Goal: Information Seeking & Learning: Find specific fact

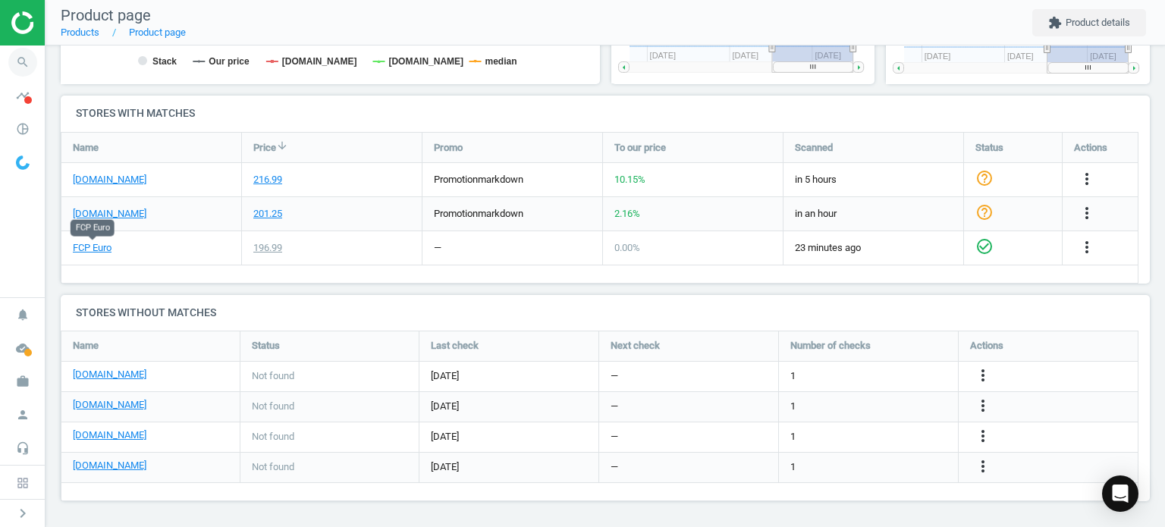
click at [16, 53] on icon "search" at bounding box center [22, 62] width 29 height 29
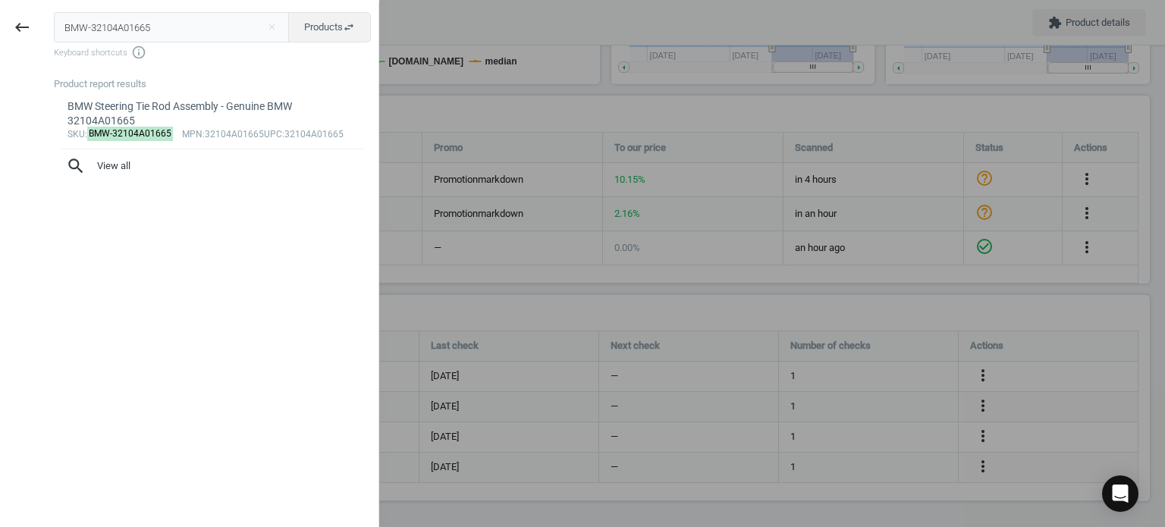
click at [176, 39] on input "BMW-32104A01665" at bounding box center [172, 27] width 236 height 30
type input "VOL-8692211"
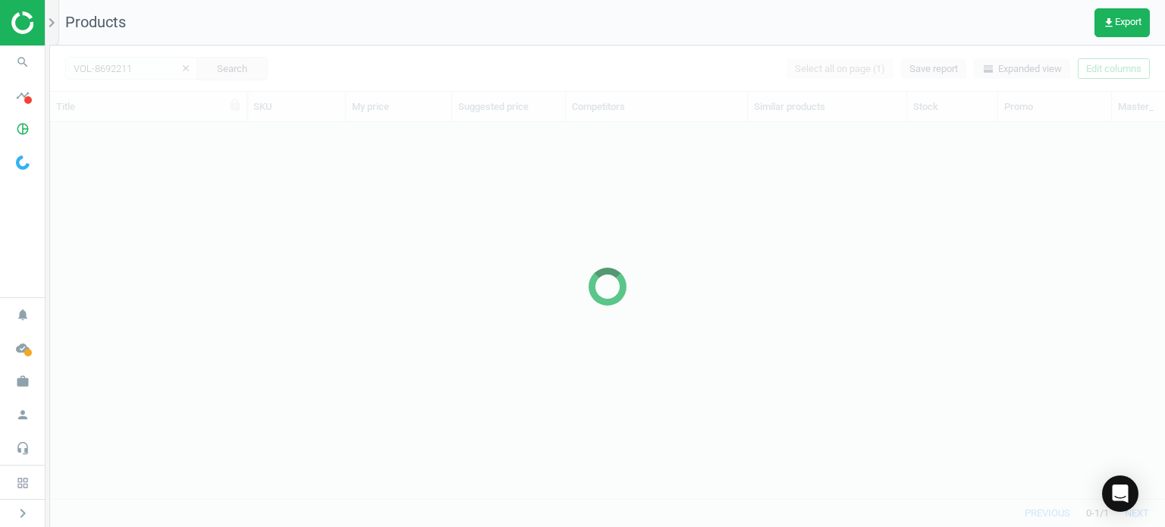
scroll to position [354, 1103]
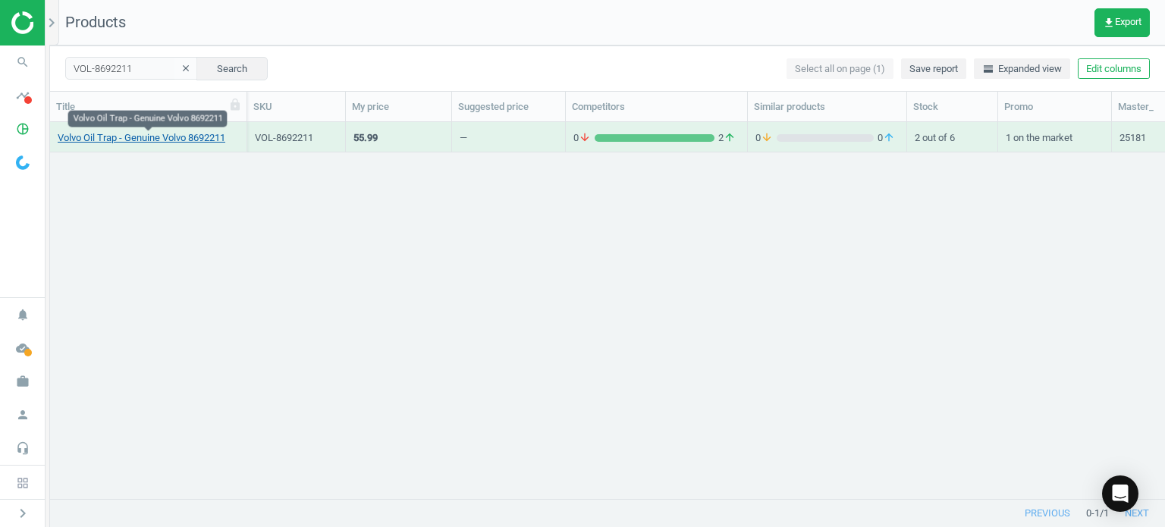
click at [158, 131] on link "Volvo Oil Trap - Genuine Volvo 8692211" at bounding box center [142, 138] width 168 height 14
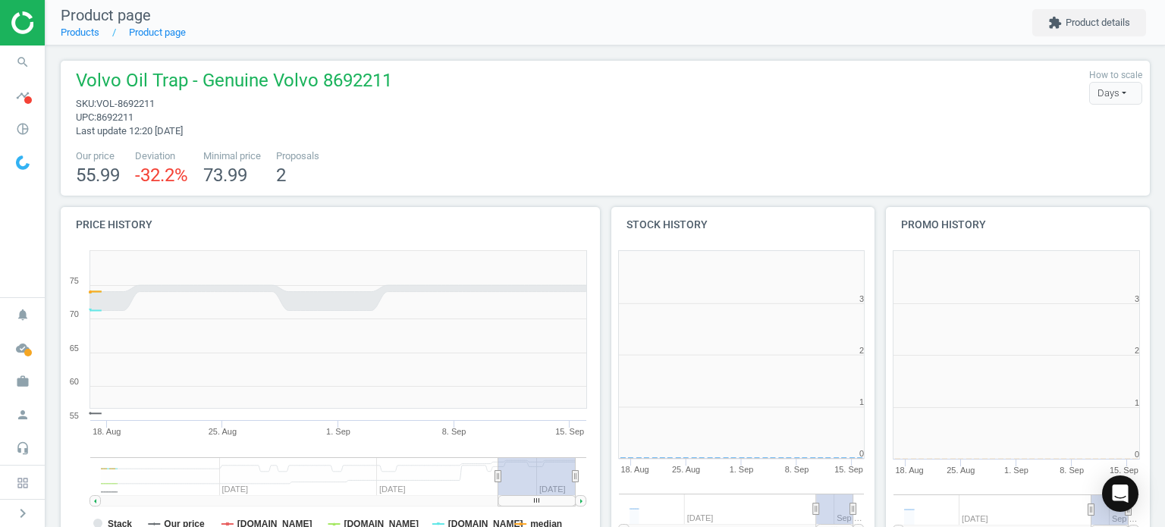
scroll to position [7, 7]
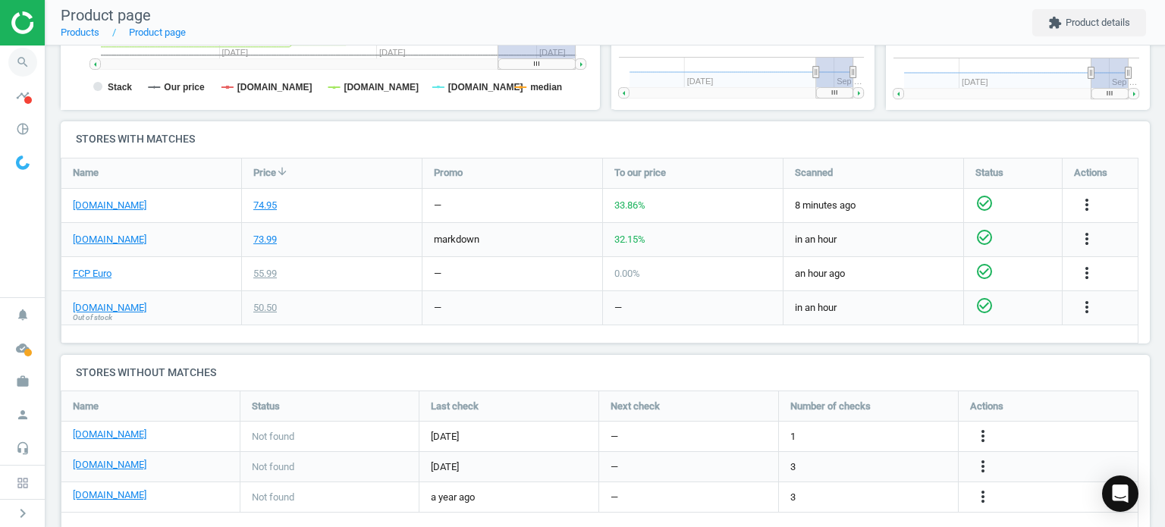
click at [17, 74] on icon "search" at bounding box center [22, 62] width 29 height 29
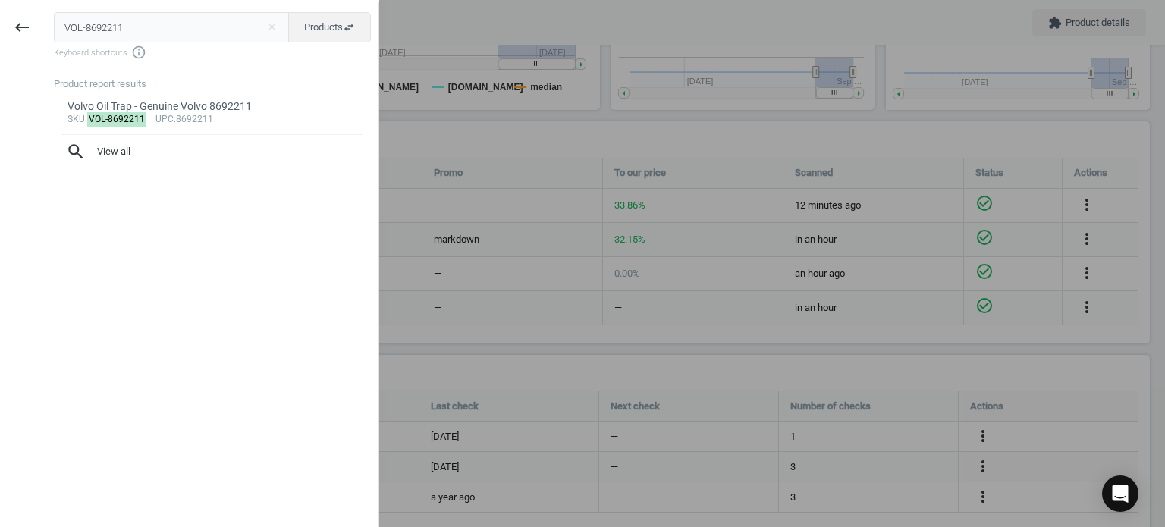
click at [215, 40] on input "VOL-8692211" at bounding box center [172, 27] width 236 height 30
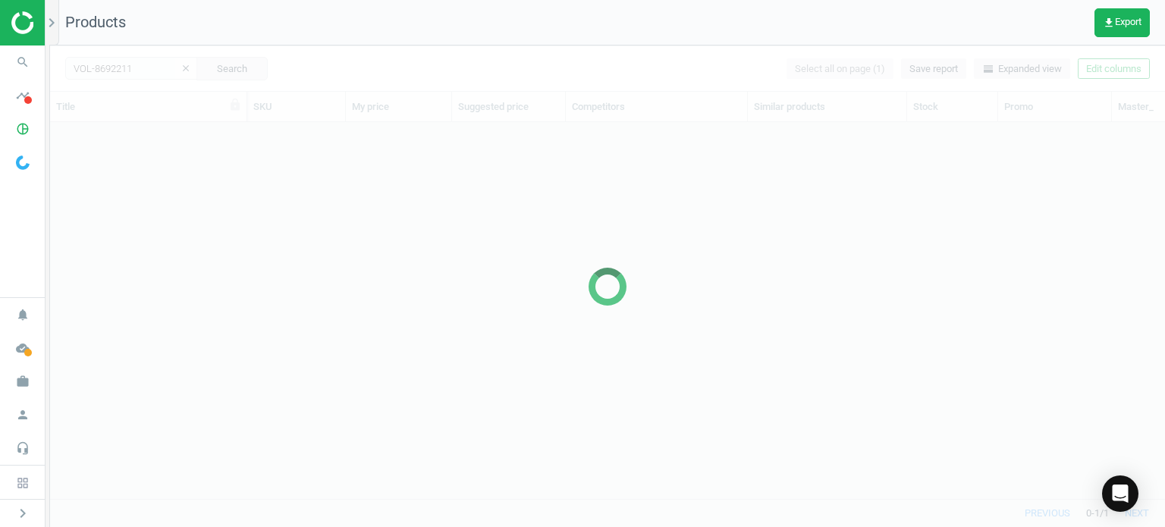
scroll to position [354, 1103]
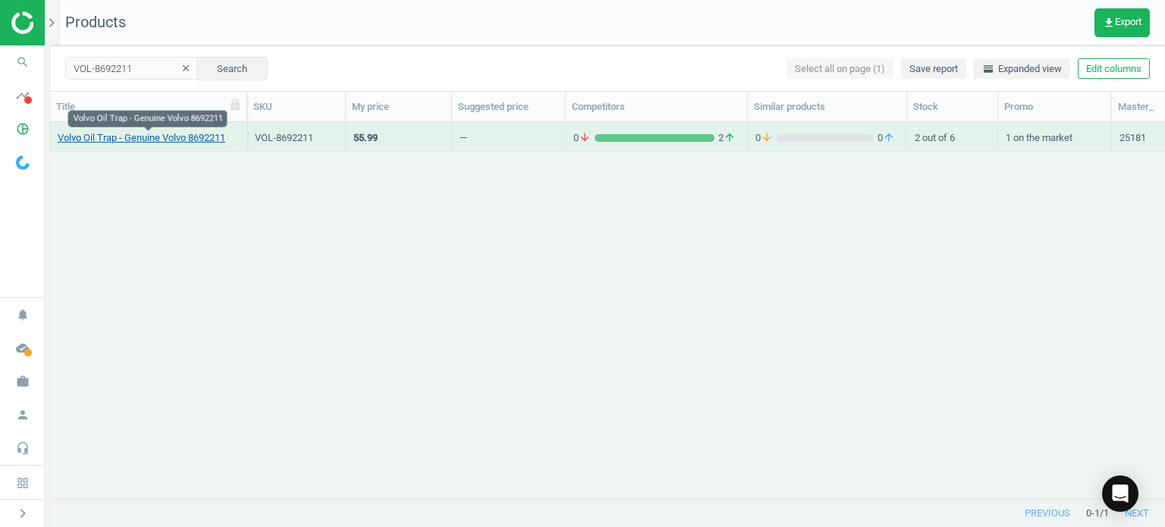
click at [225, 135] on link "Volvo Oil Trap - Genuine Volvo 8692211" at bounding box center [142, 138] width 168 height 14
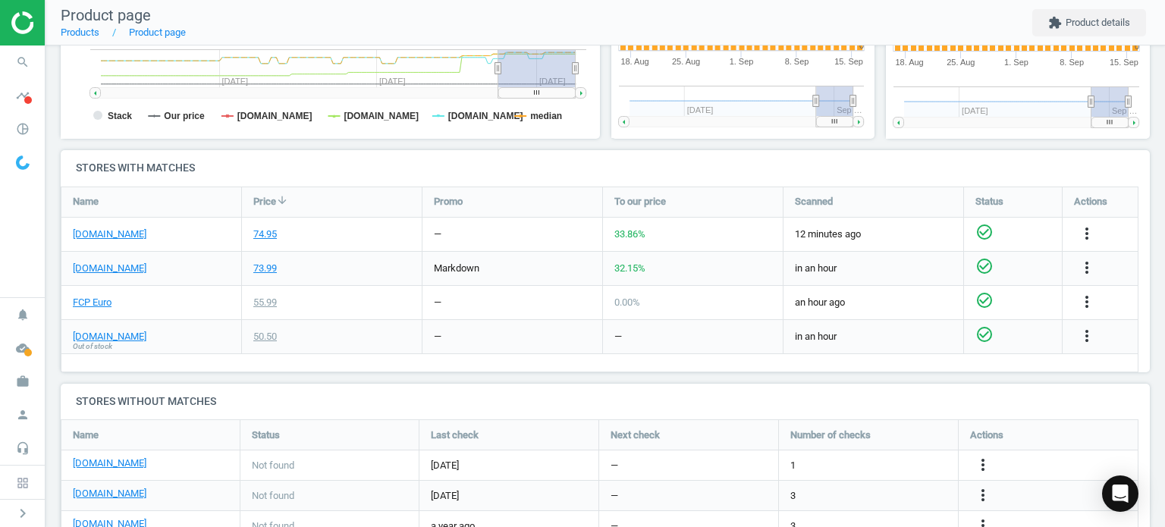
scroll to position [410, 0]
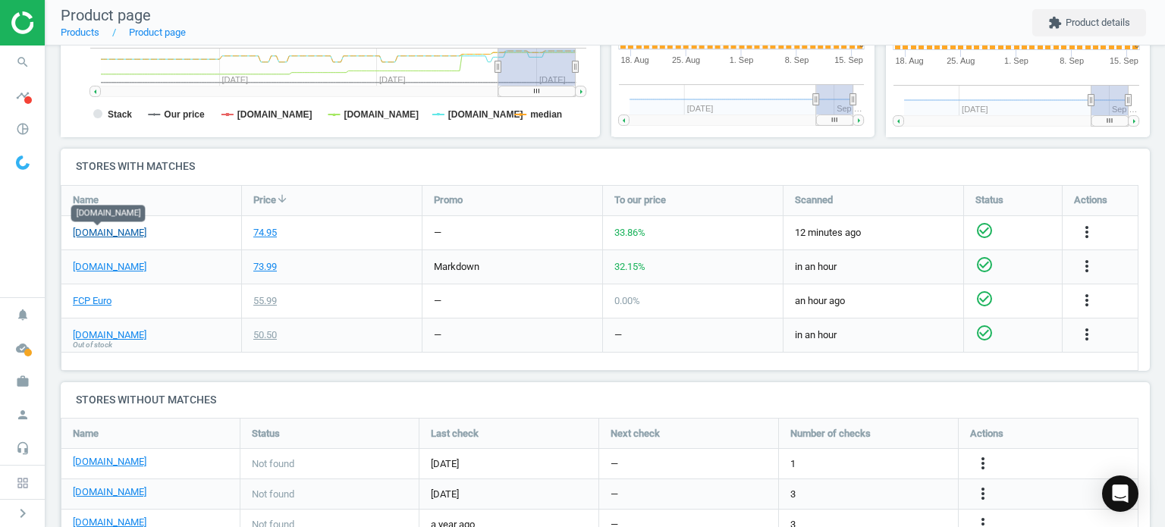
click at [109, 233] on link "[DOMAIN_NAME]" at bounding box center [110, 233] width 74 height 14
click at [96, 304] on link "FCP Euro" at bounding box center [92, 301] width 39 height 14
click at [82, 236] on link "[DOMAIN_NAME]" at bounding box center [110, 233] width 74 height 14
click at [29, 57] on icon "search" at bounding box center [22, 62] width 29 height 29
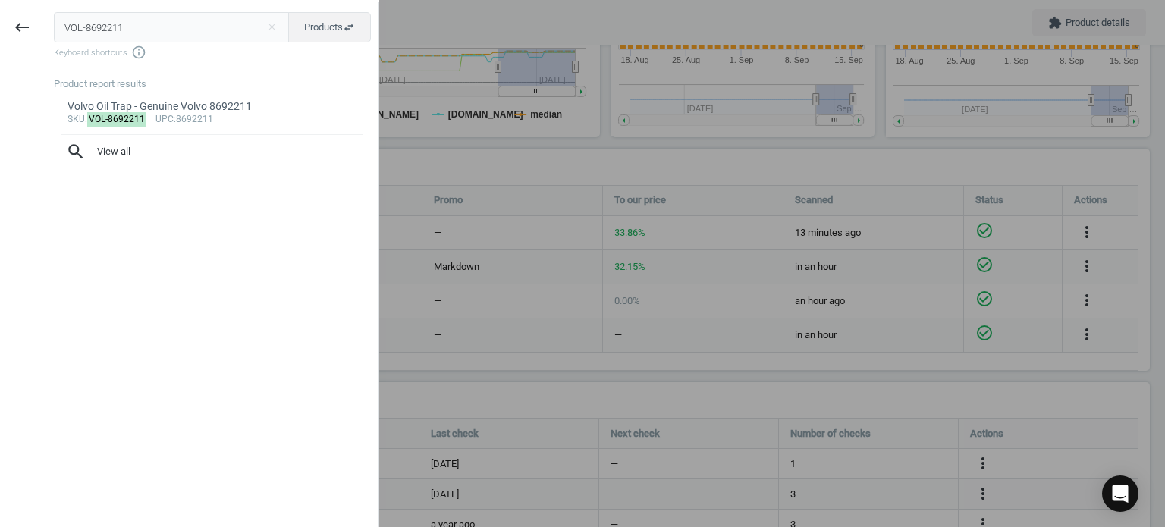
click at [201, 38] on input "VOL-8692211" at bounding box center [172, 27] width 236 height 30
type input "BMW-11157848155"
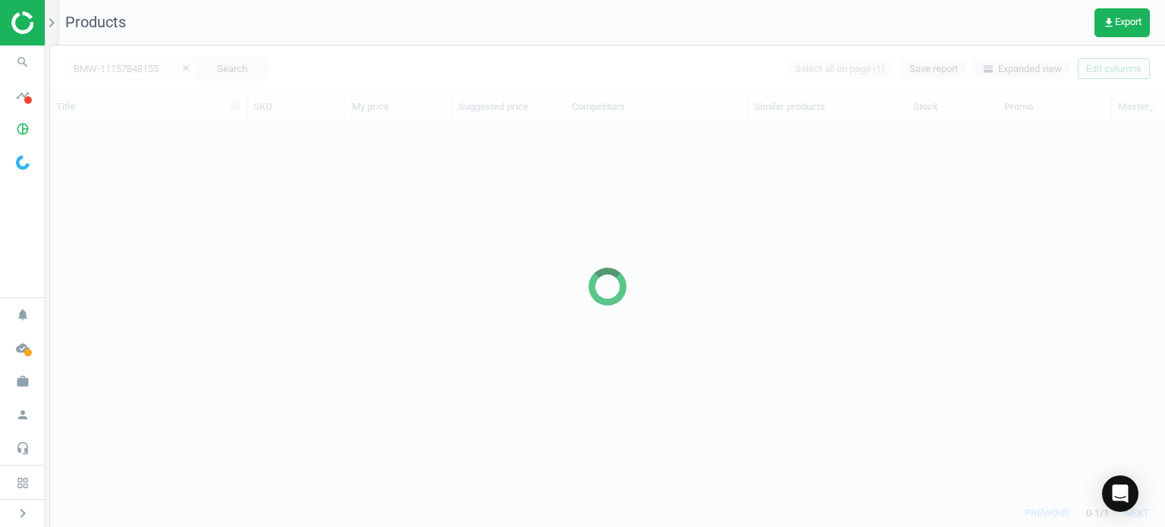
scroll to position [354, 1103]
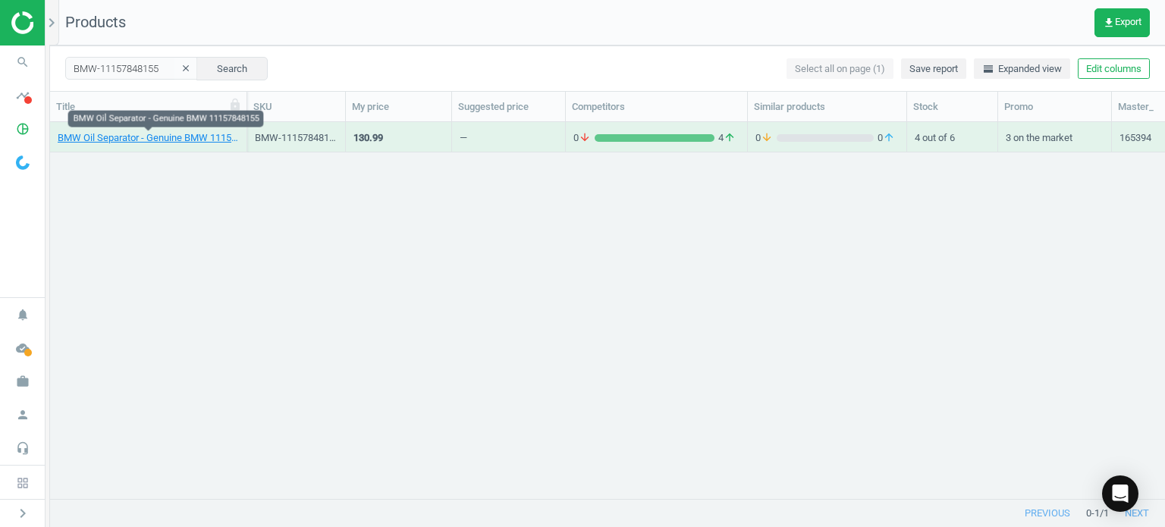
click at [167, 140] on link "BMW Oil Separator - Genuine BMW 11157848155" at bounding box center [148, 138] width 181 height 14
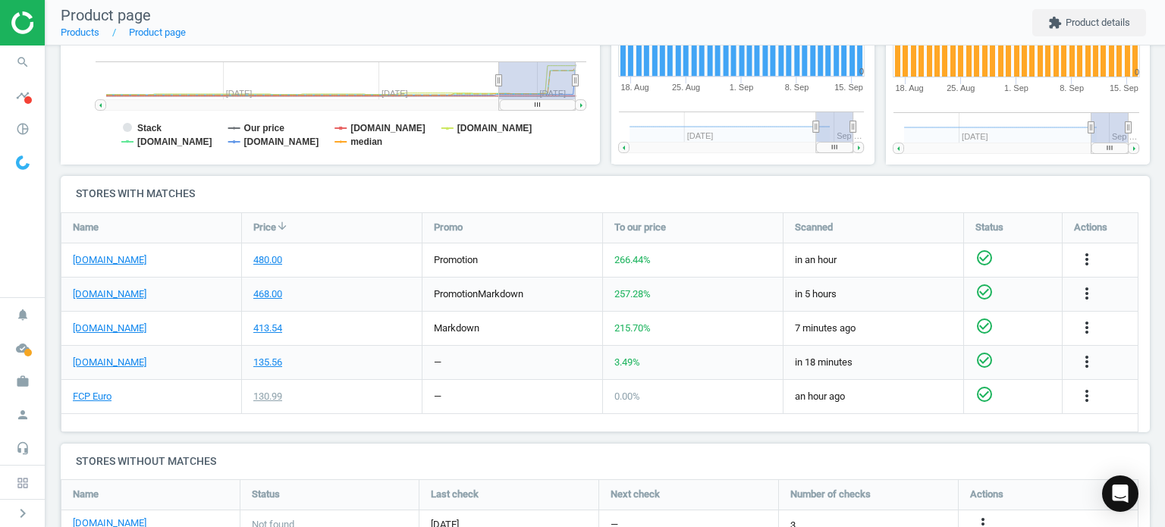
scroll to position [385, 0]
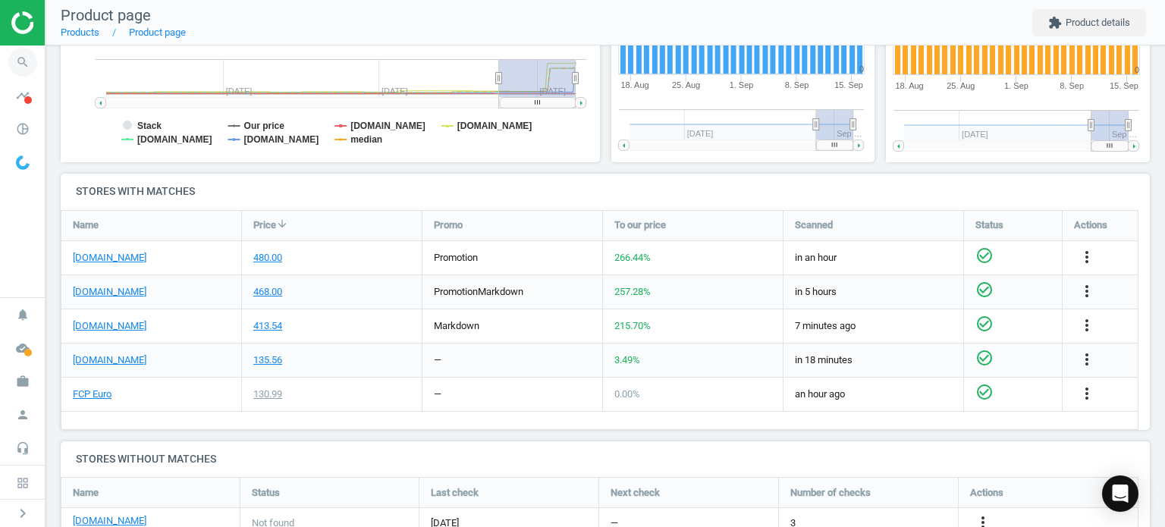
click at [33, 72] on span "search" at bounding box center [23, 62] width 46 height 33
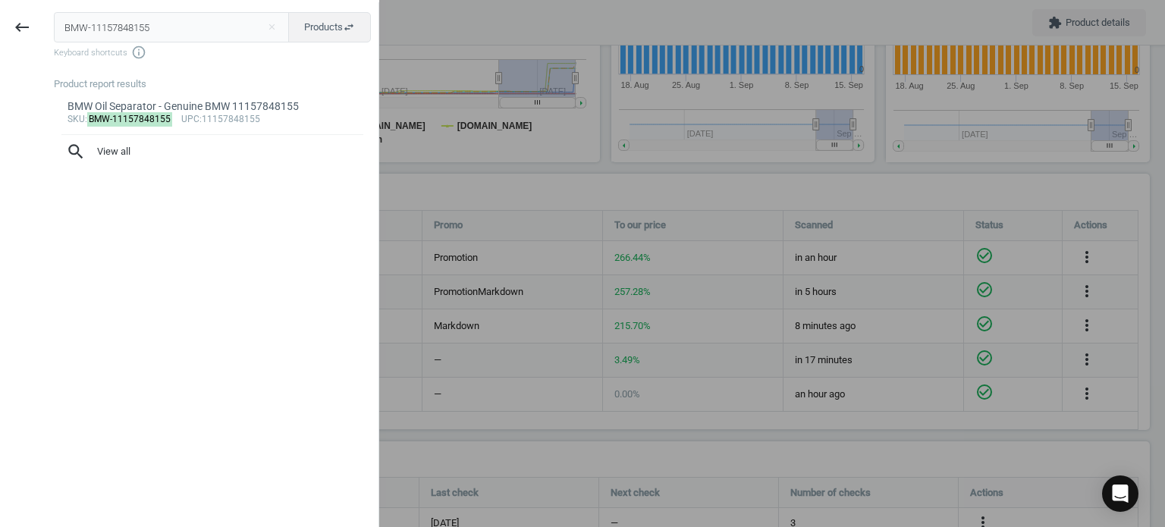
click at [149, 32] on input "BMW-11157848155" at bounding box center [172, 27] width 236 height 30
type input "VOL-8692211"
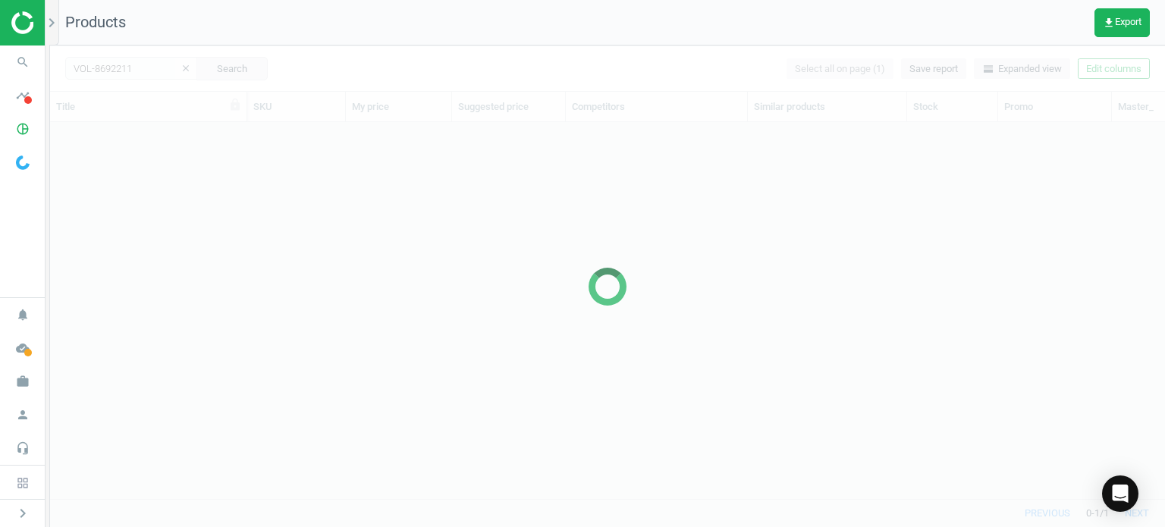
scroll to position [354, 1103]
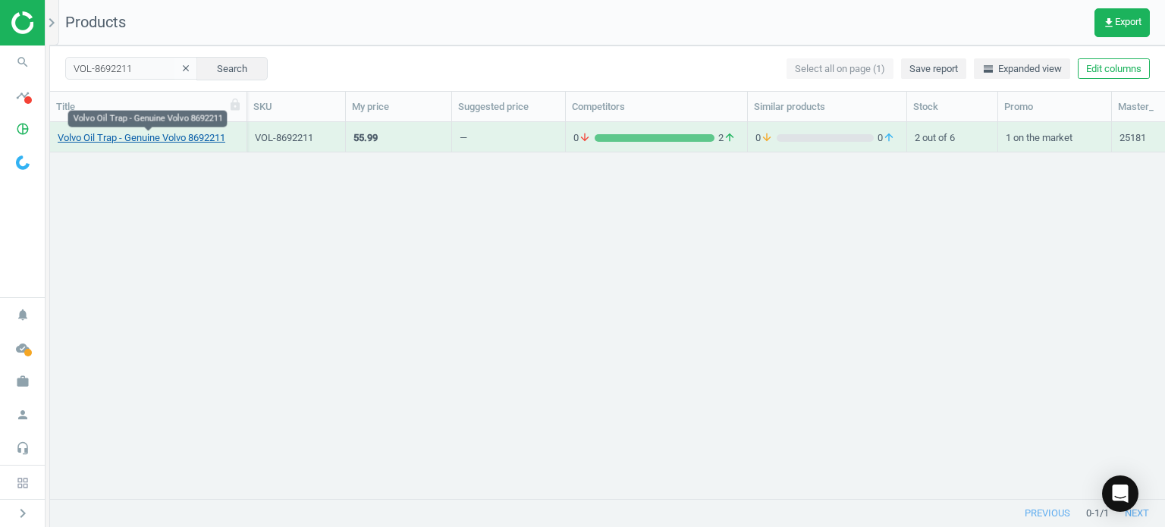
click at [187, 142] on link "Volvo Oil Trap - Genuine Volvo 8692211" at bounding box center [142, 138] width 168 height 14
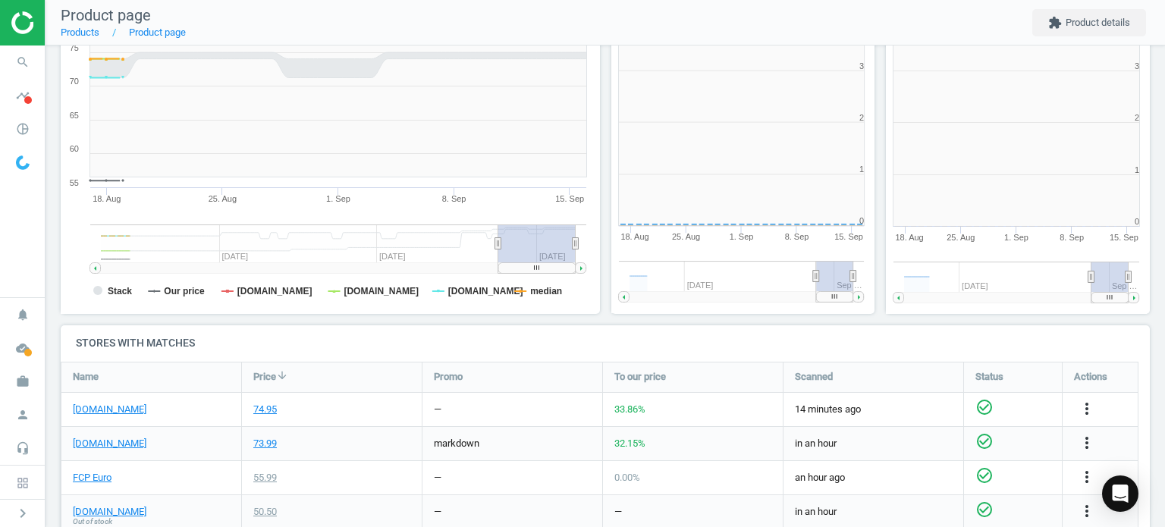
scroll to position [327, 557]
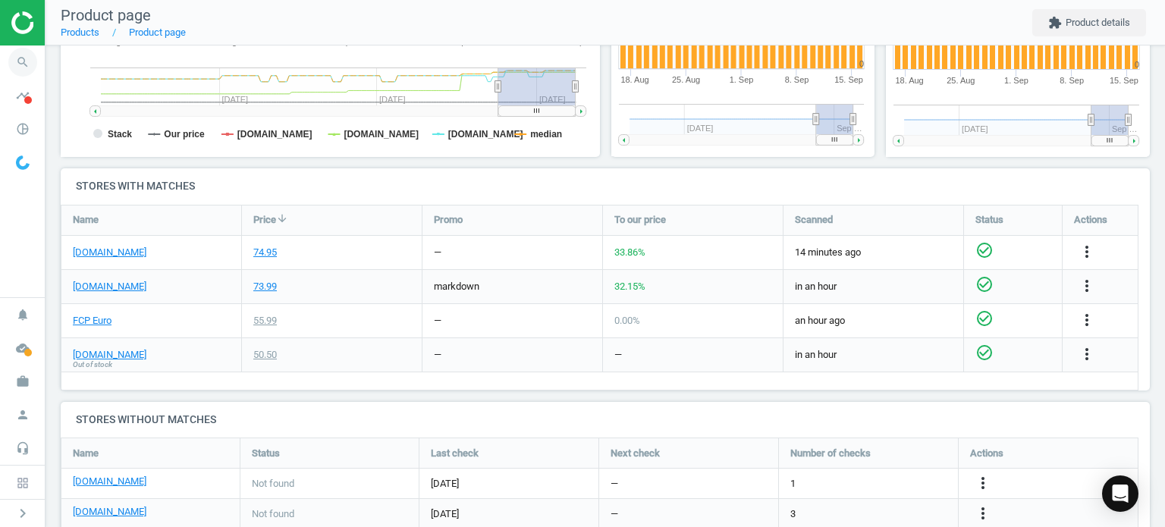
click at [23, 60] on icon "search" at bounding box center [22, 62] width 29 height 29
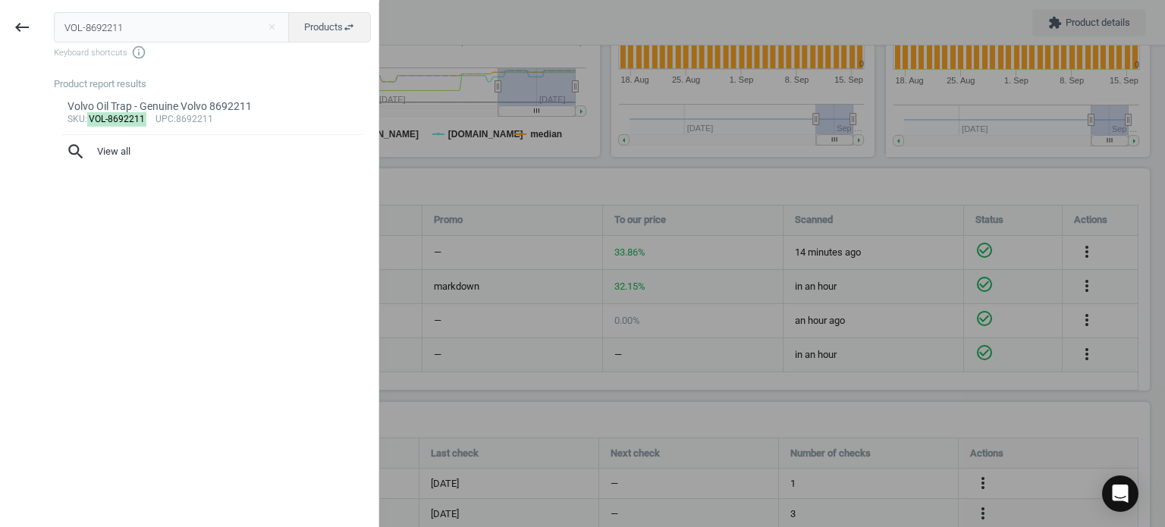
click at [199, 30] on input "VOL-8692211" at bounding box center [172, 27] width 236 height 30
type input "BMW-11157848155"
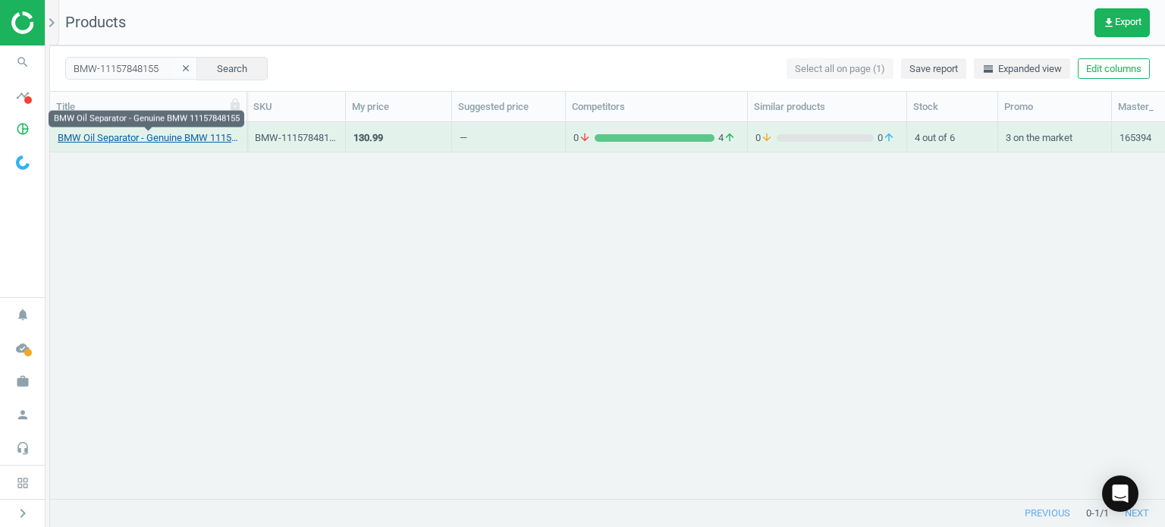
click at [191, 135] on link "BMW Oil Separator - Genuine BMW 11157848155" at bounding box center [148, 138] width 181 height 14
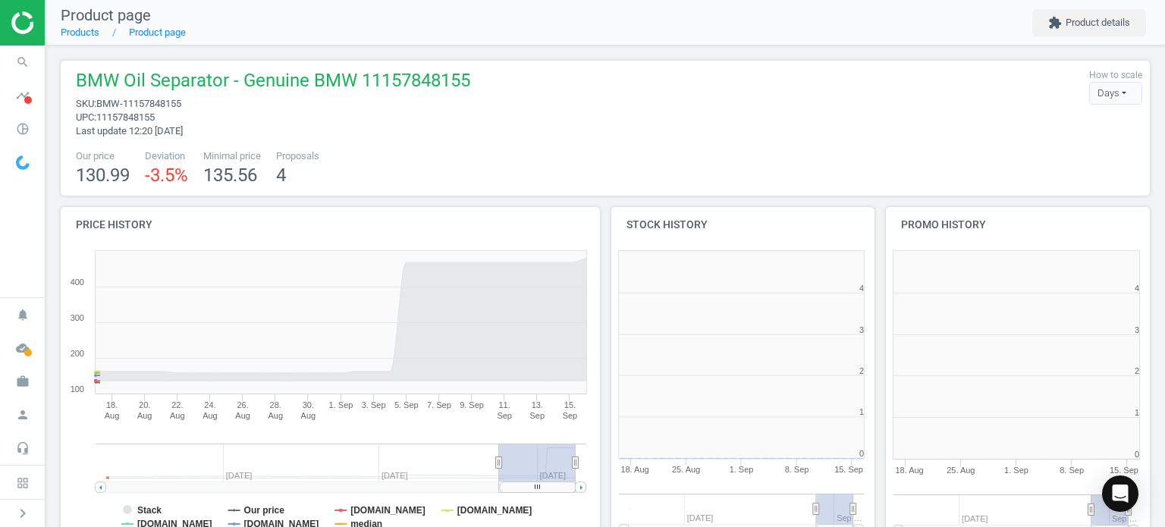
scroll to position [7, 7]
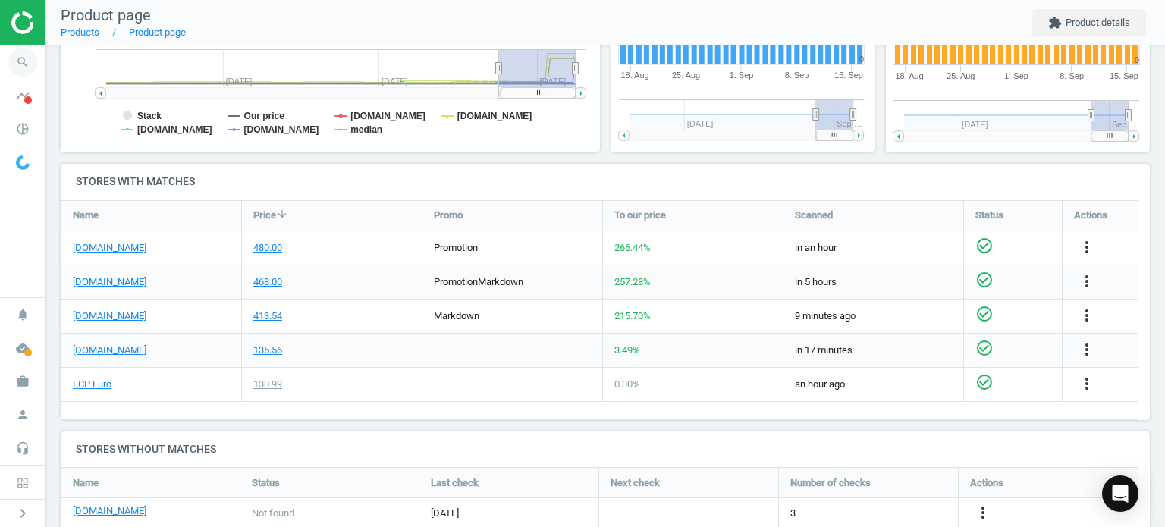
click at [9, 56] on icon "search" at bounding box center [22, 62] width 29 height 29
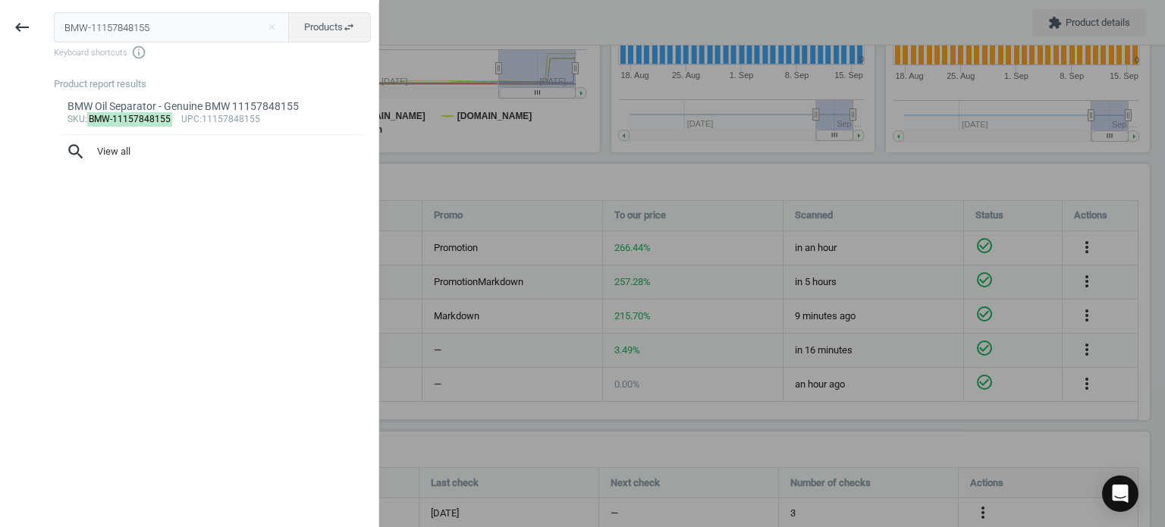
click at [178, 32] on input "BMW-11157848155" at bounding box center [172, 27] width 236 height 30
type input "VOL-8692211"
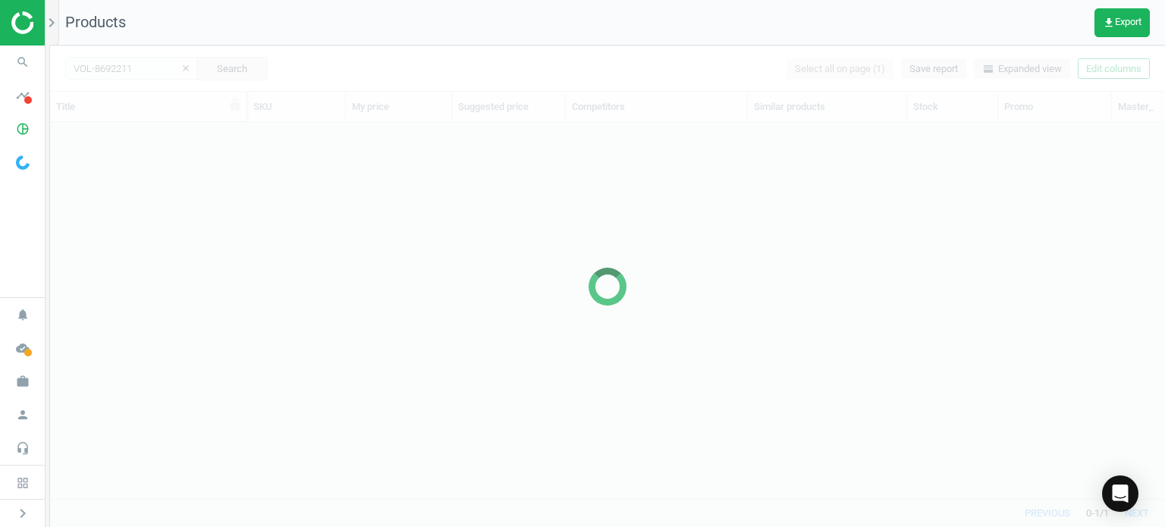
scroll to position [354, 1103]
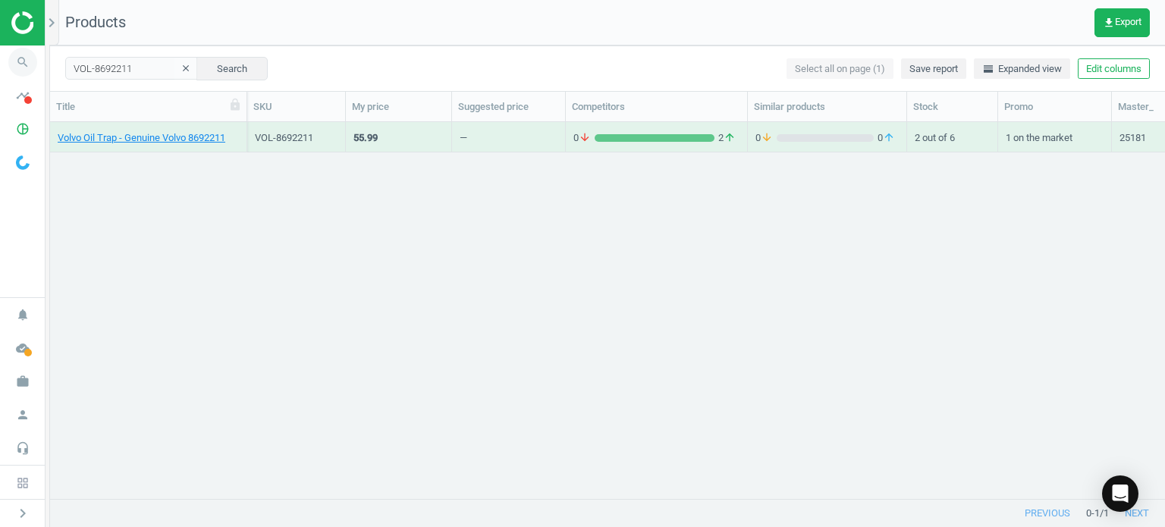
click at [14, 51] on icon "search" at bounding box center [22, 62] width 29 height 29
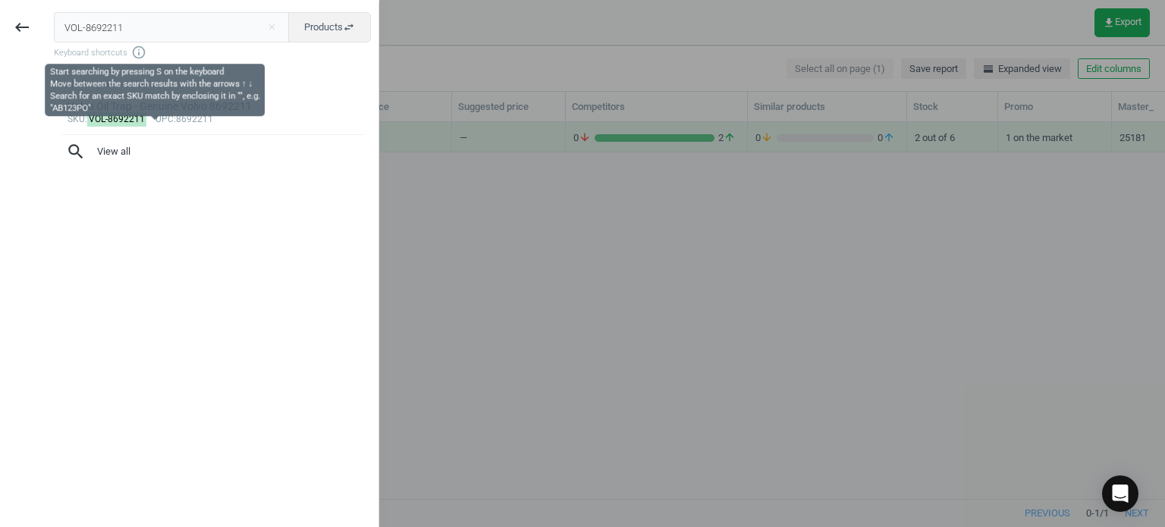
click at [144, 30] on input "VOL-8692211" at bounding box center [172, 27] width 236 height 30
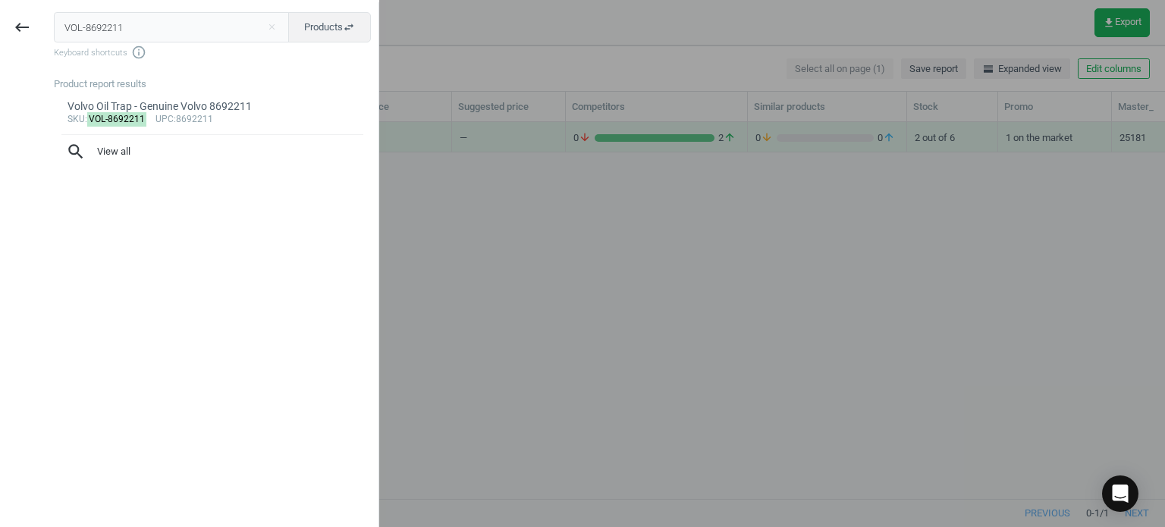
click at [144, 30] on input "VOL-8692211" at bounding box center [172, 27] width 236 height 30
type input "VOL-8692217"
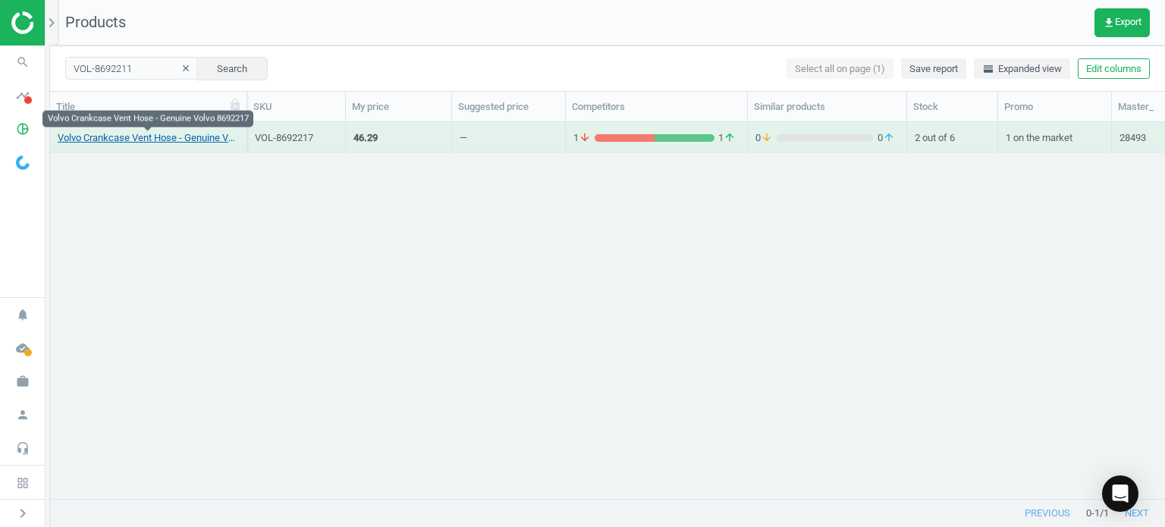
click at [200, 137] on link "Volvo Crankcase Vent Hose - Genuine Volvo 8692217" at bounding box center [148, 138] width 181 height 14
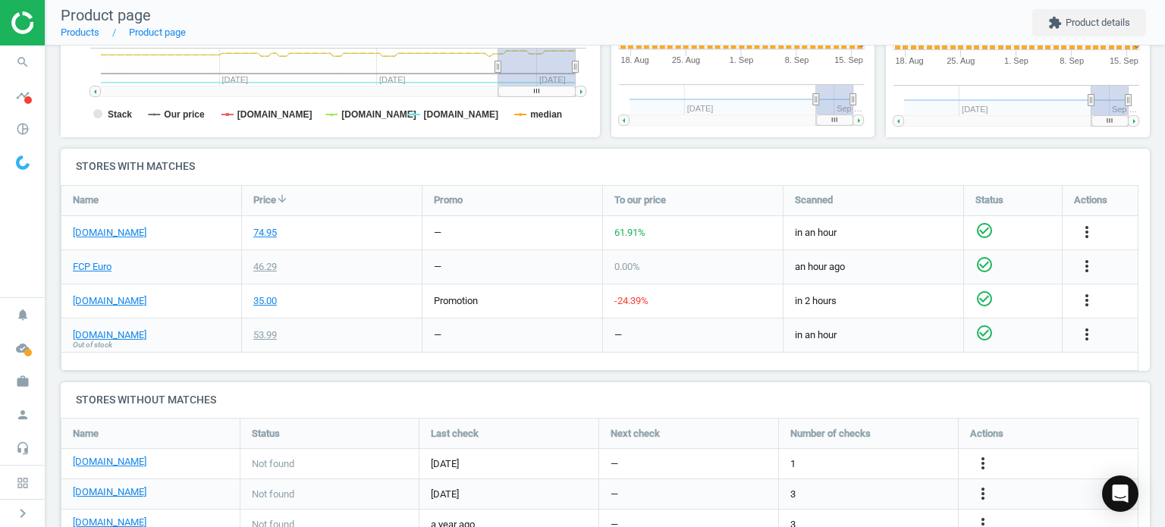
scroll to position [455, 0]
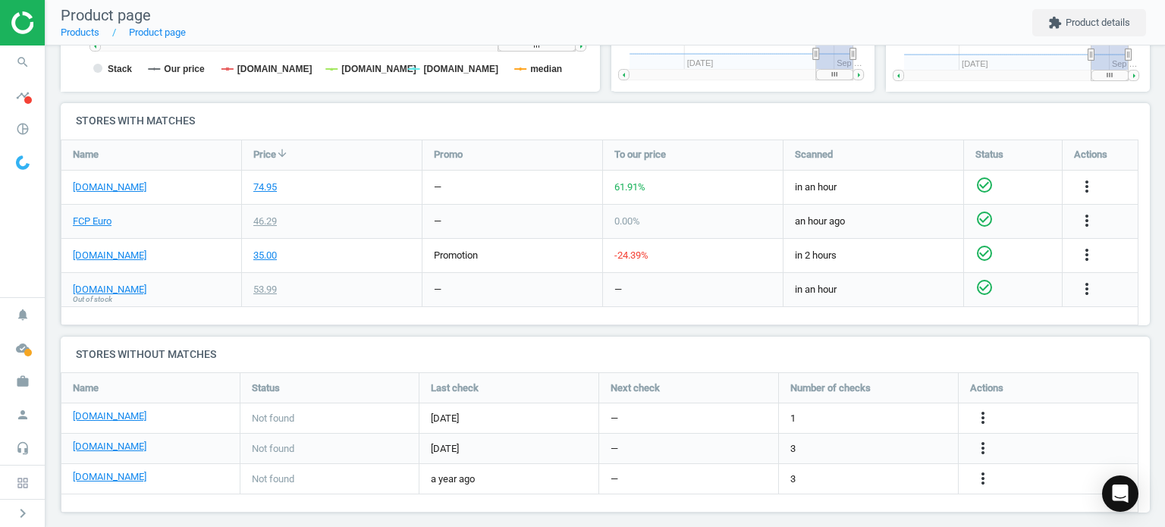
click at [114, 222] on div "FCP Euro" at bounding box center [151, 221] width 180 height 33
click at [107, 222] on link "FCP Euro" at bounding box center [92, 222] width 39 height 14
click at [37, 54] on span "search" at bounding box center [23, 62] width 46 height 33
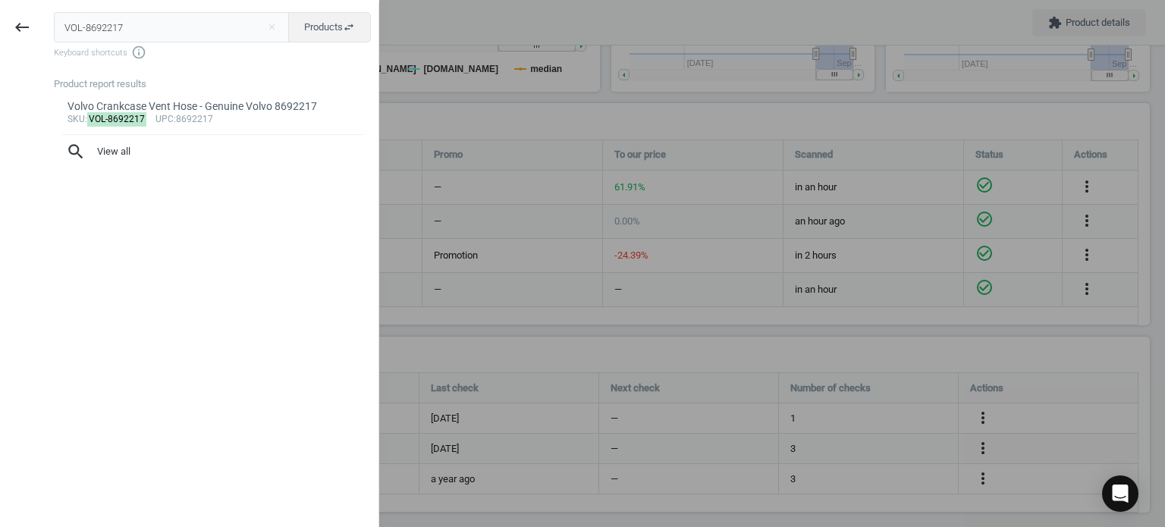
click at [67, 30] on input "VOL-8692217" at bounding box center [172, 27] width 236 height 30
type input "BMW-11151702292"
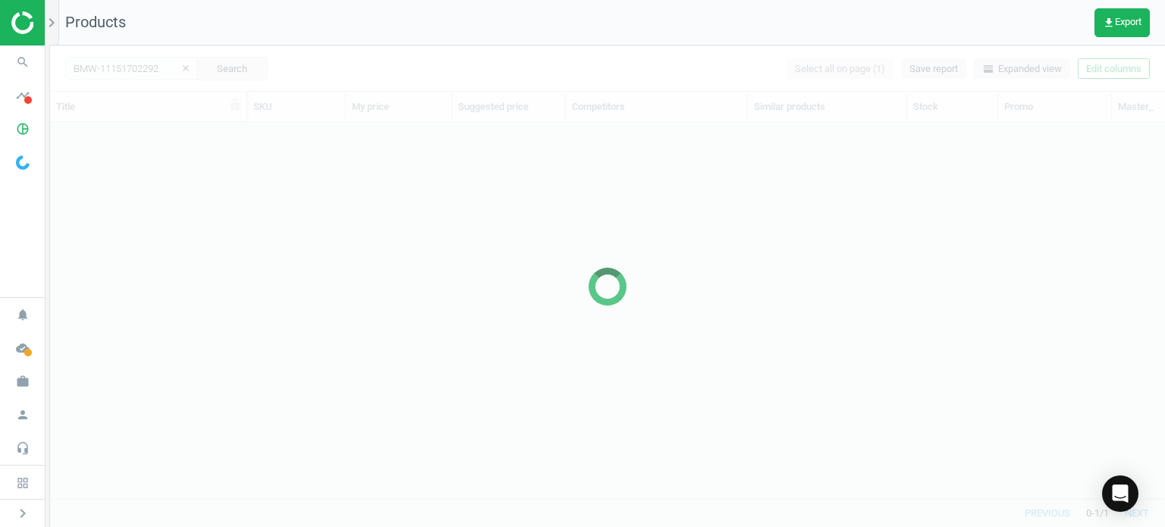
scroll to position [354, 1103]
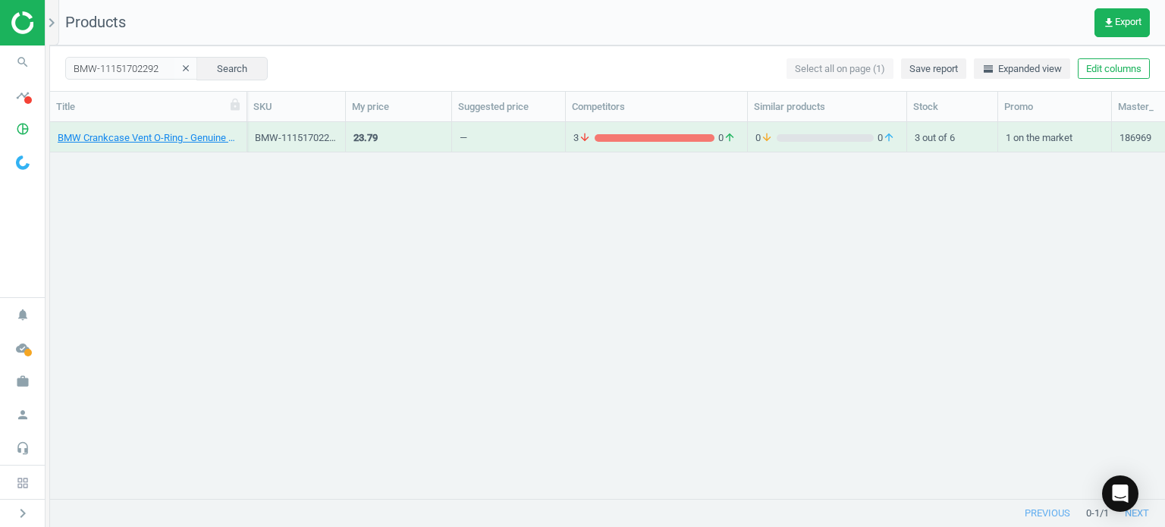
click at [186, 146] on div "BMW Crankcase Vent O-Ring - Genuine BMW 11151702292" at bounding box center [148, 140] width 181 height 19
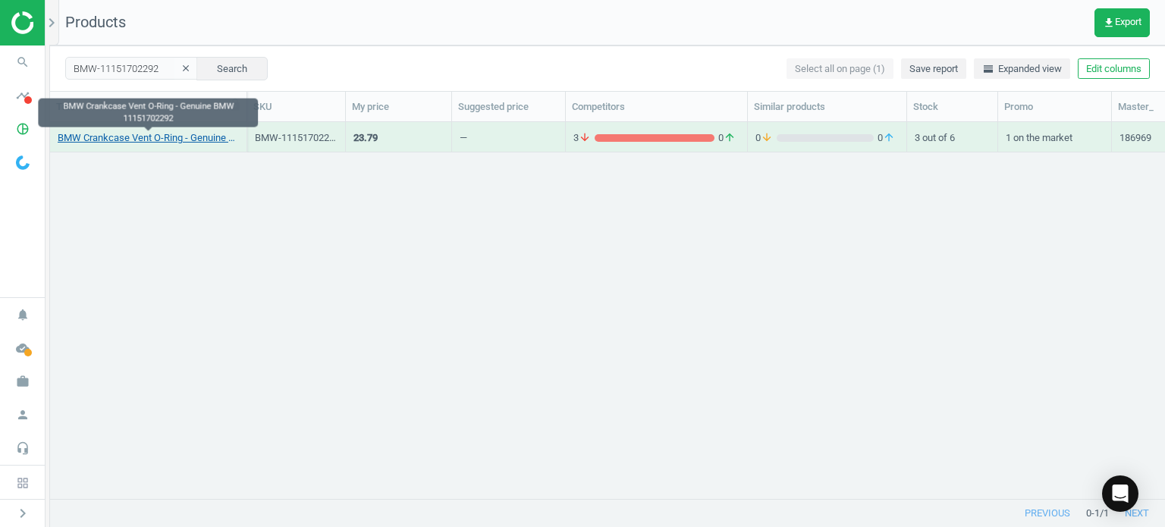
click at [185, 136] on link "BMW Crankcase Vent O-Ring - Genuine BMW 11151702292" at bounding box center [148, 138] width 181 height 14
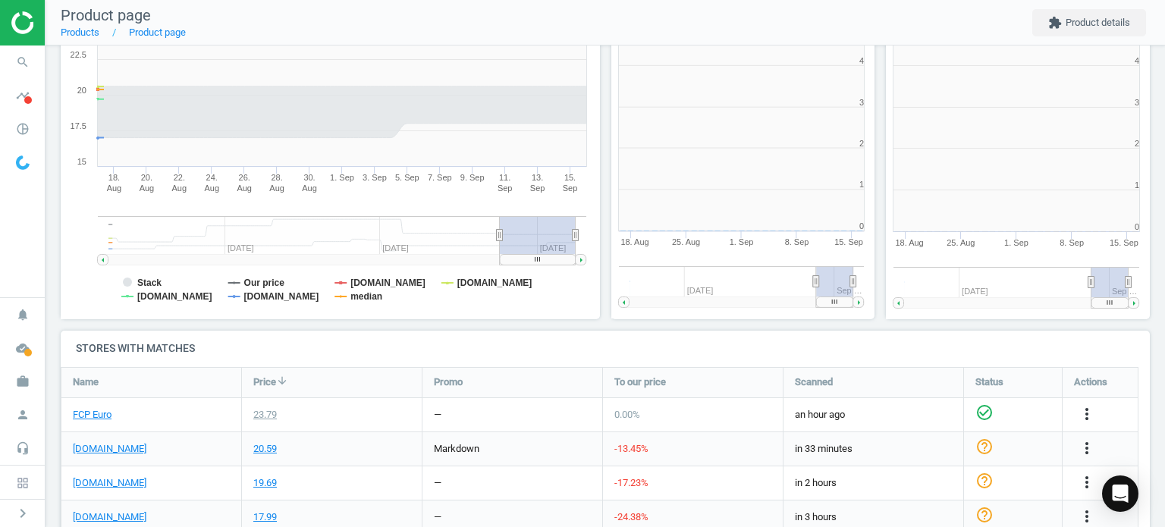
scroll to position [327, 557]
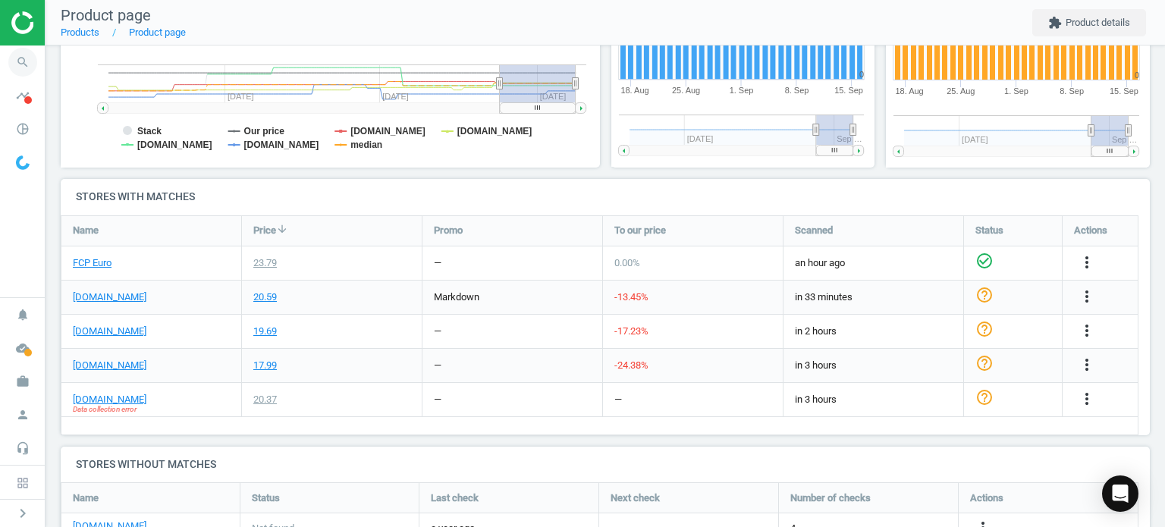
click at [33, 53] on icon "search" at bounding box center [22, 62] width 29 height 29
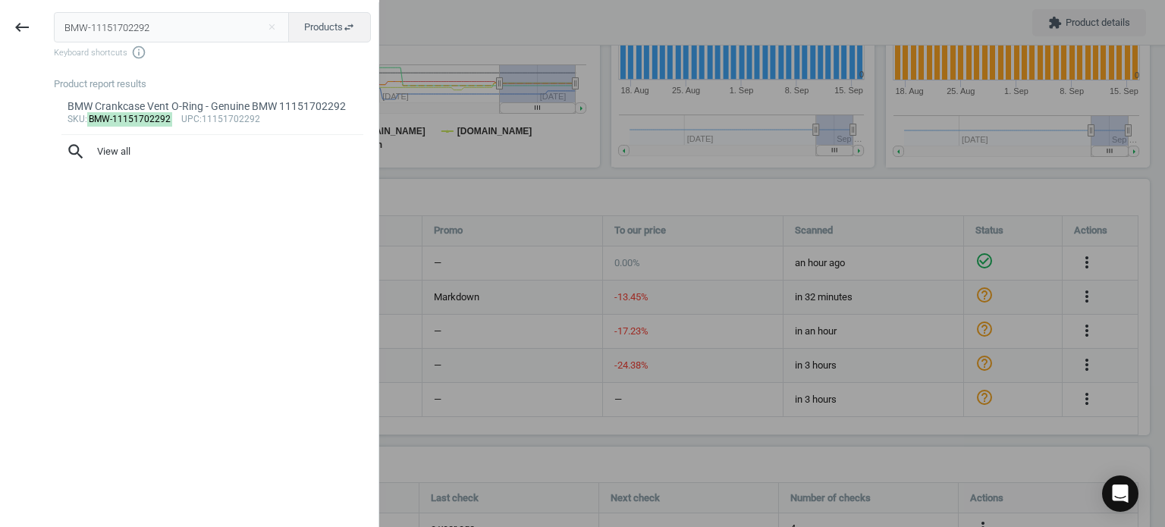
click at [121, 28] on input "BMW-11151702292" at bounding box center [172, 27] width 236 height 30
type input "VOL-8692217"
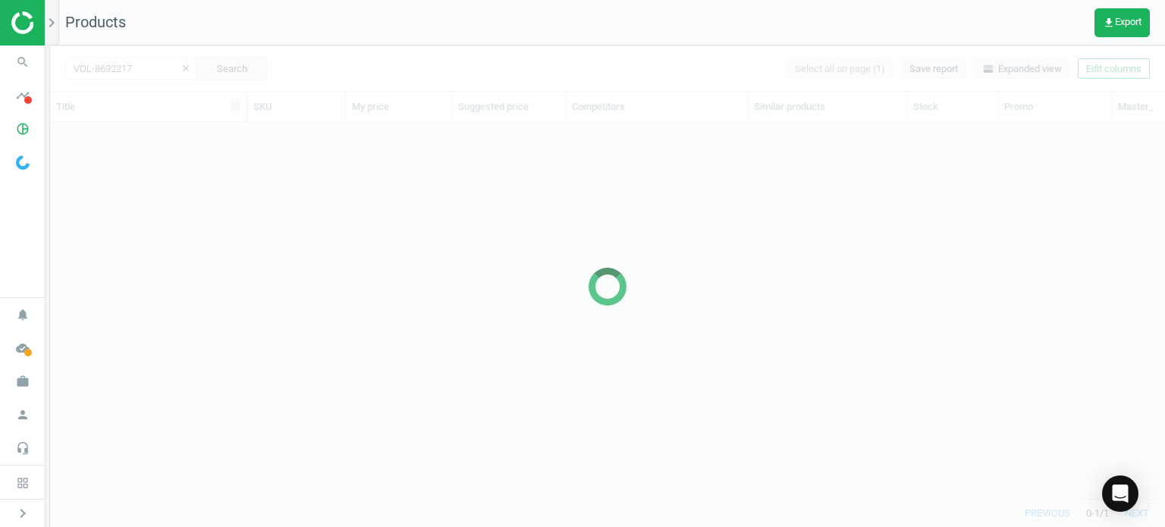
scroll to position [354, 1103]
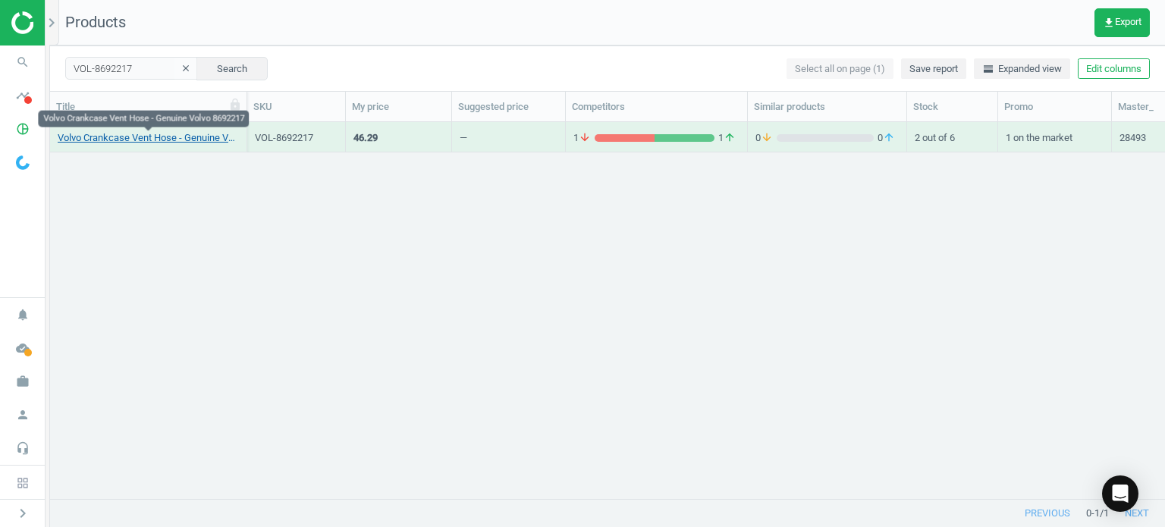
click at [149, 137] on link "Volvo Crankcase Vent Hose - Genuine Volvo 8692217" at bounding box center [148, 138] width 181 height 14
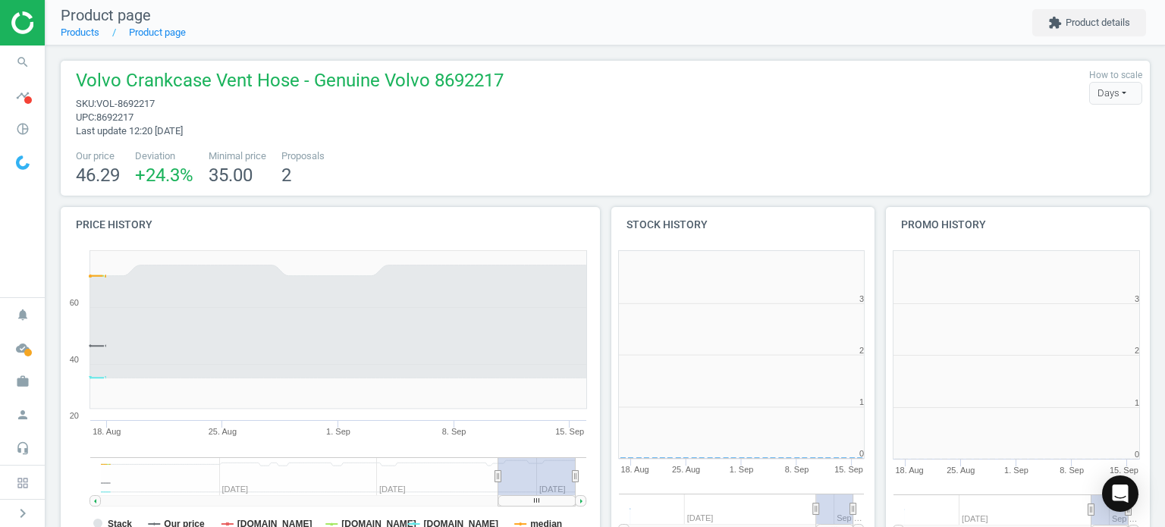
scroll to position [327, 284]
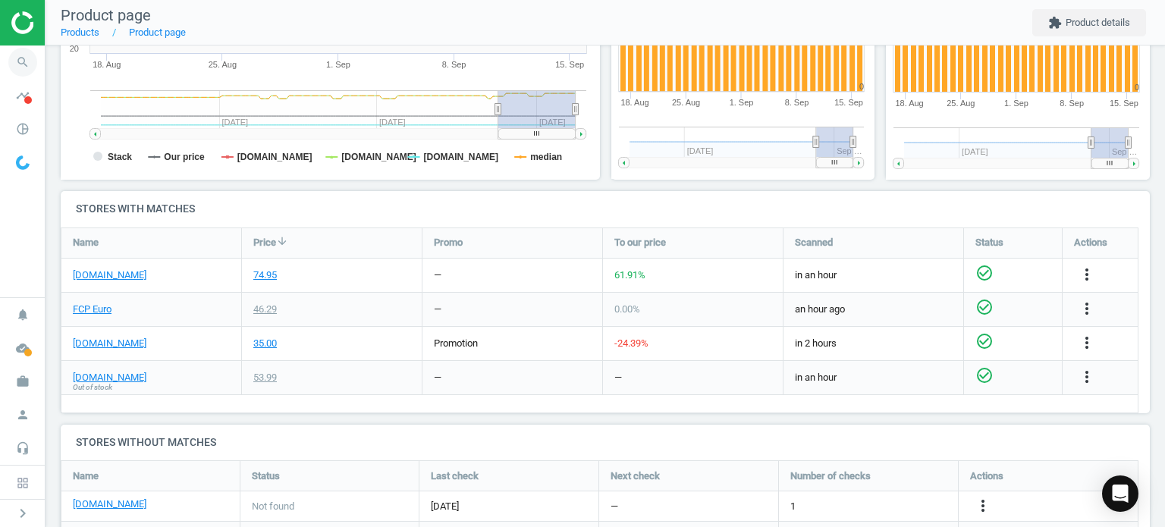
click at [15, 63] on icon "search" at bounding box center [22, 62] width 29 height 29
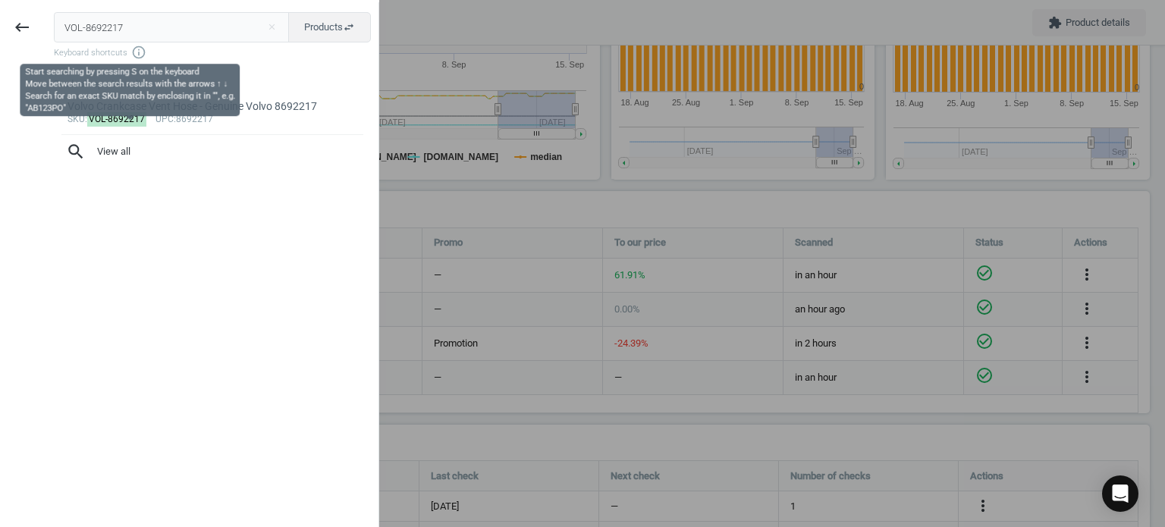
click at [136, 5] on div "VOL-8692217 close Products swap_horiz Keyboard shortcuts info_outline Product r…" at bounding box center [211, 265] width 335 height 527
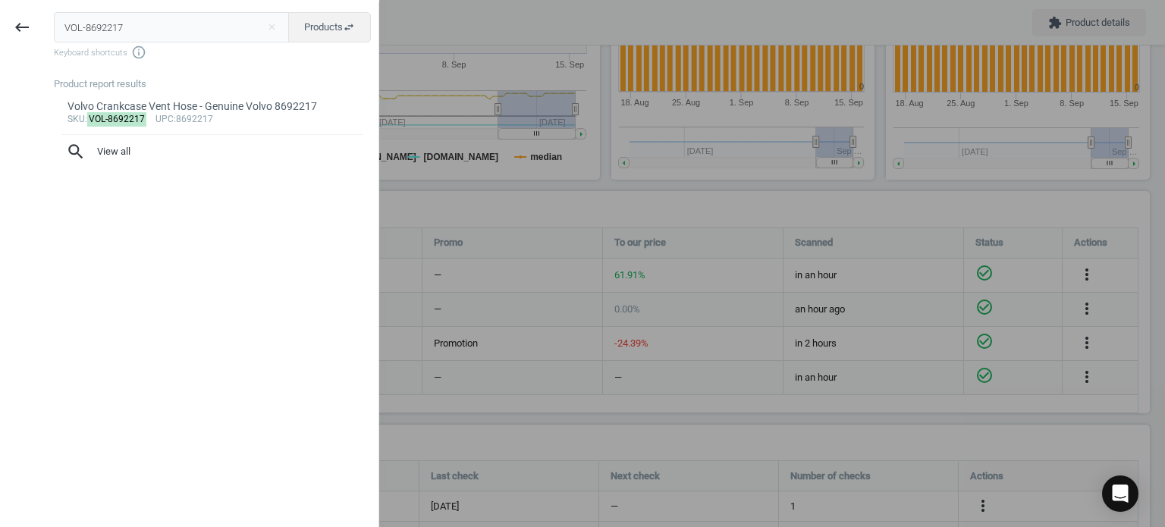
click at [136, 5] on div "VOL-8692217 close Products swap_horiz Keyboard shortcuts info_outline Product r…" at bounding box center [211, 265] width 335 height 527
click at [163, 36] on input "VOL-8692217" at bounding box center [172, 27] width 236 height 30
paste input "1"
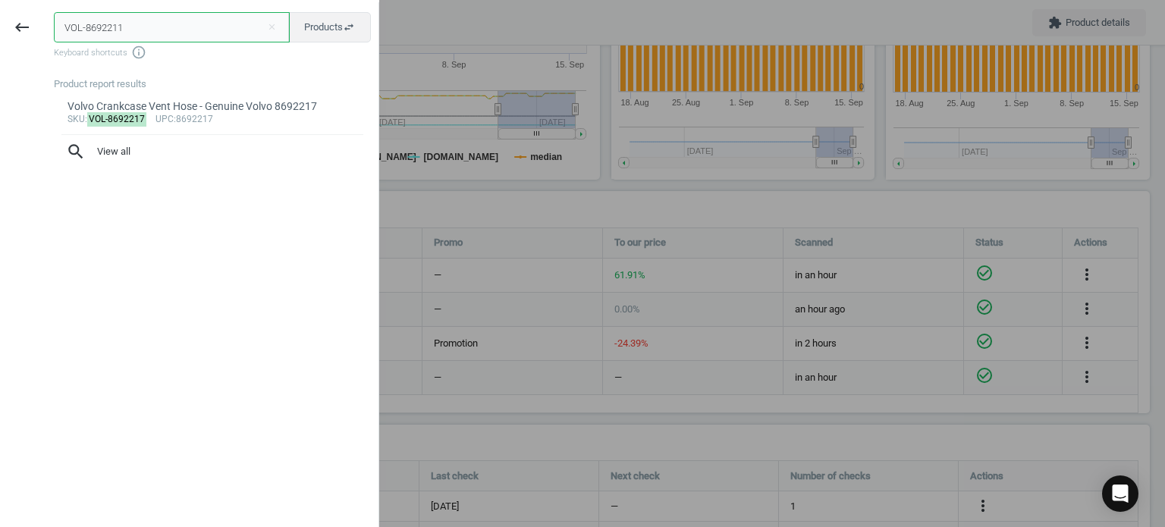
type input "VOL-8692211"
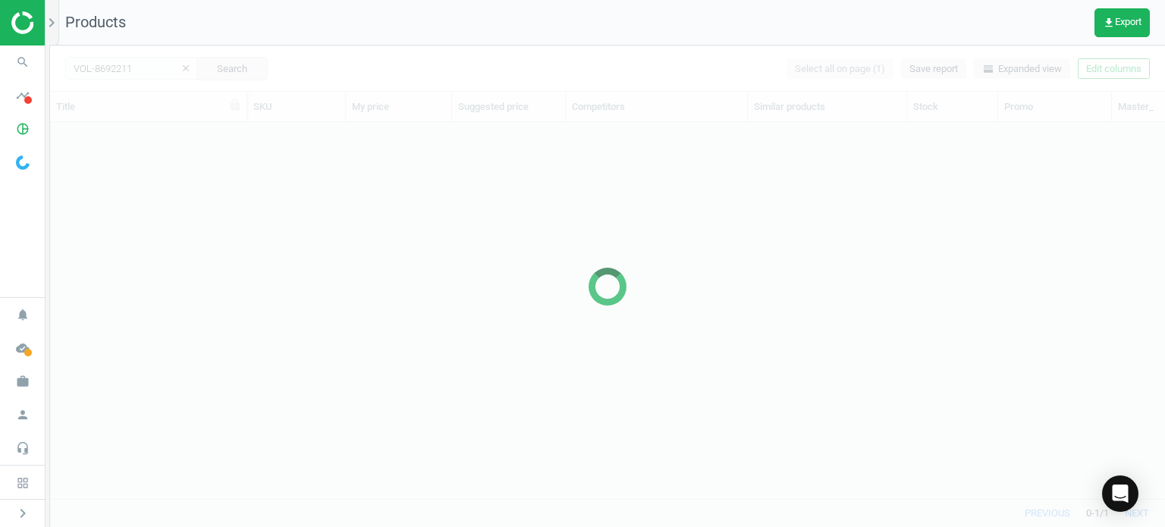
scroll to position [354, 1103]
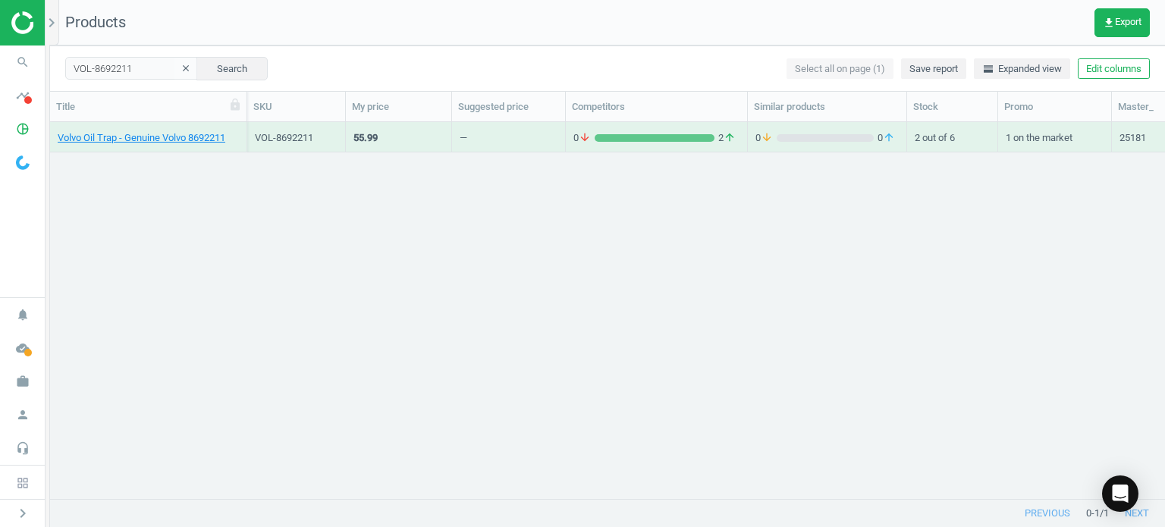
click at [155, 145] on div "Volvo Oil Trap - Genuine Volvo 8692211" at bounding box center [148, 140] width 181 height 19
click at [149, 138] on link "Volvo Oil Trap - Genuine Volvo 8692211" at bounding box center [142, 138] width 168 height 14
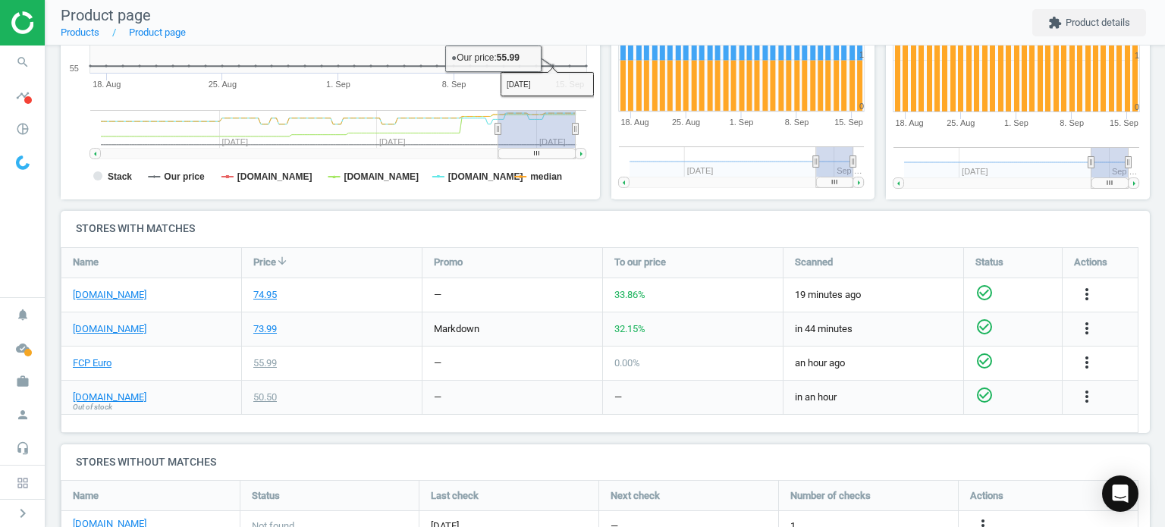
scroll to position [413, 0]
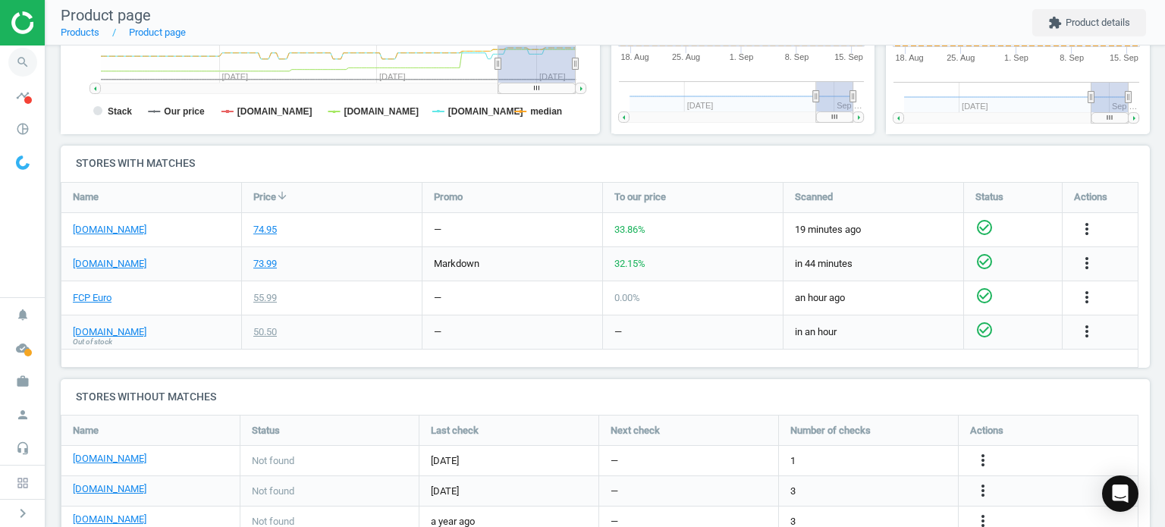
click at [42, 55] on span "search" at bounding box center [23, 62] width 46 height 33
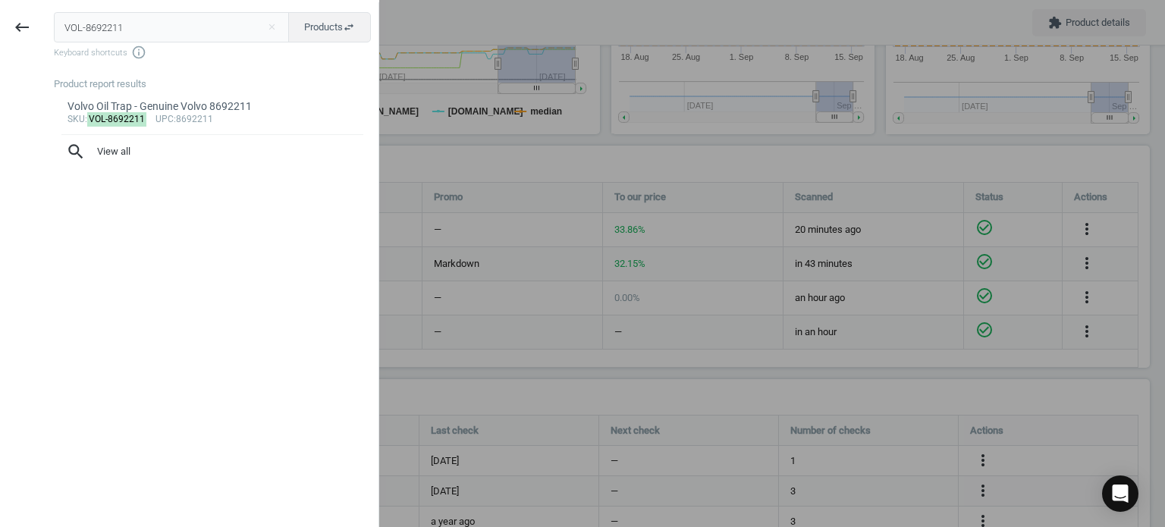
click at [120, 39] on input "VOL-8692211" at bounding box center [172, 27] width 236 height 30
type input "VOL-9471644"
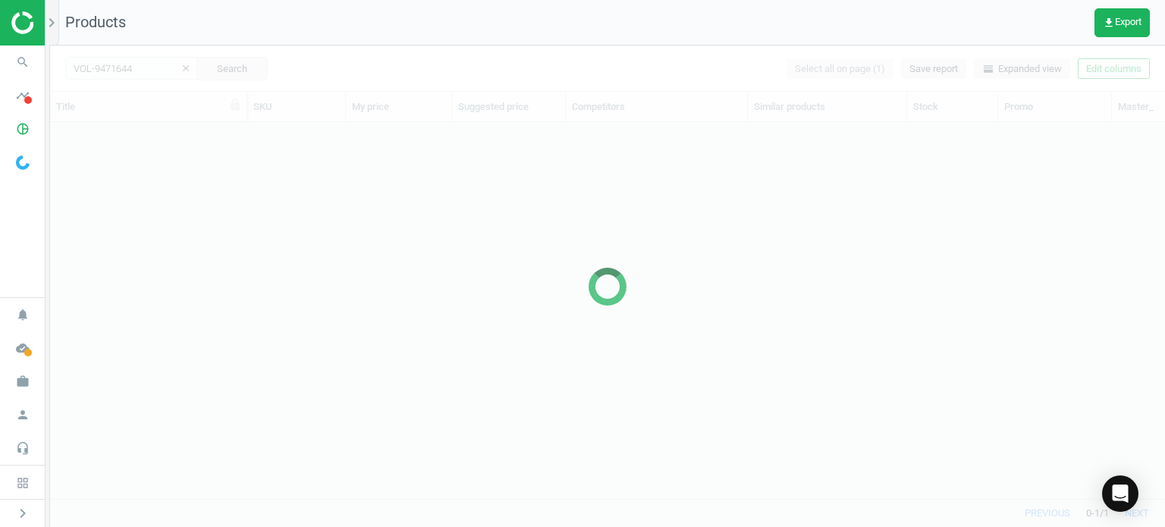
scroll to position [354, 1103]
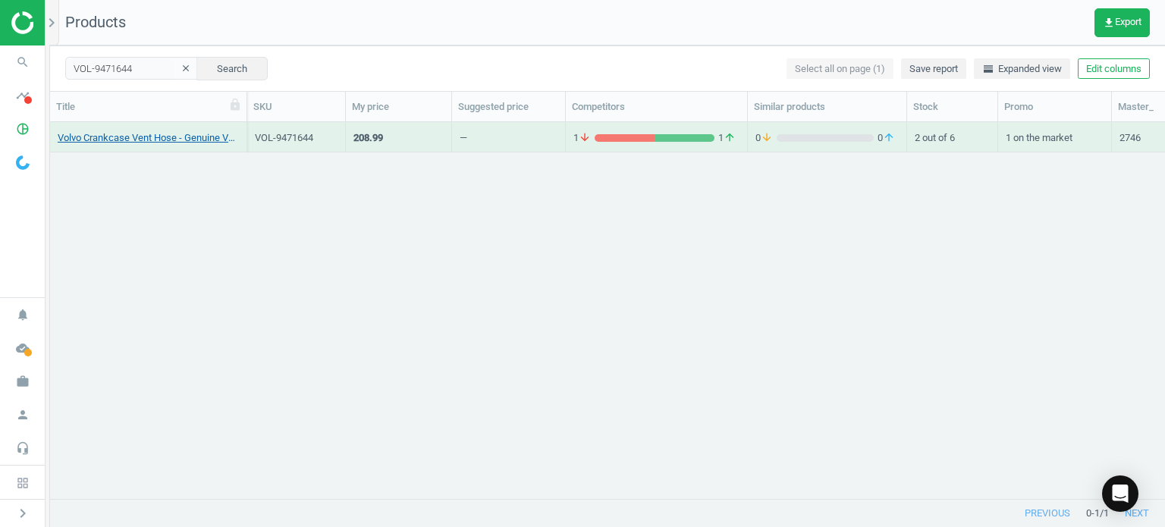
click at [209, 134] on link "Volvo Crankcase Vent Hose - Genuine Volvo 9471644" at bounding box center [148, 138] width 181 height 14
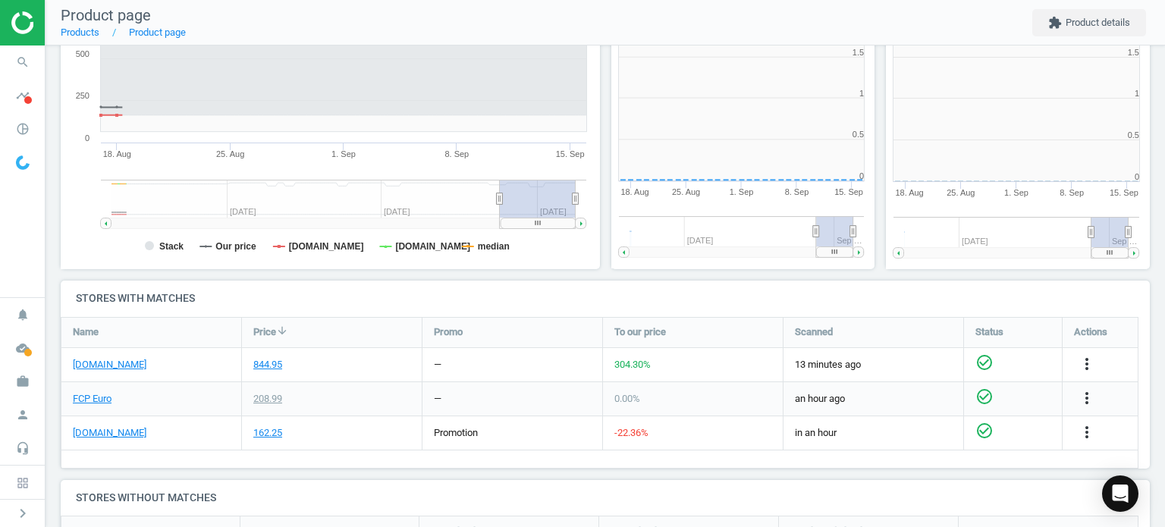
scroll to position [7, 7]
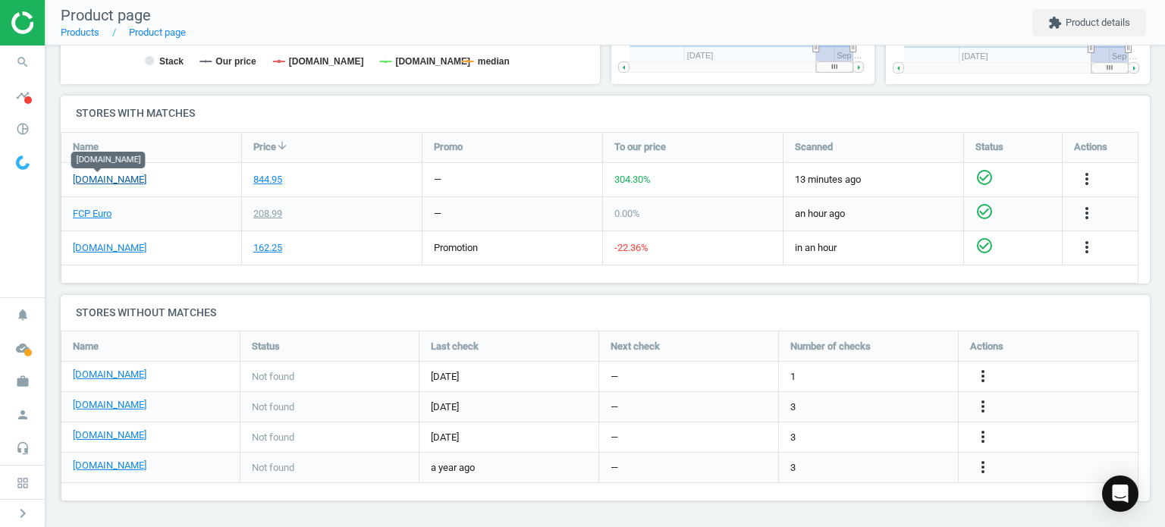
click at [106, 181] on link "[DOMAIN_NAME]" at bounding box center [110, 180] width 74 height 14
click at [80, 218] on link "FCP Euro" at bounding box center [92, 214] width 39 height 14
click at [1071, 174] on div "more_vert" at bounding box center [1100, 179] width 75 height 33
click at [1083, 177] on icon "more_vert" at bounding box center [1087, 179] width 18 height 18
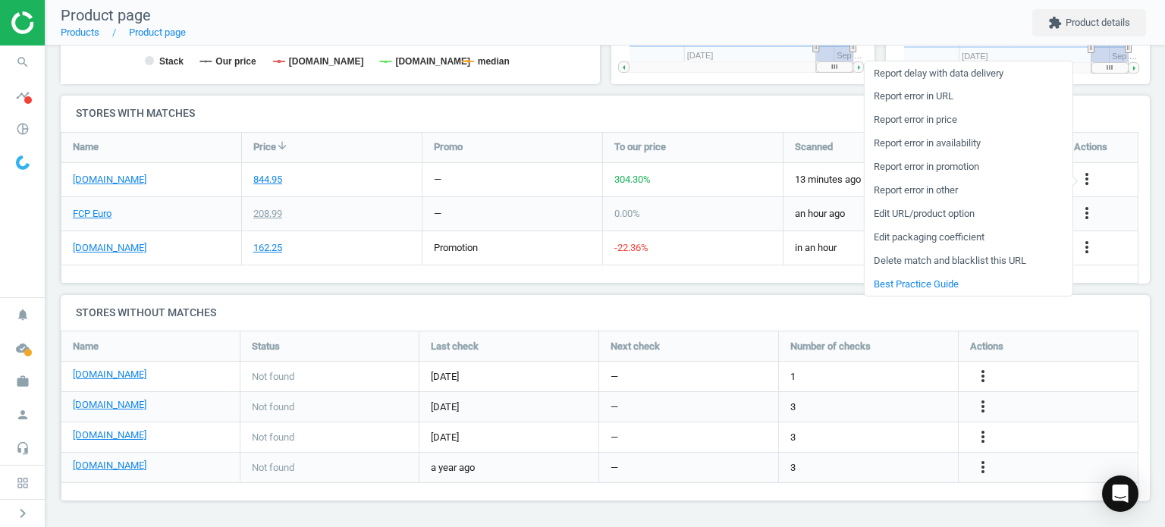
click at [941, 226] on link "Edit packaging coefficient" at bounding box center [968, 238] width 208 height 24
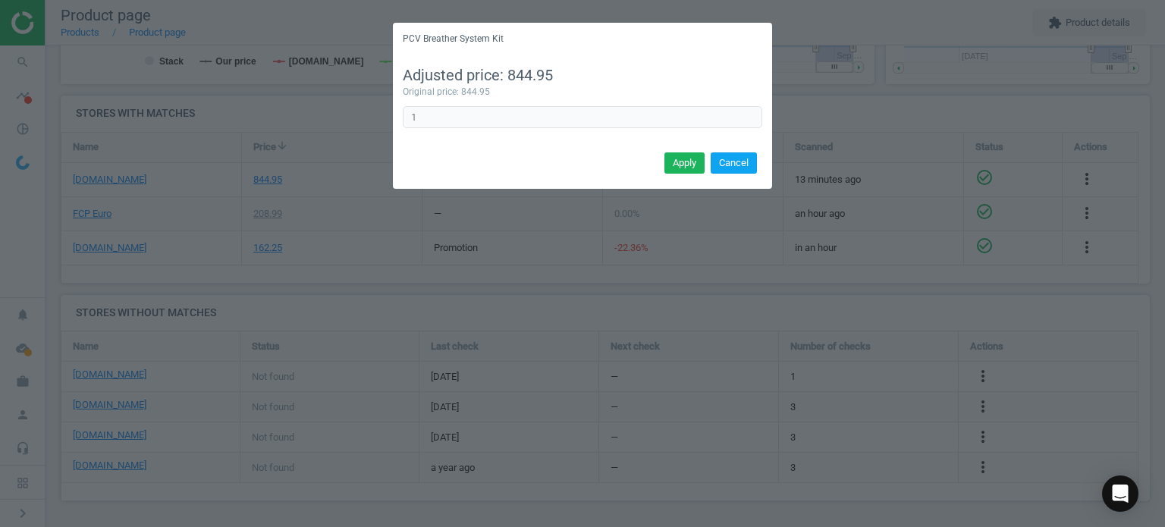
click at [730, 162] on button "Cancel" at bounding box center [734, 162] width 46 height 21
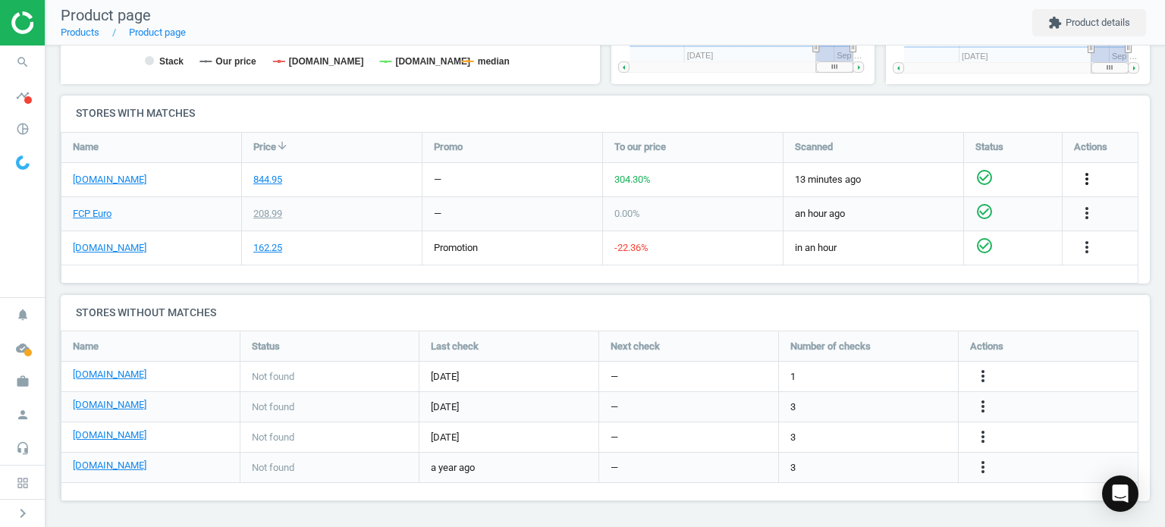
click at [1079, 178] on icon "more_vert" at bounding box center [1087, 179] width 18 height 18
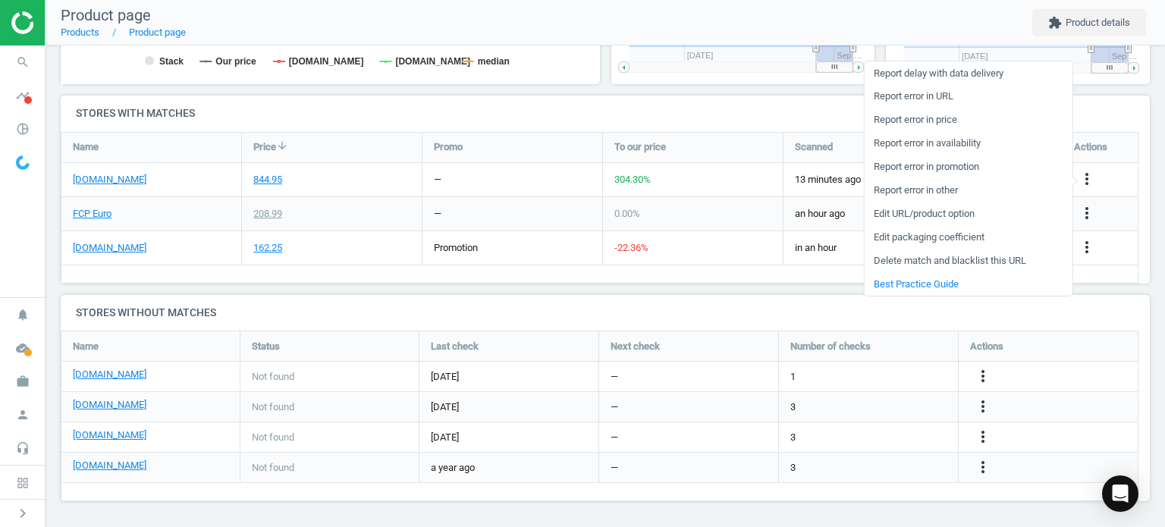
click at [927, 209] on link "Edit URL/product option" at bounding box center [968, 215] width 208 height 24
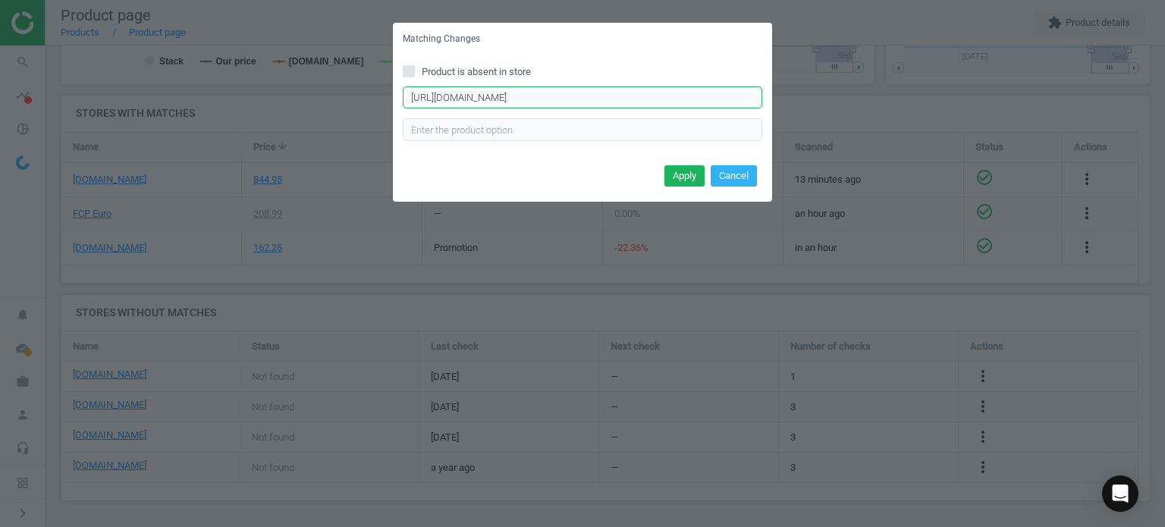
click at [588, 93] on input "[URL][DOMAIN_NAME]" at bounding box center [583, 97] width 360 height 23
paste input "7637/PCV-Breather-Hose-Assembly-Turbo-1994-1998-850-C70-S70-V70-Genuine-Volvo-9…"
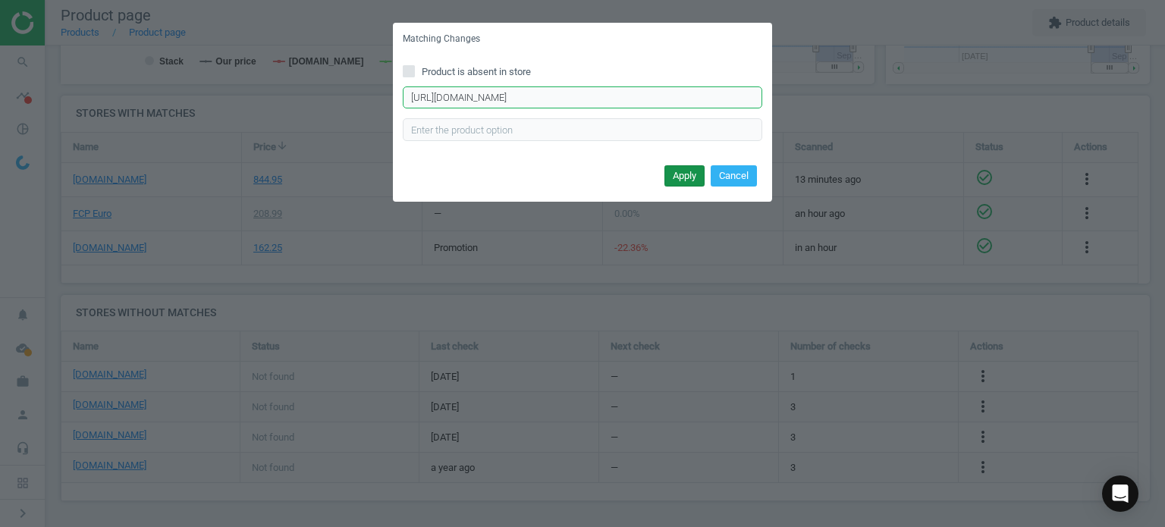
type input "[URL][DOMAIN_NAME]"
click at [680, 166] on button "Apply" at bounding box center [685, 175] width 40 height 21
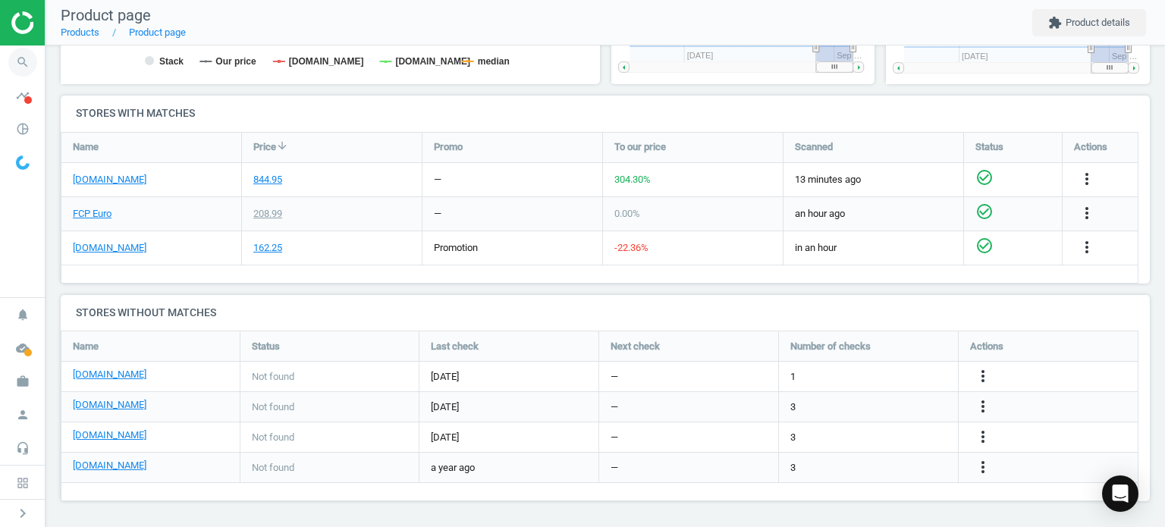
click at [29, 64] on icon "search" at bounding box center [22, 62] width 29 height 29
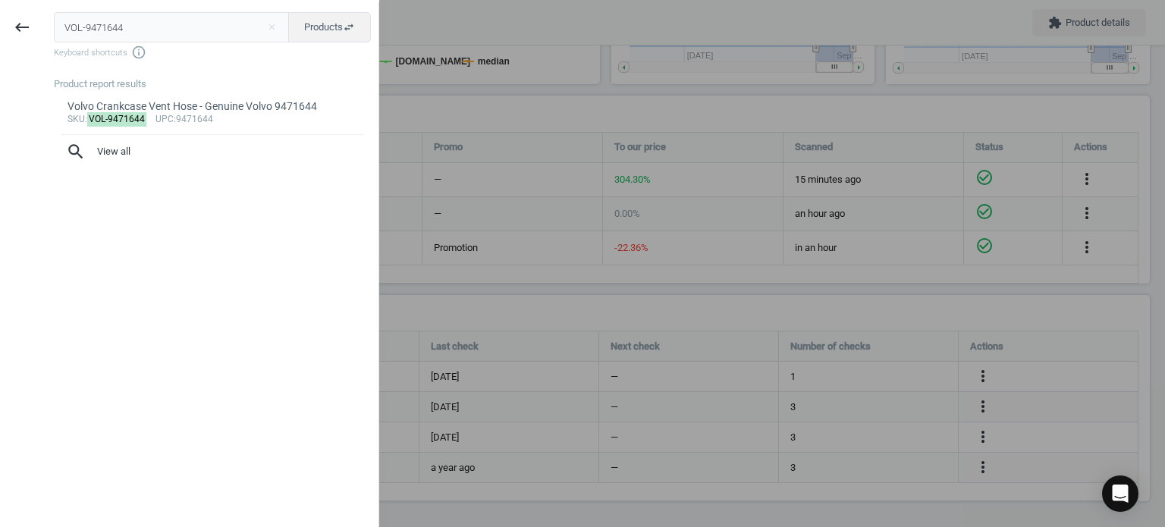
click at [180, 28] on input "VOL-9471644" at bounding box center [172, 27] width 236 height 30
type input "BMW-11157848155"
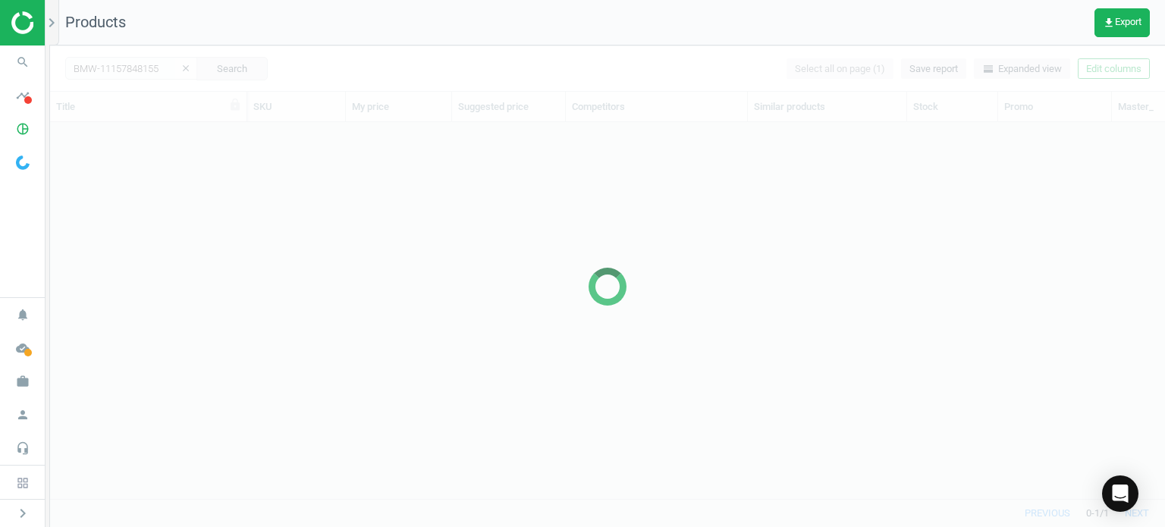
scroll to position [354, 1103]
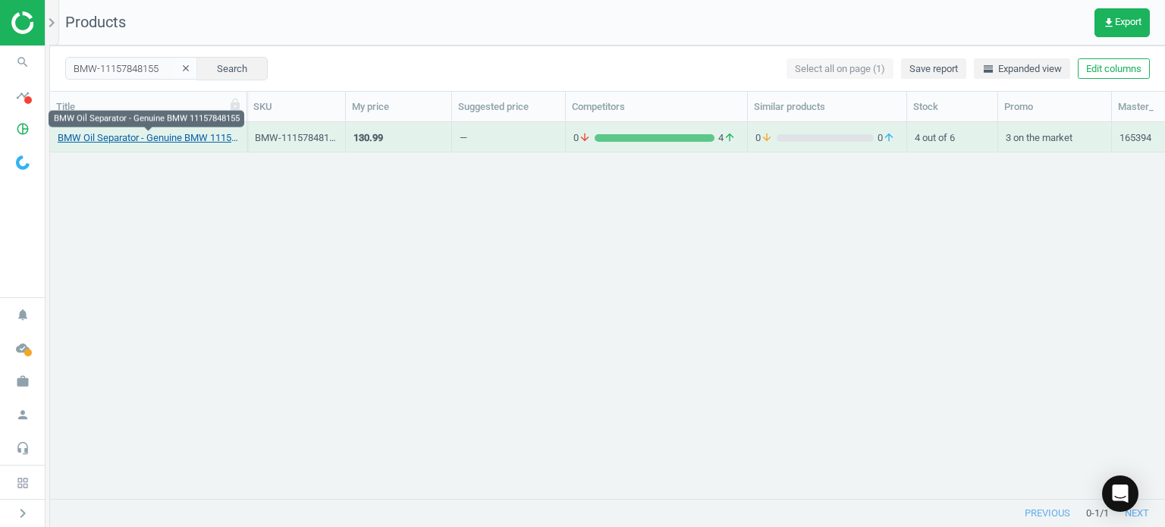
click at [137, 139] on link "BMW Oil Separator - Genuine BMW 11157848155" at bounding box center [148, 138] width 181 height 14
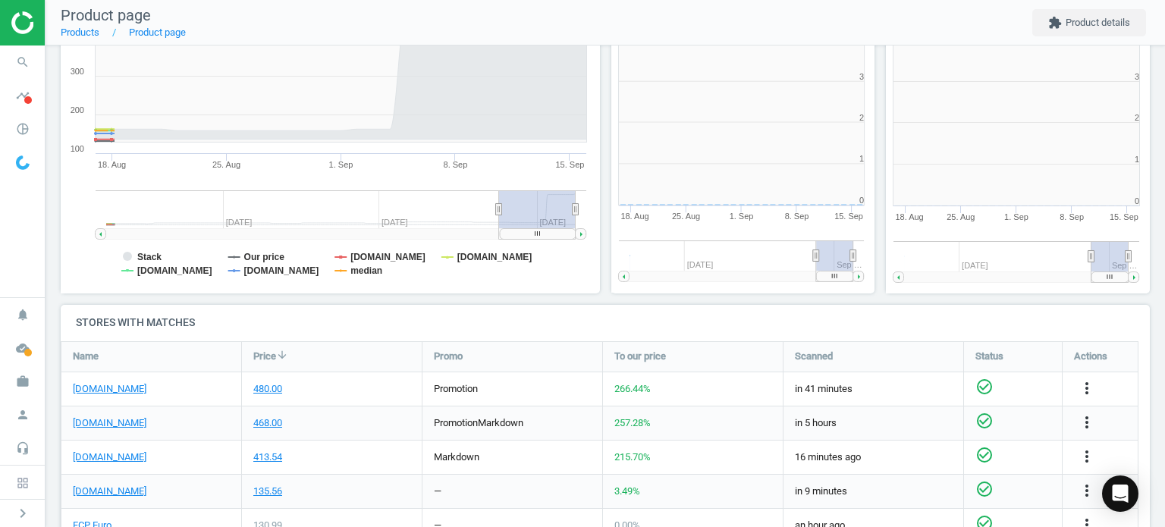
scroll to position [327, 284]
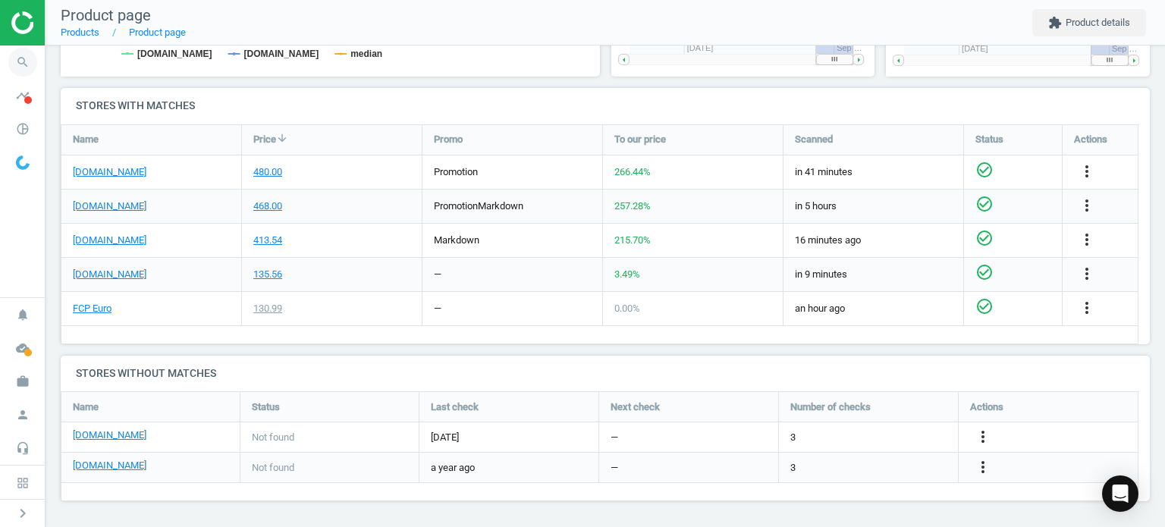
click at [30, 56] on icon "search" at bounding box center [22, 62] width 29 height 29
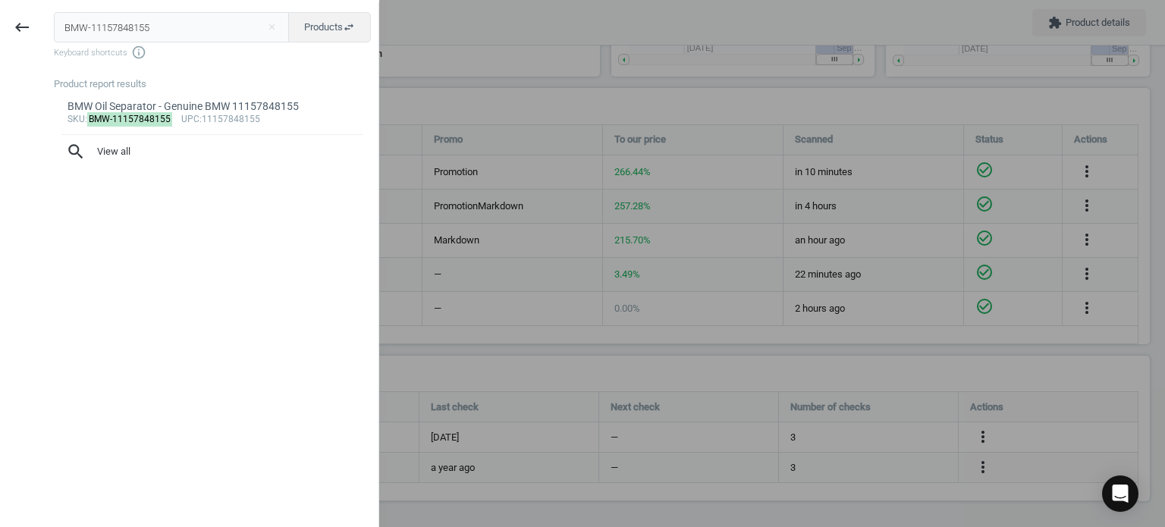
click at [93, 36] on input "BMW-11157848155" at bounding box center [172, 27] width 236 height 30
type input "VOL-30774514"
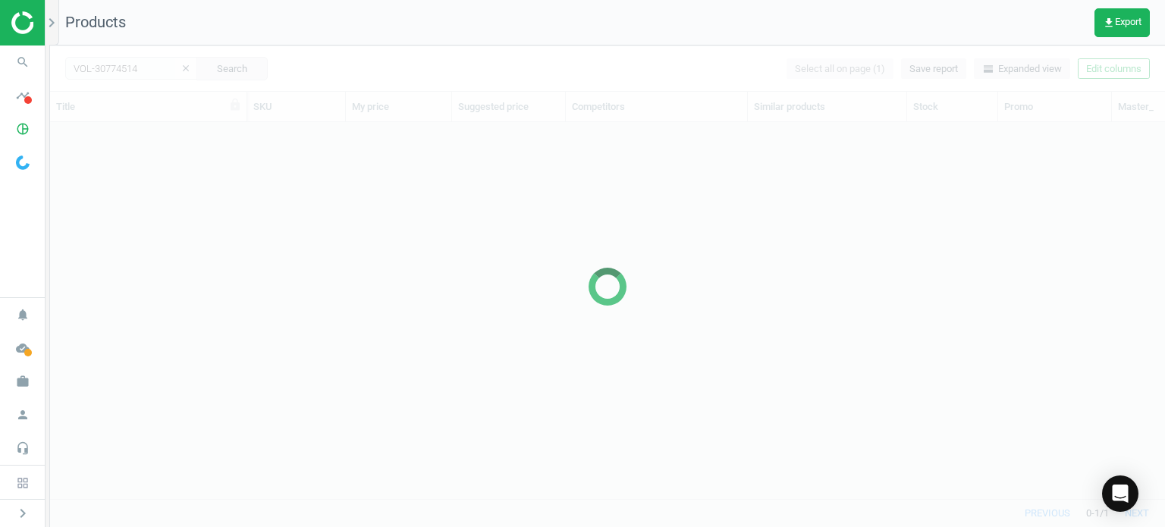
scroll to position [354, 1103]
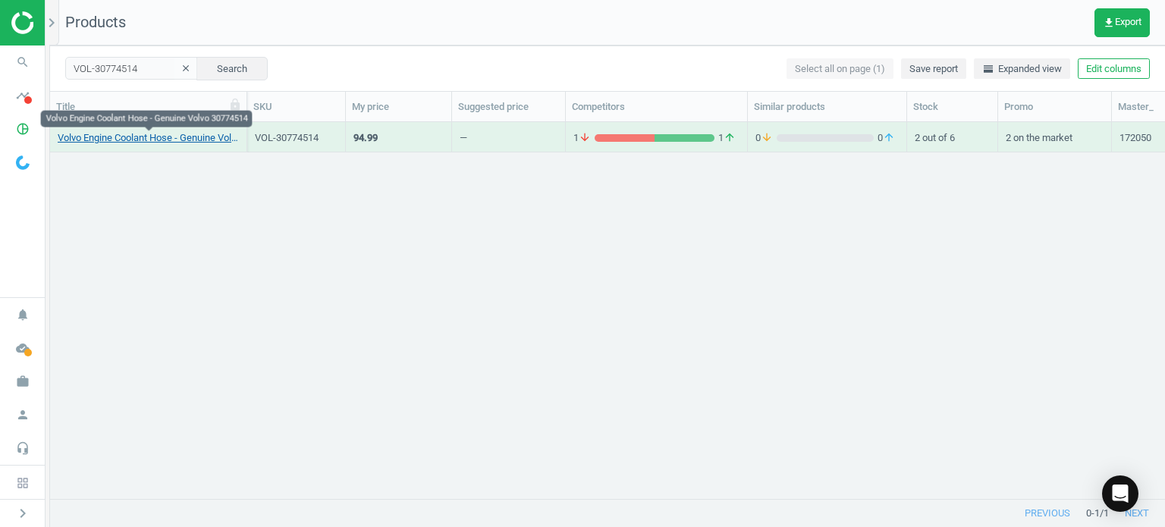
click at [151, 133] on link "Volvo Engine Coolant Hose - Genuine Volvo 30774514" at bounding box center [148, 138] width 181 height 14
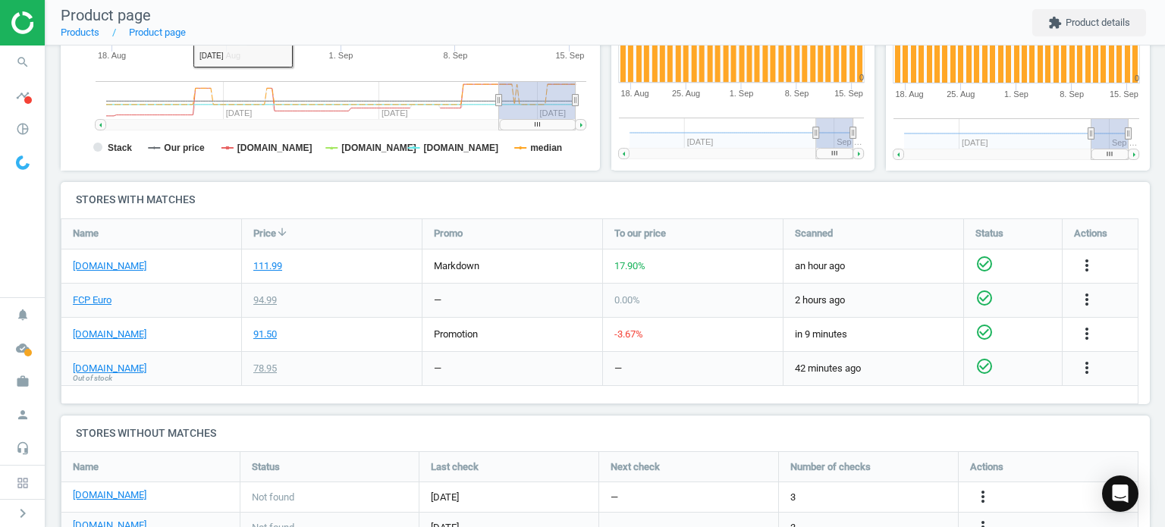
scroll to position [455, 0]
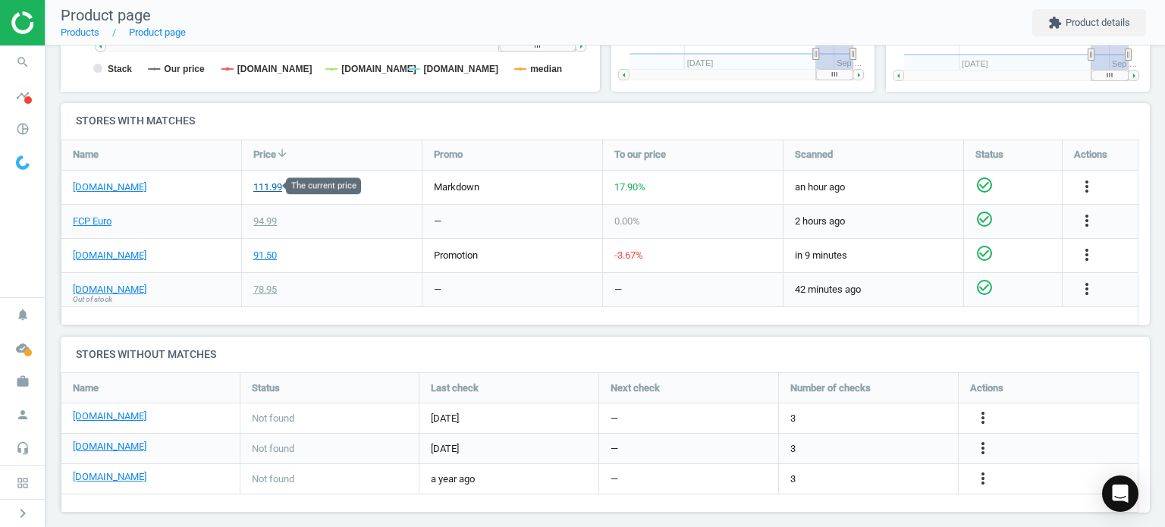
click at [269, 185] on div "111.99" at bounding box center [267, 188] width 29 height 14
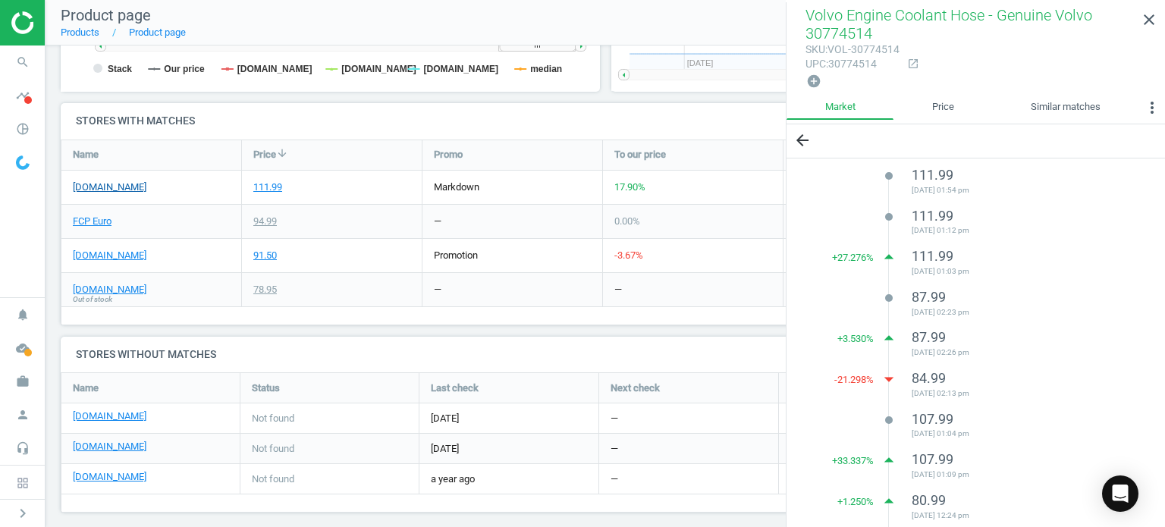
click at [109, 187] on link "[DOMAIN_NAME]" at bounding box center [110, 188] width 74 height 14
click at [136, 253] on link "[DOMAIN_NAME]" at bounding box center [110, 256] width 74 height 14
click at [107, 290] on link "[DOMAIN_NAME]" at bounding box center [110, 290] width 74 height 14
click at [100, 218] on link "FCP Euro" at bounding box center [92, 222] width 39 height 14
click at [128, 187] on link "[DOMAIN_NAME]" at bounding box center [110, 188] width 74 height 14
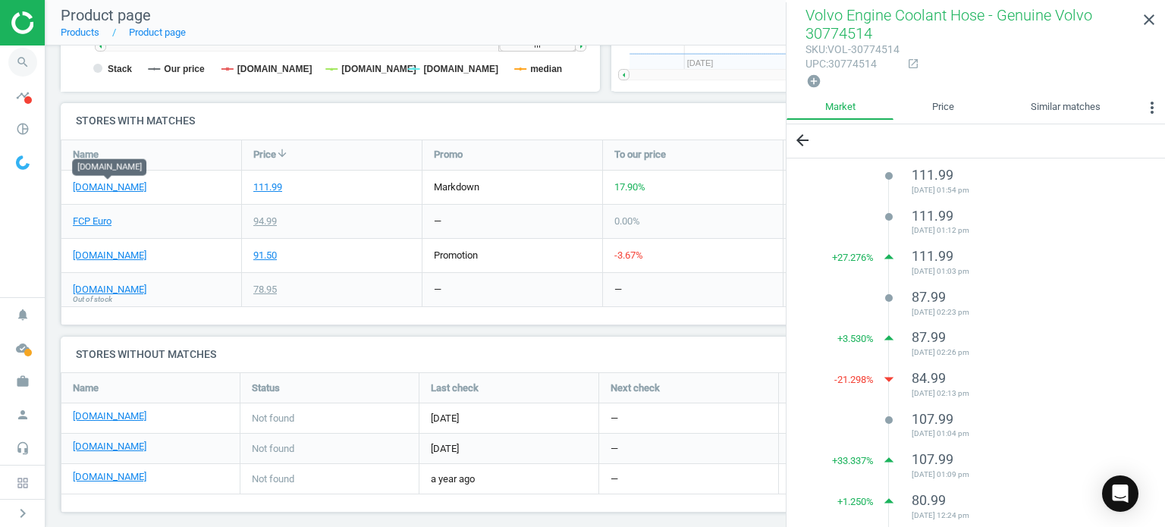
click at [22, 49] on icon "search" at bounding box center [22, 62] width 29 height 29
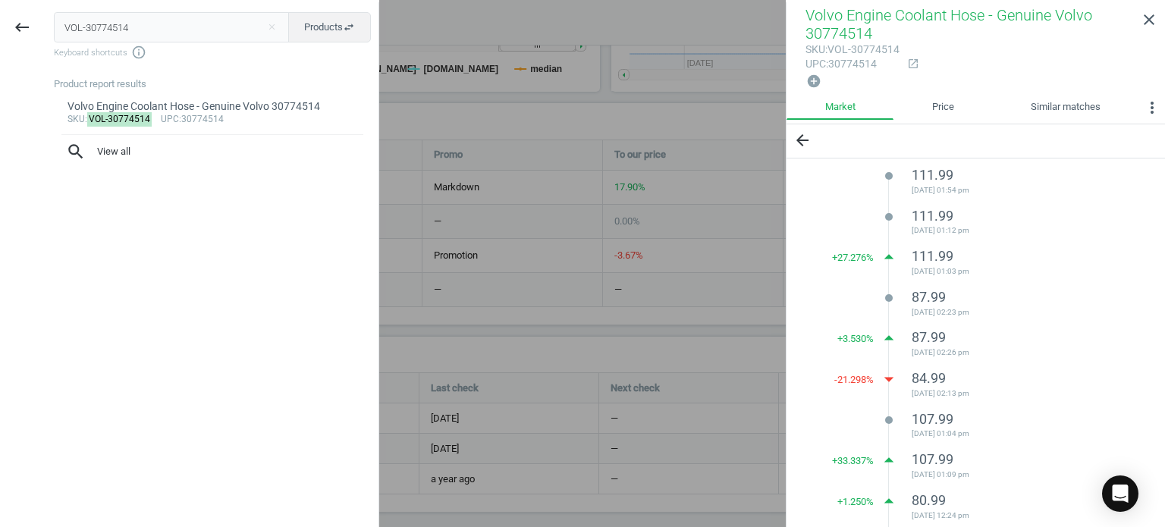
click at [137, 21] on input "VOL-30774514" at bounding box center [172, 27] width 236 height 30
type input "v"
type input "VOL-8641078"
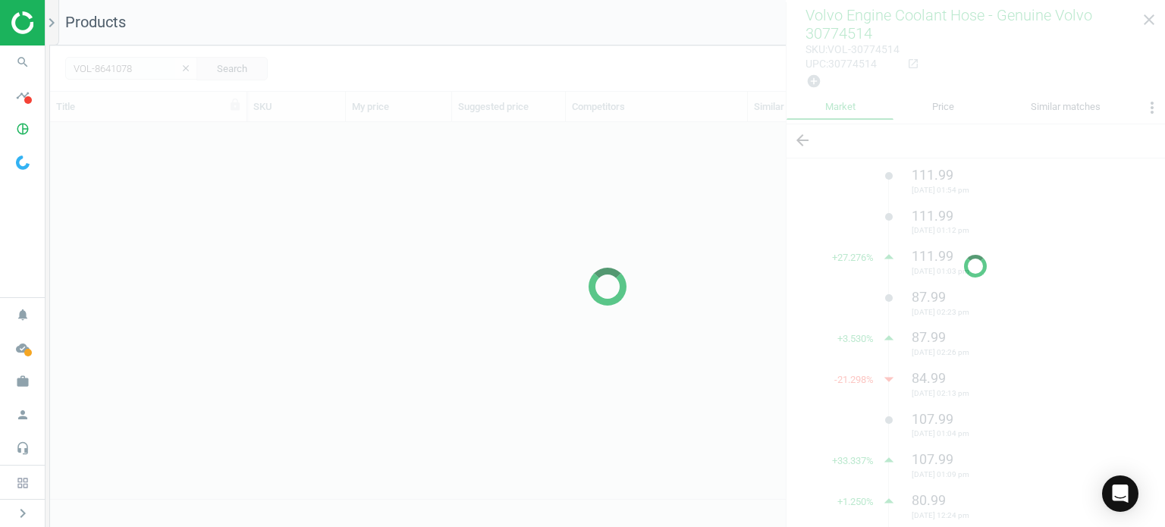
scroll to position [354, 1103]
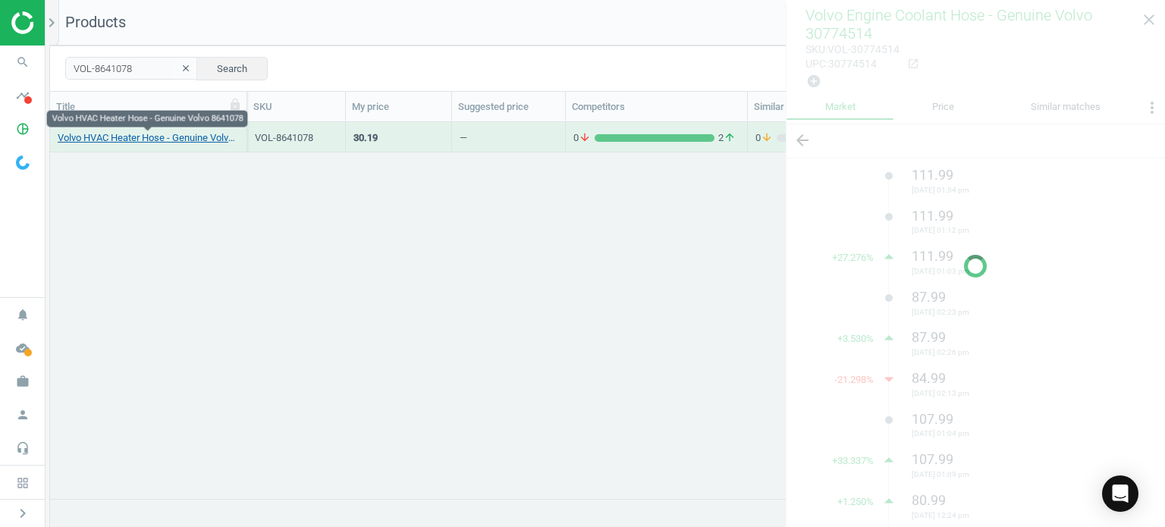
click at [154, 137] on link "Volvo HVAC Heater Hose - Genuine Volvo 8641078" at bounding box center [148, 138] width 181 height 14
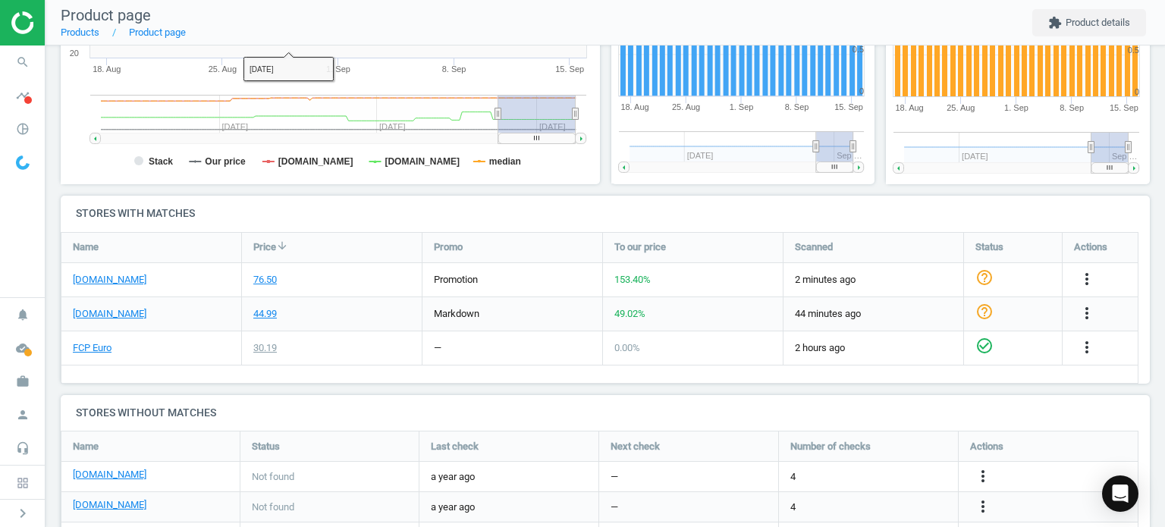
scroll to position [367, 0]
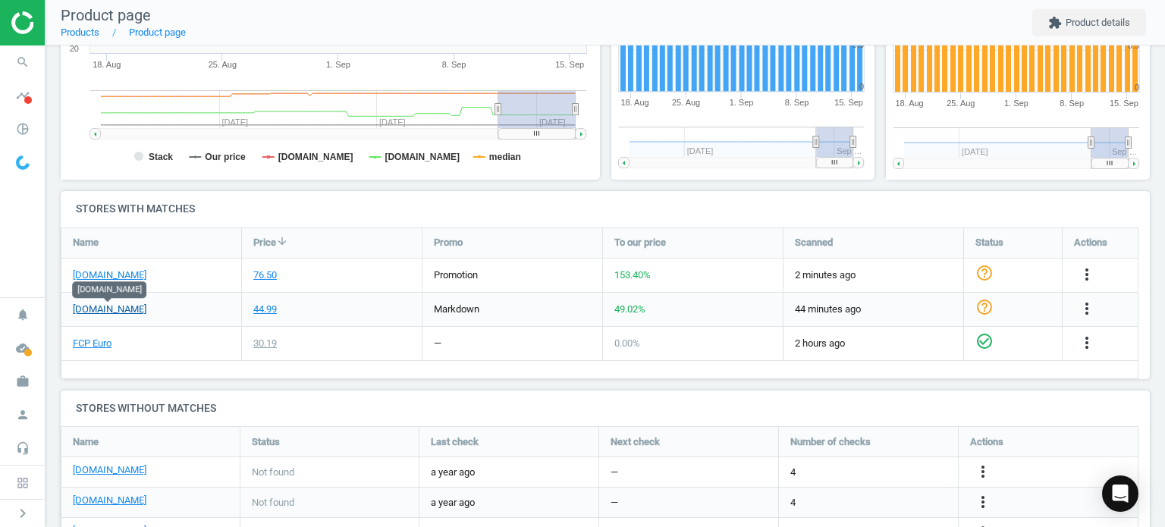
click at [121, 309] on link "[DOMAIN_NAME]" at bounding box center [110, 310] width 74 height 14
click at [99, 342] on link "FCP Euro" at bounding box center [92, 344] width 39 height 14
click at [137, 270] on link "[DOMAIN_NAME]" at bounding box center [110, 276] width 74 height 14
click at [9, 63] on icon "search" at bounding box center [22, 62] width 29 height 29
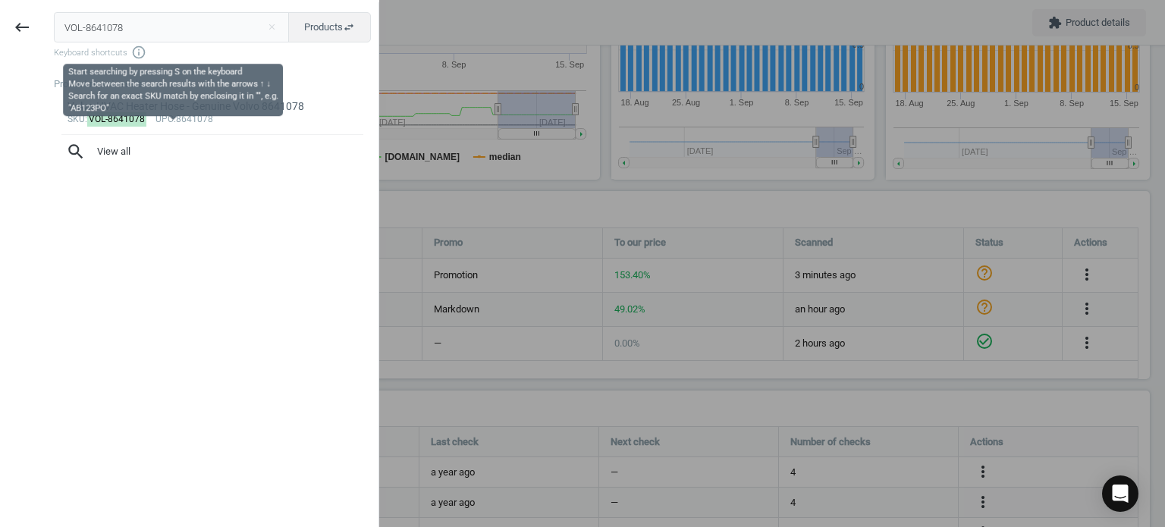
click at [165, 33] on input "VOL-8641078" at bounding box center [172, 27] width 236 height 30
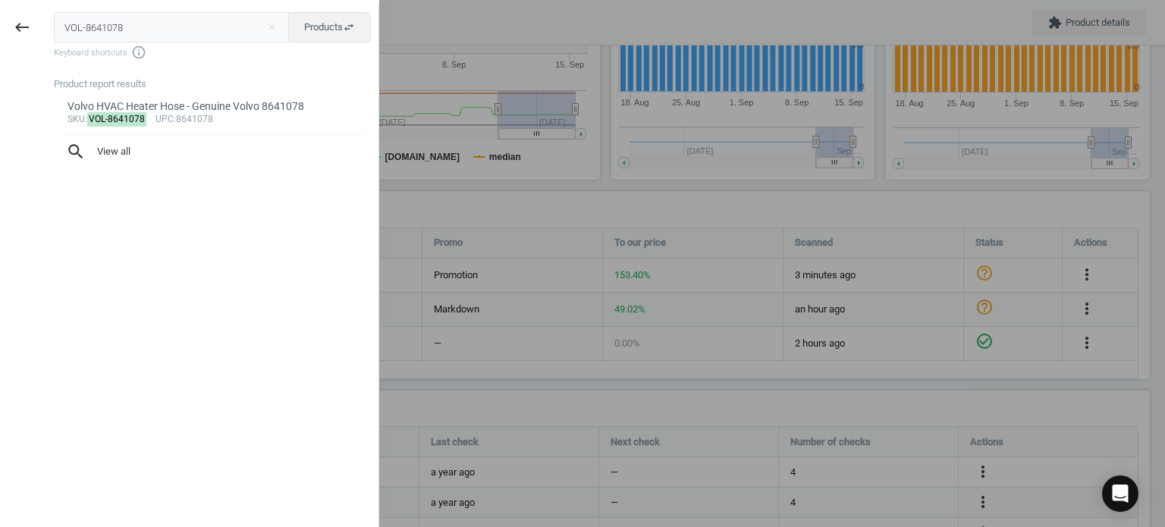
click at [165, 33] on input "VOL-8641078" at bounding box center [172, 27] width 236 height 30
type input "VOL-31368200"
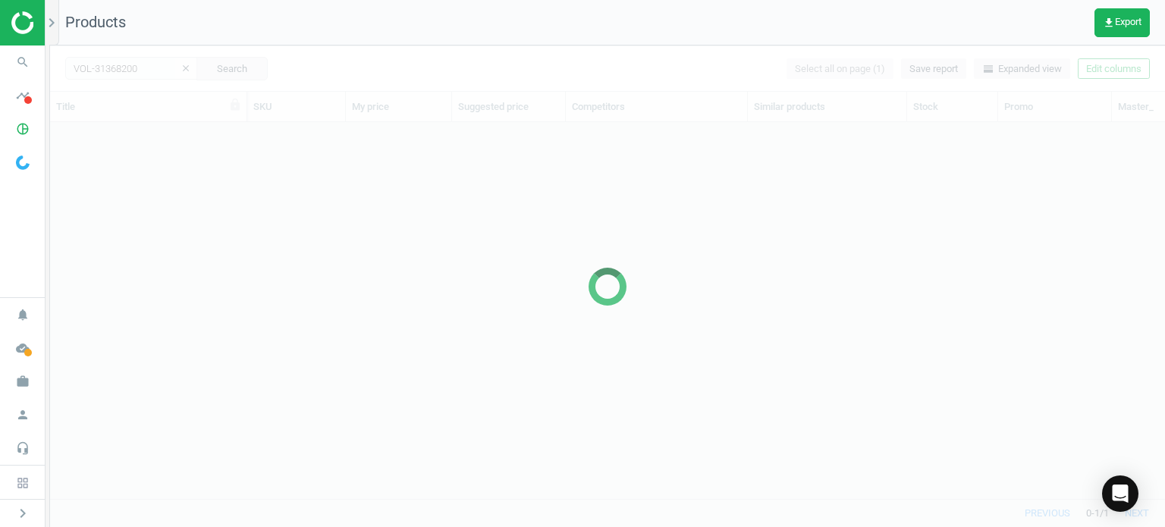
scroll to position [354, 1103]
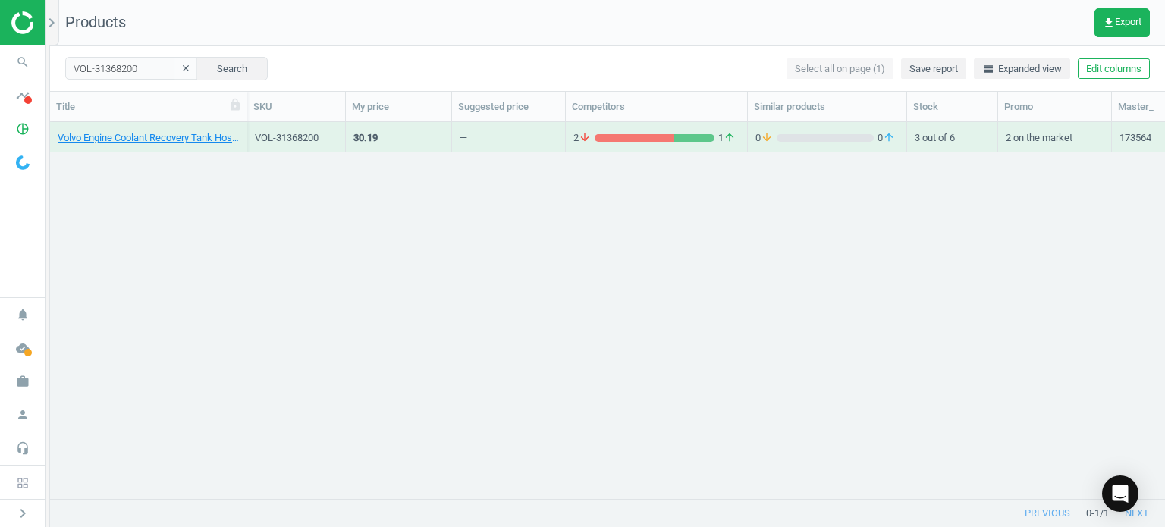
click at [203, 146] on div "Volvo Engine Coolant Recovery Tank Hose - Genuine Volvo 31368200" at bounding box center [148, 140] width 181 height 19
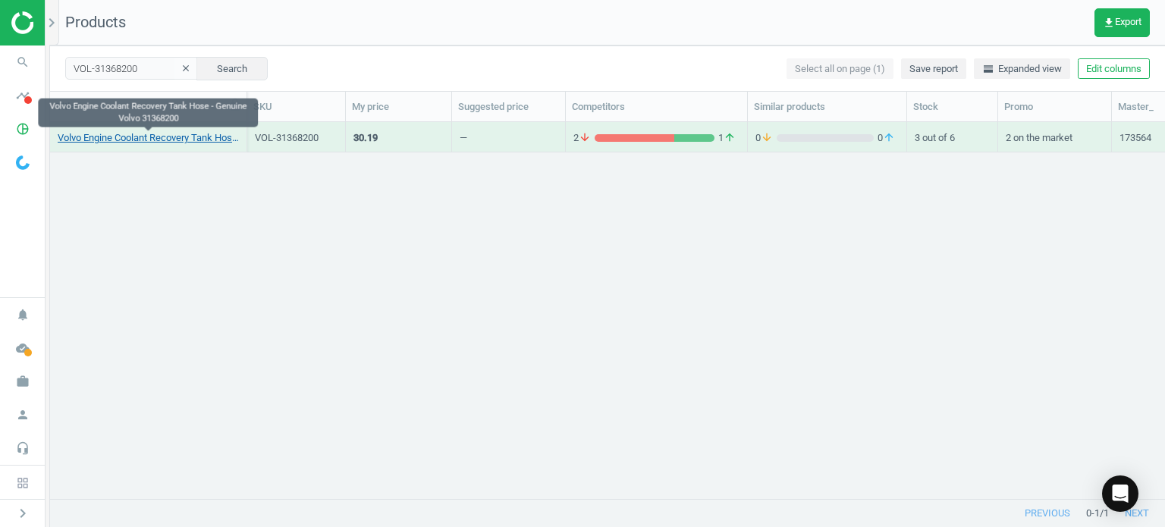
click at [190, 140] on link "Volvo Engine Coolant Recovery Tank Hose - Genuine Volvo 31368200" at bounding box center [148, 138] width 181 height 14
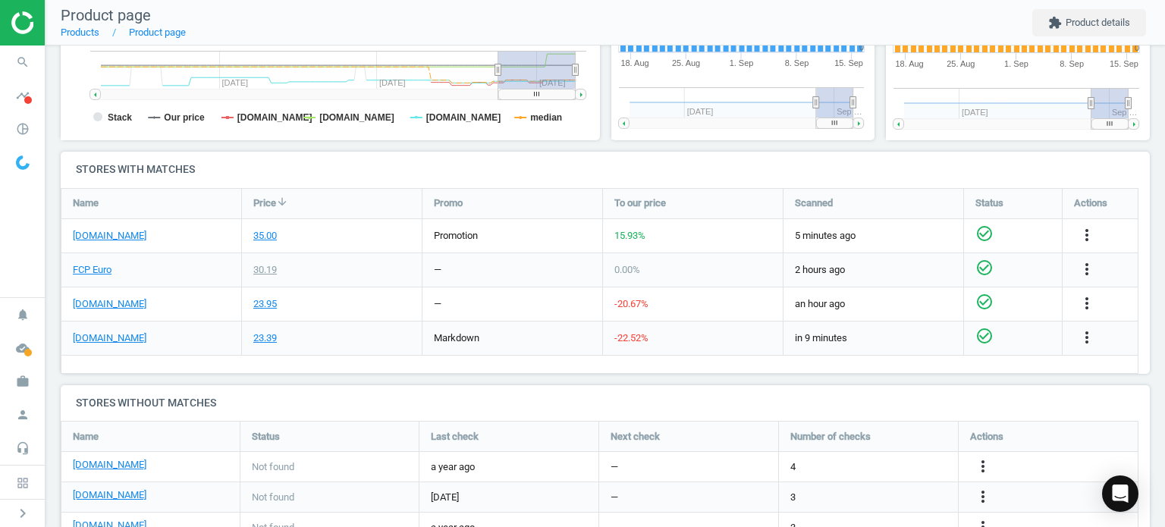
scroll to position [464, 0]
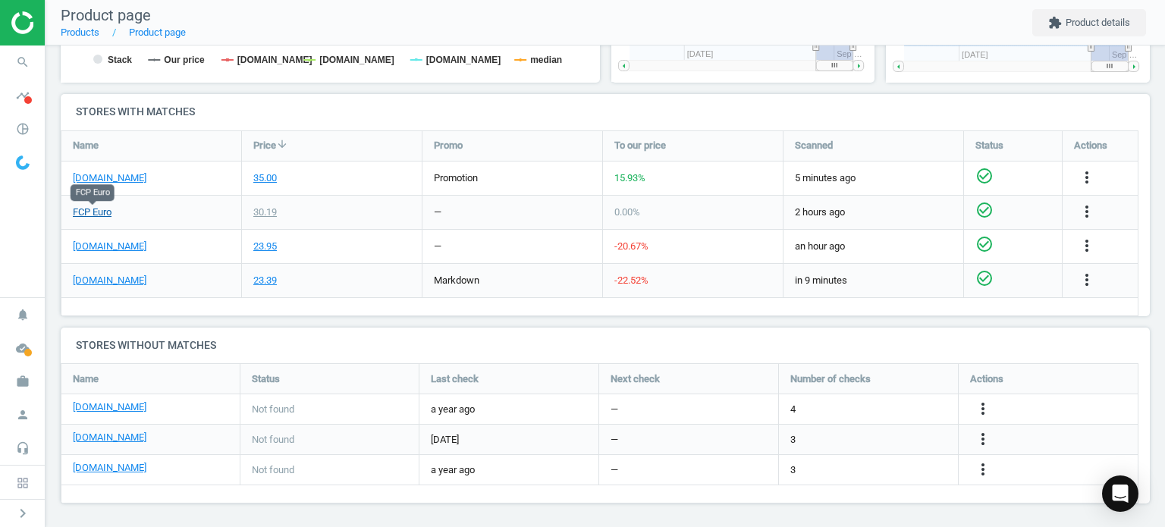
click at [105, 209] on link "FCP Euro" at bounding box center [92, 213] width 39 height 14
click at [266, 184] on div "35.00" at bounding box center [332, 178] width 180 height 33
click at [24, 57] on icon "search" at bounding box center [22, 62] width 29 height 29
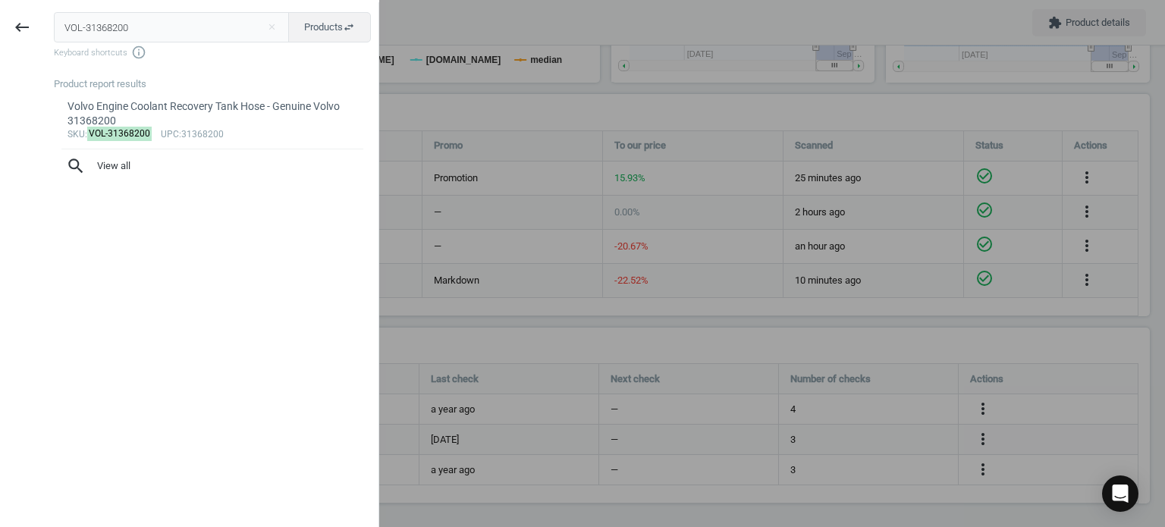
click at [164, 2] on div "VOL-31368200 close Products swap_horiz Keyboard shortcuts info_outline Product …" at bounding box center [211, 265] width 335 height 527
click at [168, 9] on div "VOL-31368200 close Products swap_horiz Keyboard shortcuts info_outline Product …" at bounding box center [211, 265] width 335 height 527
click at [174, 14] on input "VOL-31368200" at bounding box center [172, 27] width 236 height 30
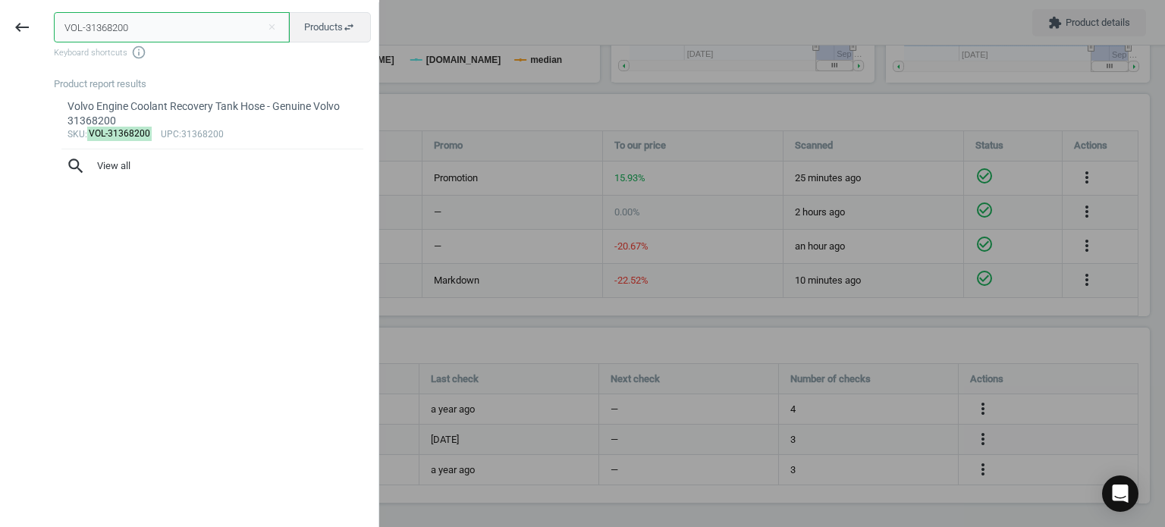
click at [174, 14] on input "VOL-31368200" at bounding box center [172, 27] width 236 height 30
paste input "0751806"
type input "VOL-30751806"
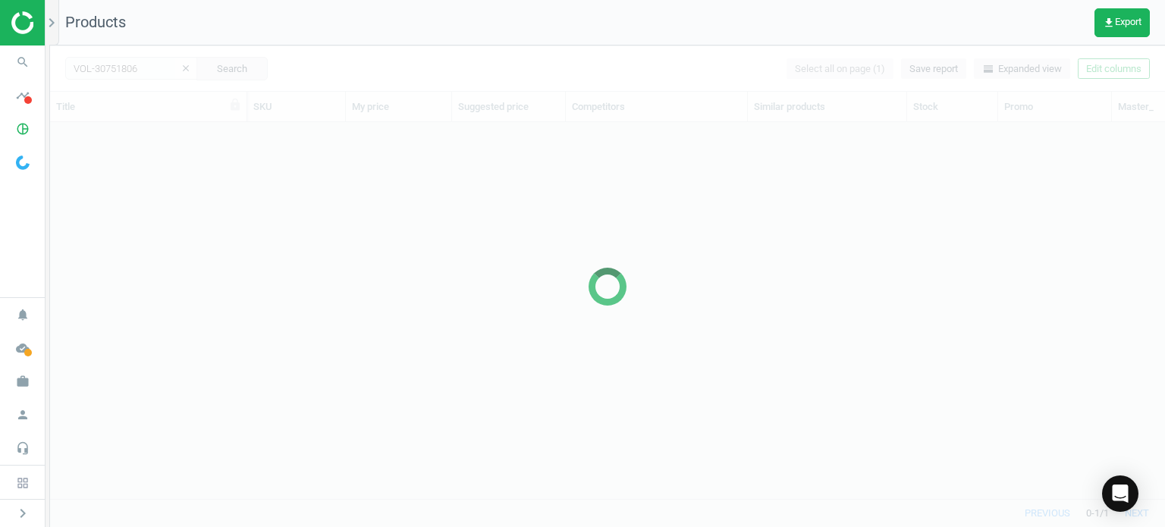
scroll to position [354, 1103]
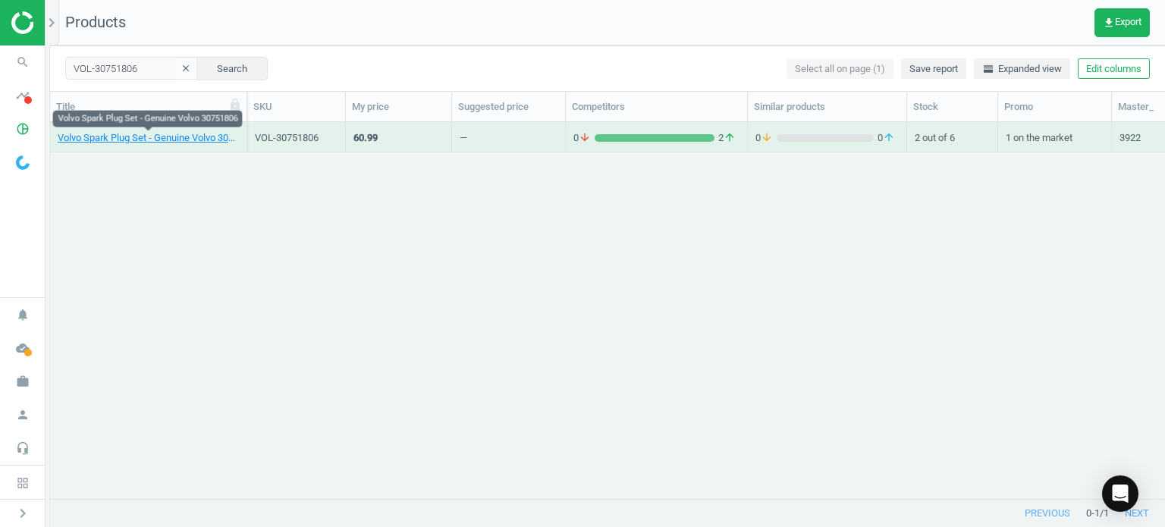
click at [171, 145] on div "Volvo Spark Plug Set - Genuine Volvo 30751806" at bounding box center [148, 140] width 181 height 19
click at [158, 136] on link "Volvo Spark Plug Set - Genuine Volvo 30751806" at bounding box center [148, 138] width 181 height 14
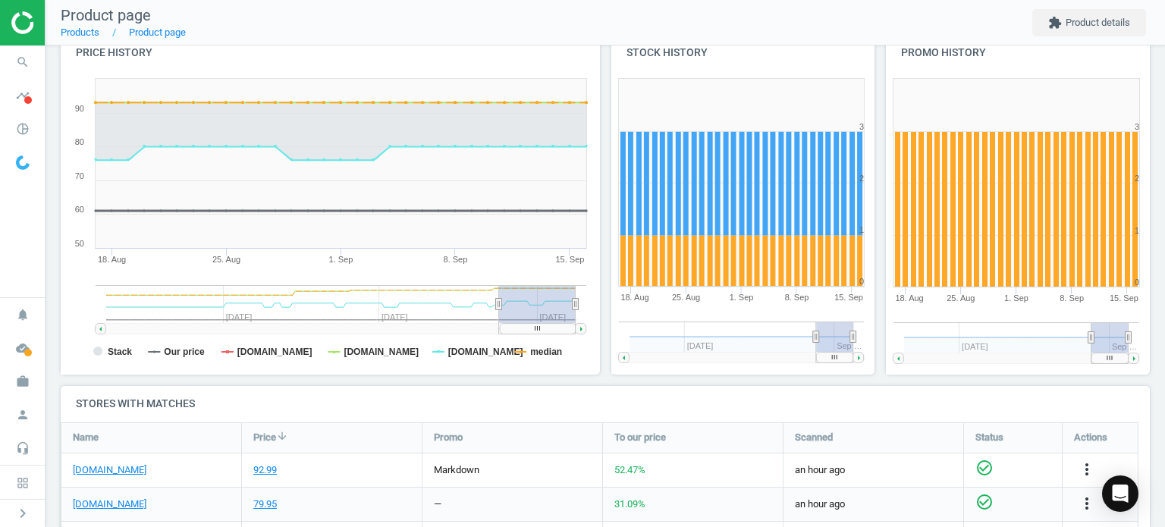
scroll to position [282, 0]
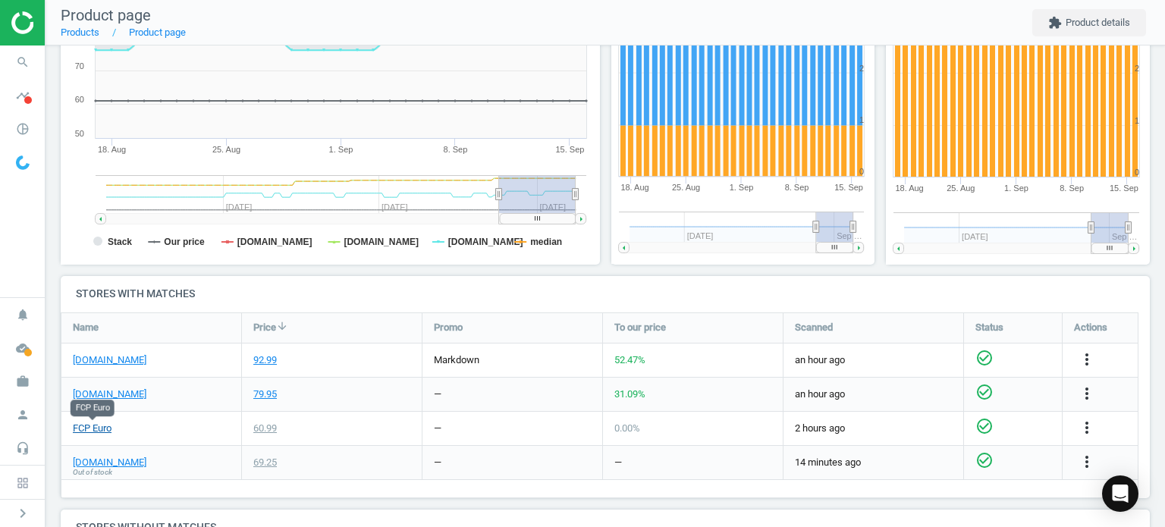
click at [83, 423] on link "FCP Euro" at bounding box center [92, 429] width 39 height 14
click at [108, 354] on link "[DOMAIN_NAME]" at bounding box center [110, 360] width 74 height 14
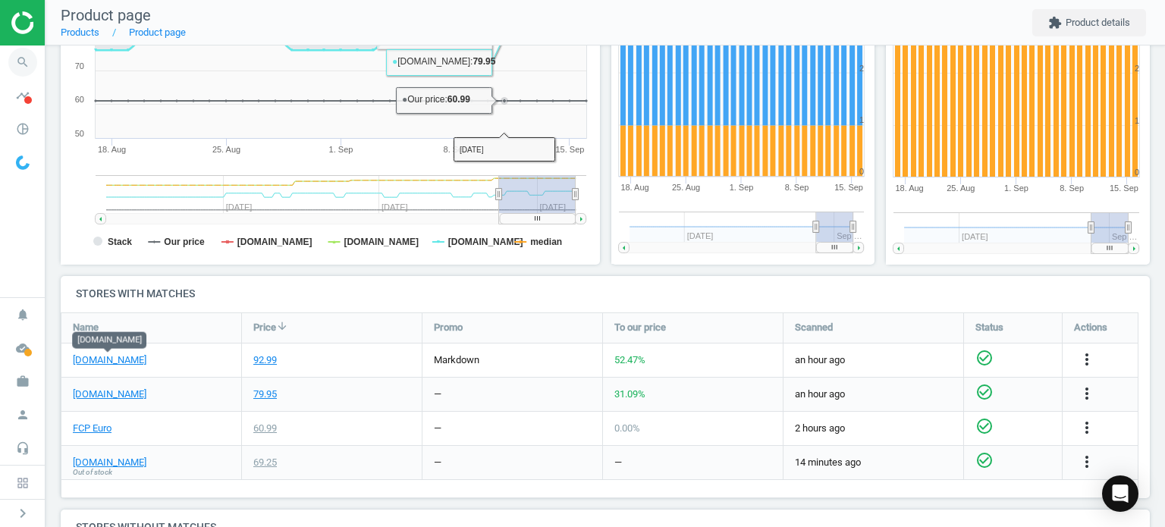
click at [30, 71] on icon "search" at bounding box center [22, 62] width 29 height 29
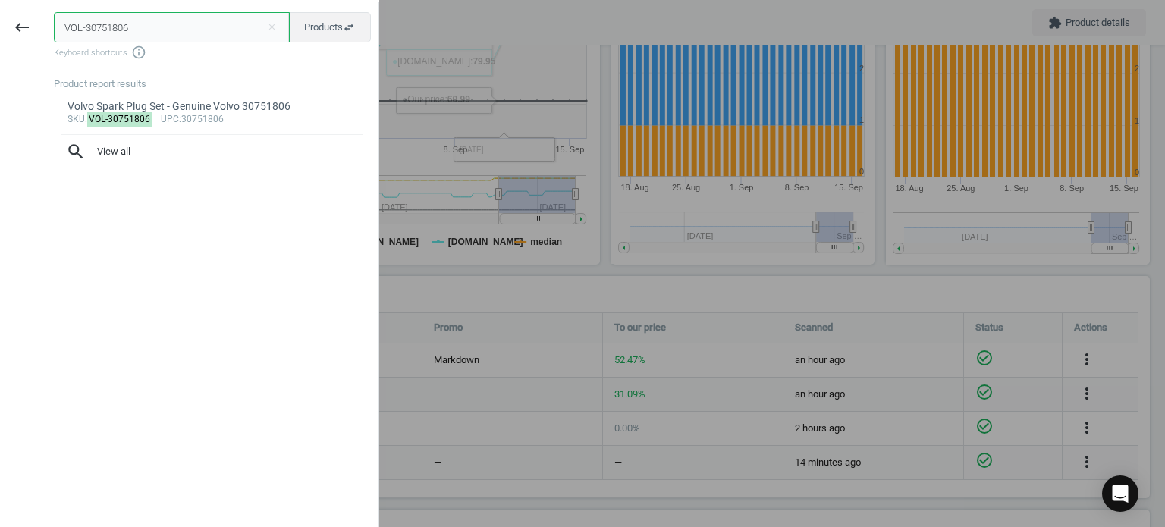
click at [149, 30] on input "VOL-30751806" at bounding box center [172, 27] width 236 height 30
paste input "8692071"
type input "VOL-8692071"
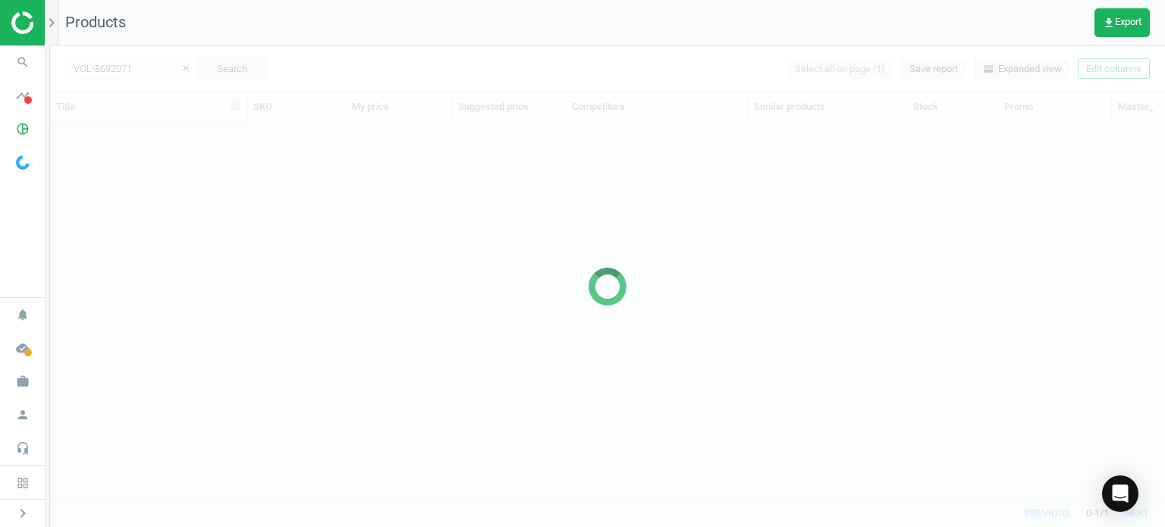
scroll to position [354, 1103]
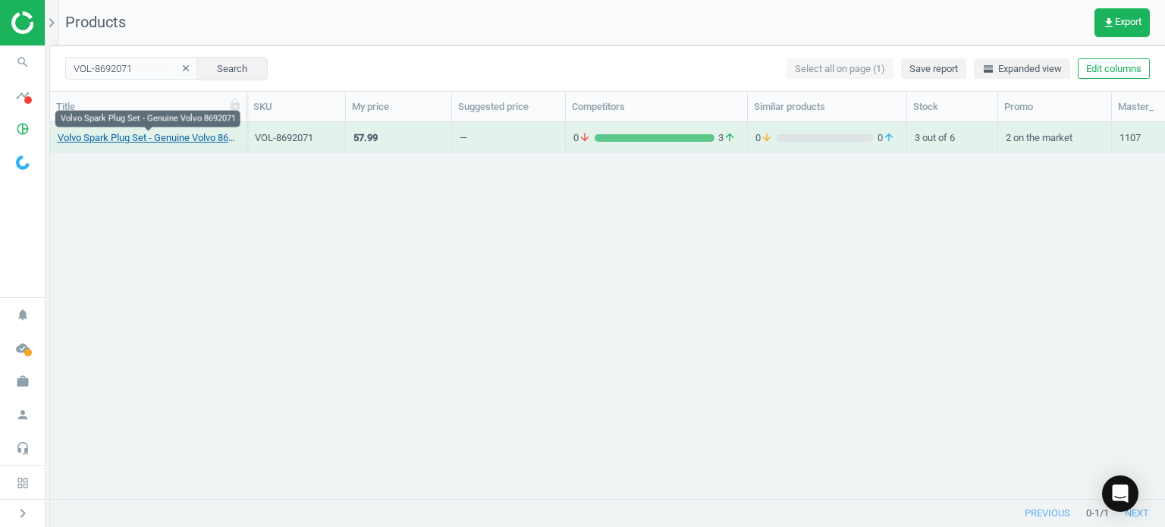
click at [112, 143] on link "Volvo Spark Plug Set - Genuine Volvo 8692071" at bounding box center [148, 138] width 181 height 14
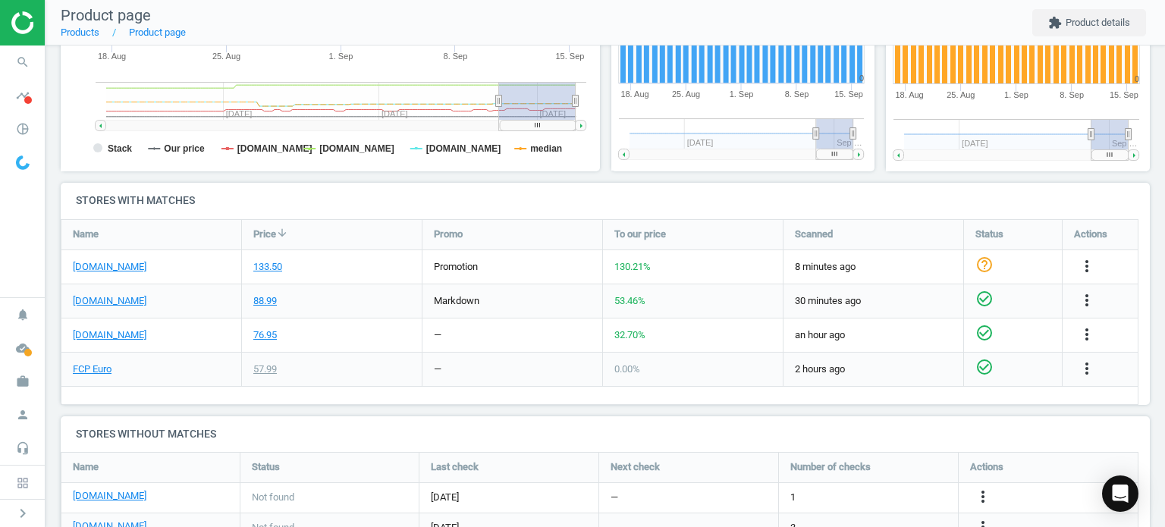
scroll to position [379, 0]
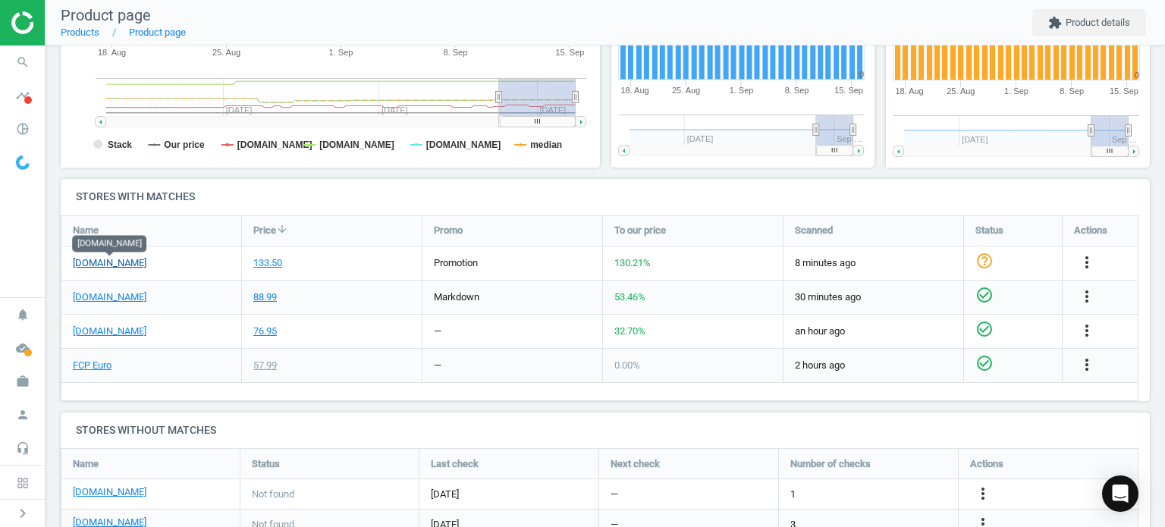
click at [139, 264] on link "[DOMAIN_NAME]" at bounding box center [110, 263] width 74 height 14
click at [90, 360] on link "FCP Euro" at bounding box center [92, 366] width 39 height 14
click at [29, 71] on icon "search" at bounding box center [22, 62] width 29 height 29
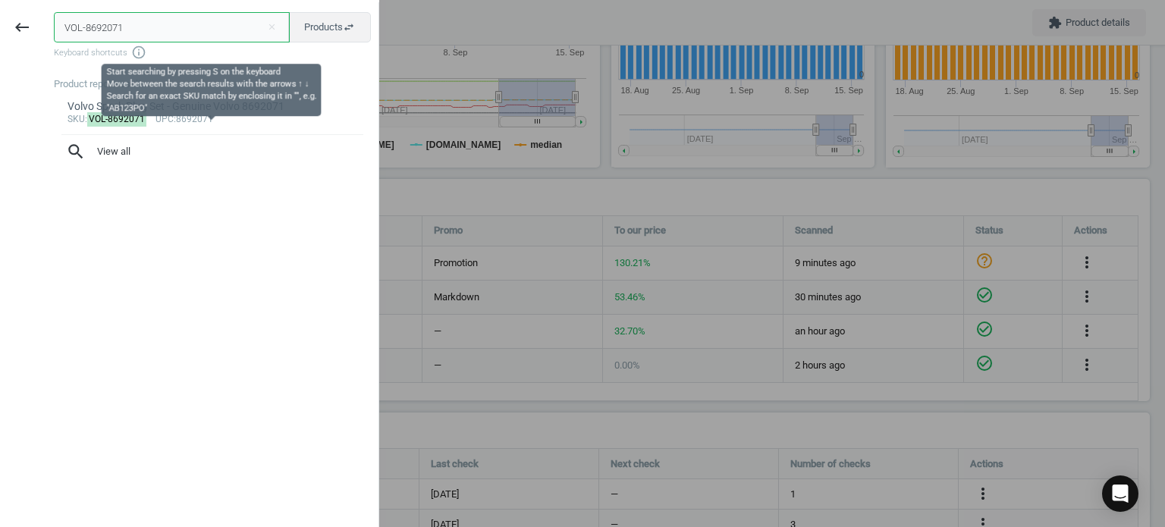
click at [134, 33] on input "VOL-8692071" at bounding box center [172, 27] width 236 height 30
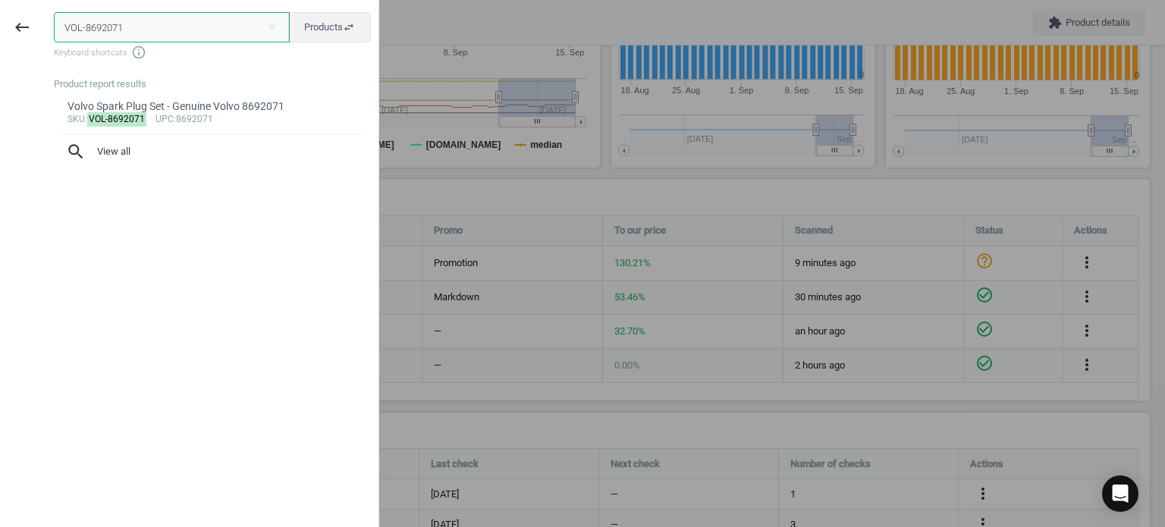
click at [134, 33] on input "VOL-8692071" at bounding box center [172, 27] width 236 height 30
paste input "3131269"
type input "VOL-31312691"
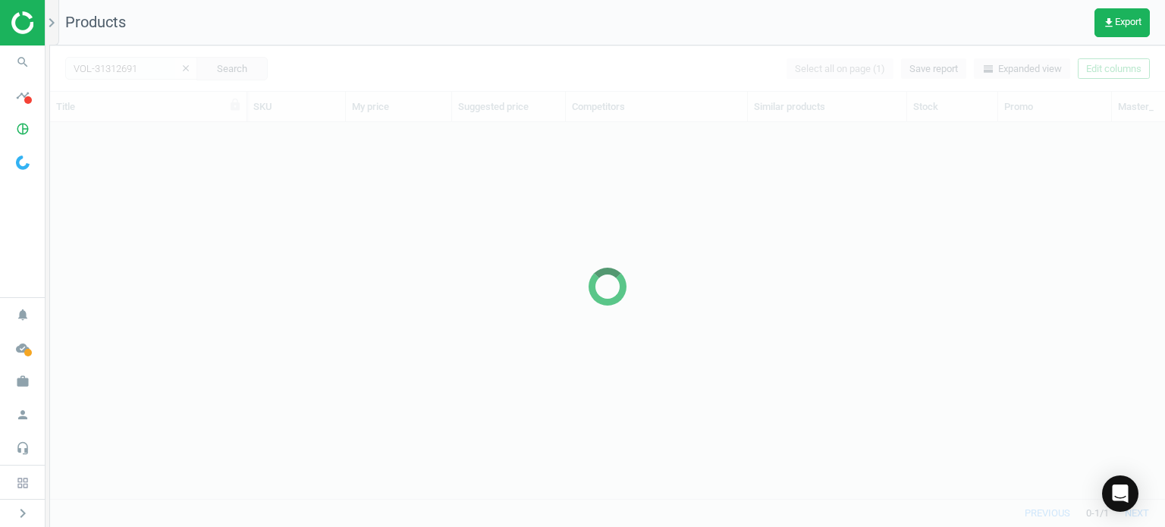
scroll to position [354, 1103]
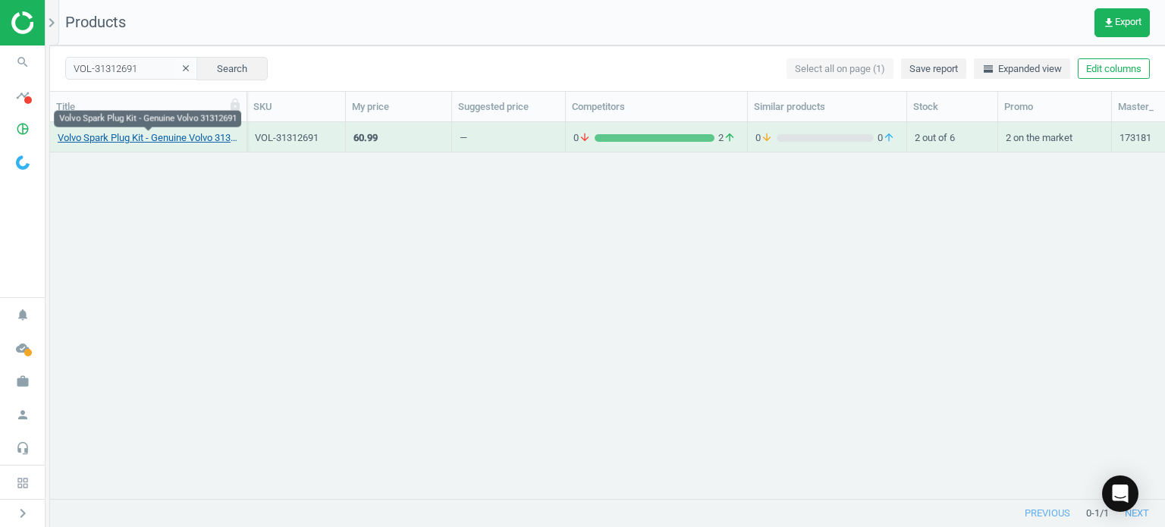
click at [178, 137] on link "Volvo Spark Plug Kit - Genuine Volvo 31312691" at bounding box center [148, 138] width 181 height 14
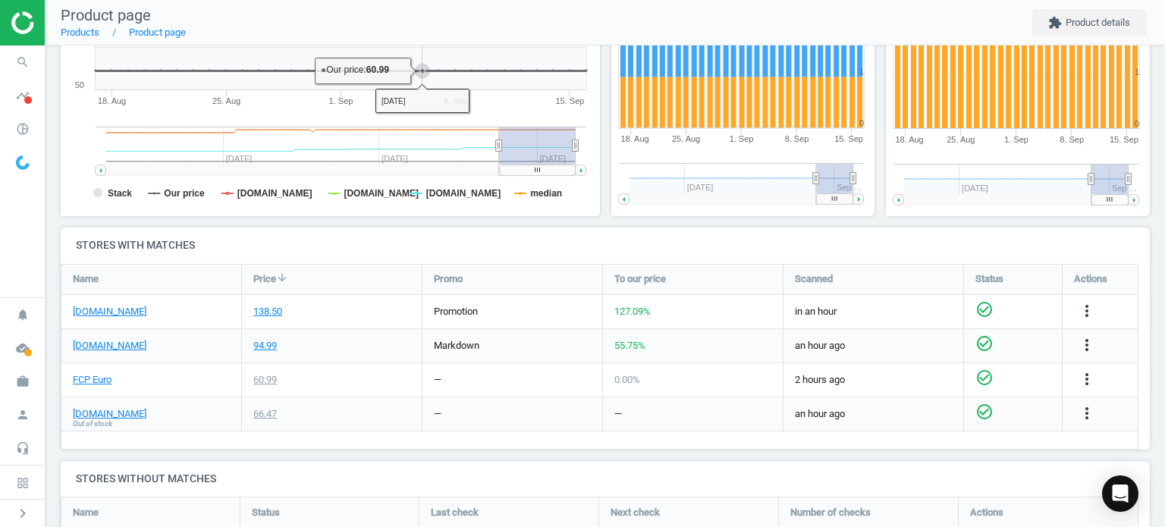
scroll to position [379, 0]
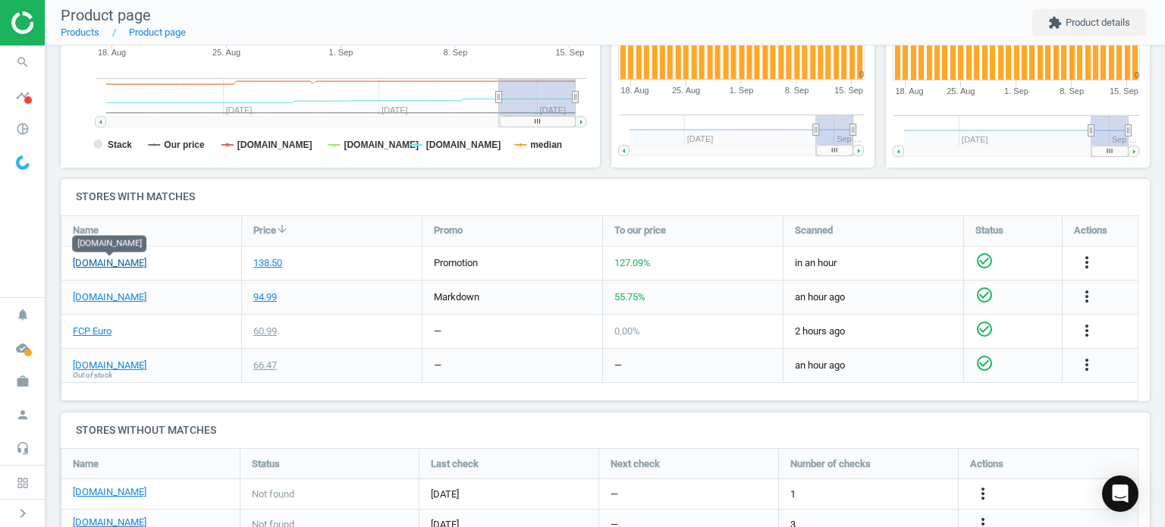
click at [142, 262] on link "[DOMAIN_NAME]" at bounding box center [110, 263] width 74 height 14
click at [92, 335] on link "FCP Euro" at bounding box center [92, 332] width 39 height 14
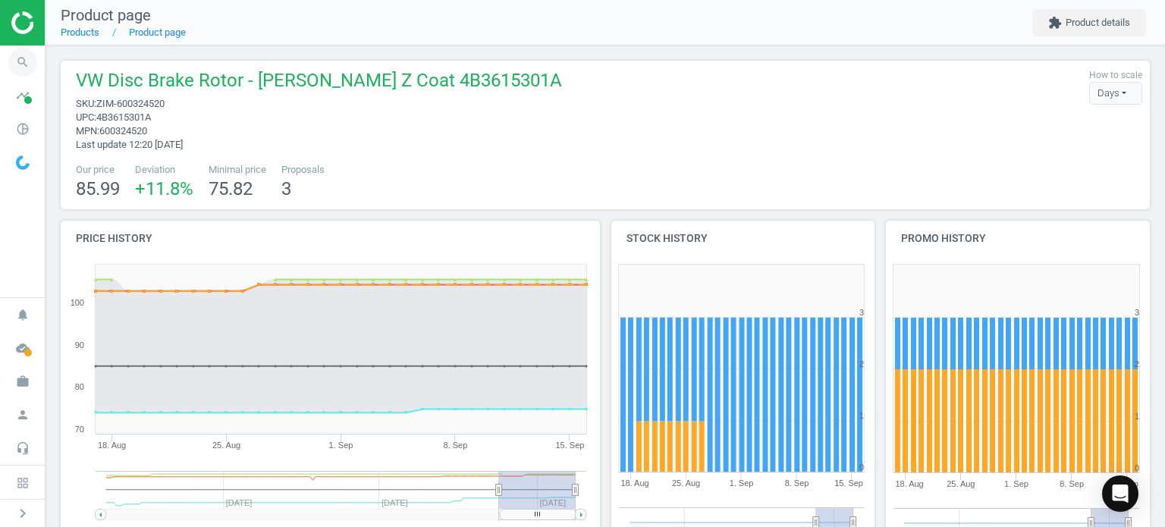
click at [30, 66] on icon "search" at bounding box center [22, 62] width 29 height 29
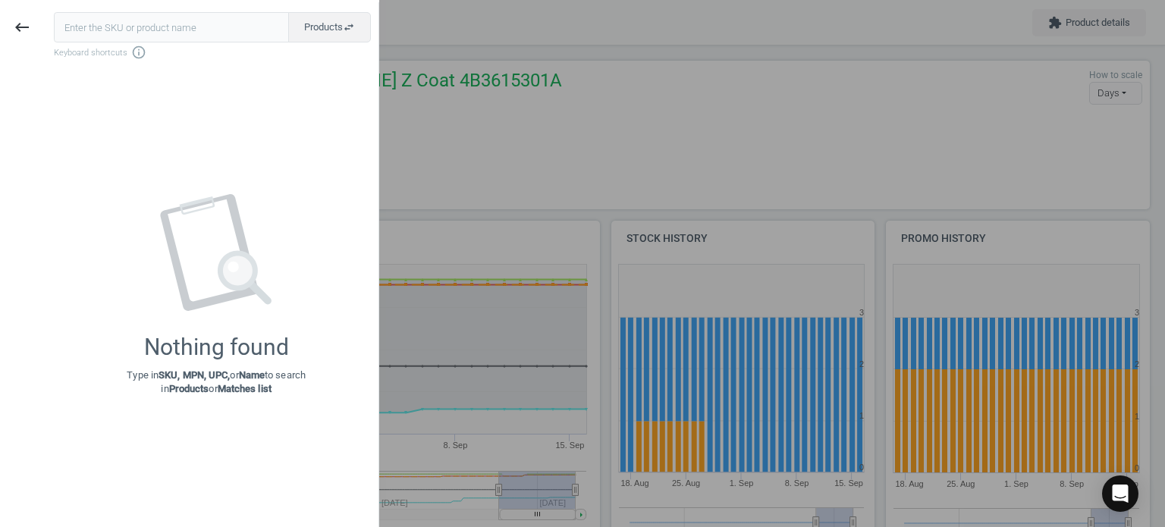
click at [212, 21] on input "text" at bounding box center [171, 27] width 235 height 30
type input "VOL-30622811"
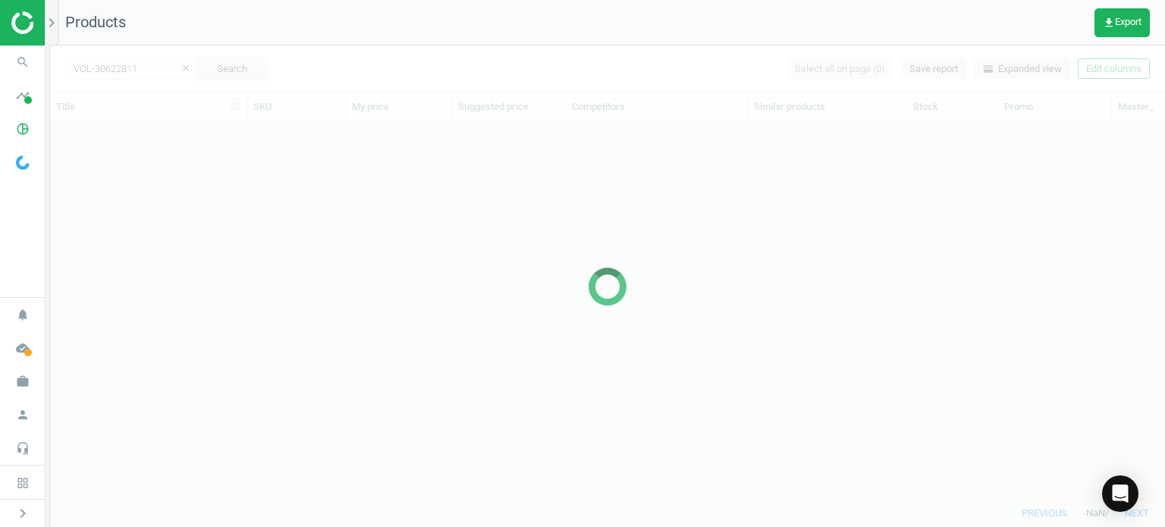
scroll to position [354, 1103]
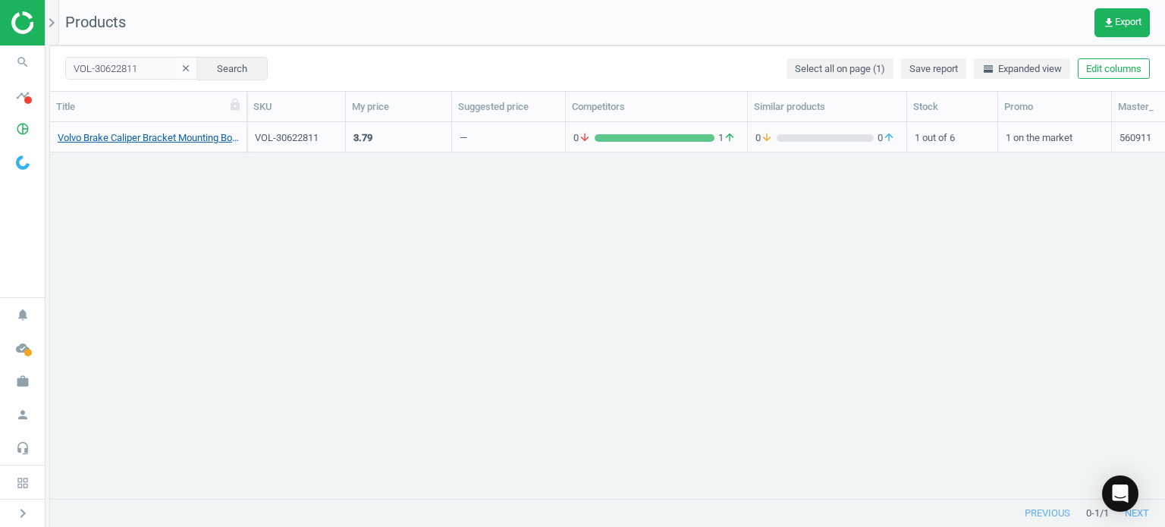
click at [184, 135] on link "Volvo Brake Caliper Bracket Mounting Bolt - Genuine Volvo 30622811" at bounding box center [148, 138] width 181 height 14
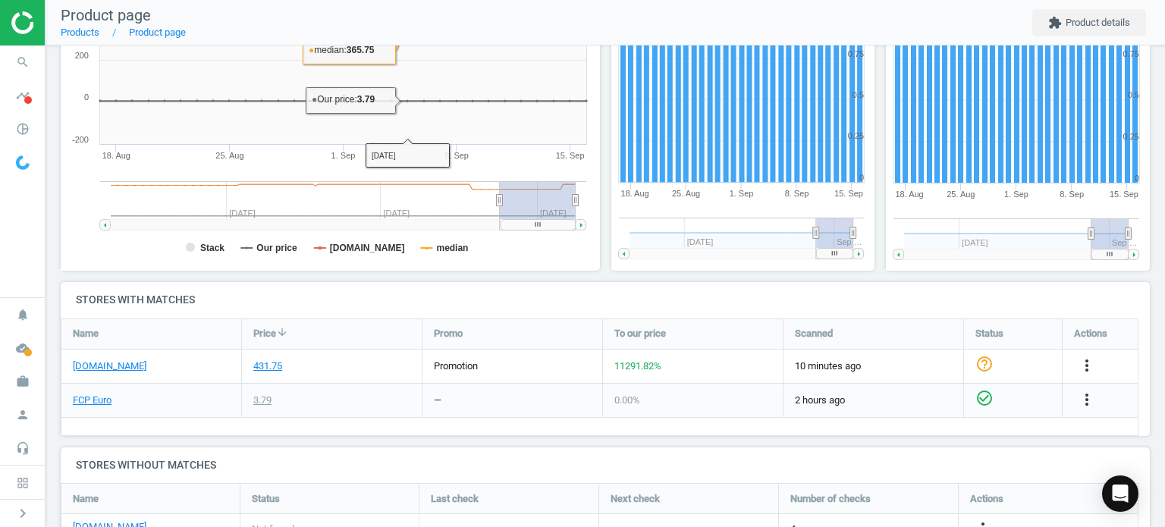
scroll to position [379, 0]
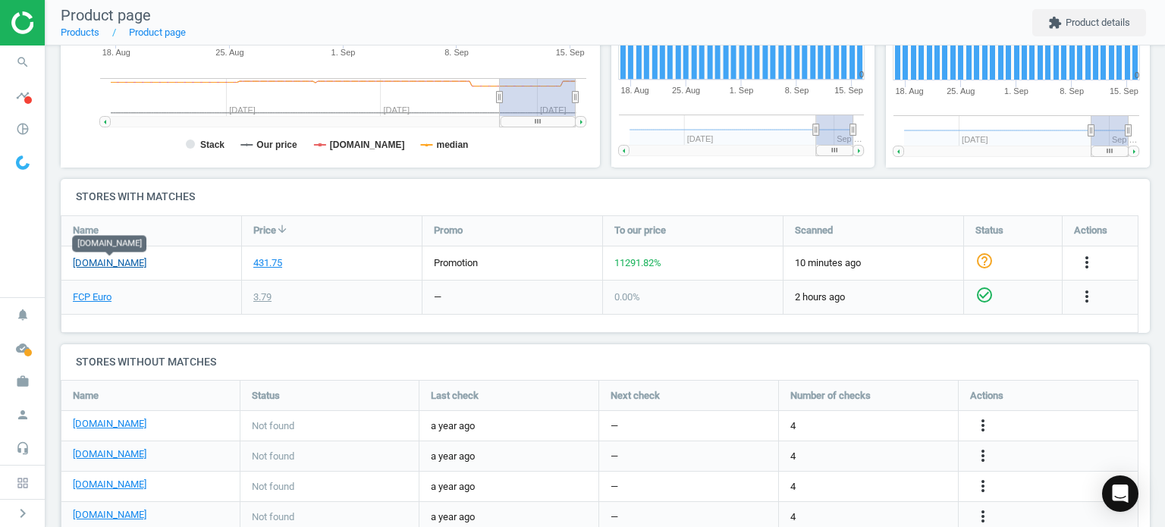
click at [137, 257] on link "[DOMAIN_NAME]" at bounding box center [110, 263] width 74 height 14
click at [112, 301] on div "FCP Euro" at bounding box center [151, 297] width 180 height 33
click at [109, 300] on link "FCP Euro" at bounding box center [92, 298] width 39 height 14
click at [1081, 259] on icon "more_vert" at bounding box center [1087, 262] width 18 height 18
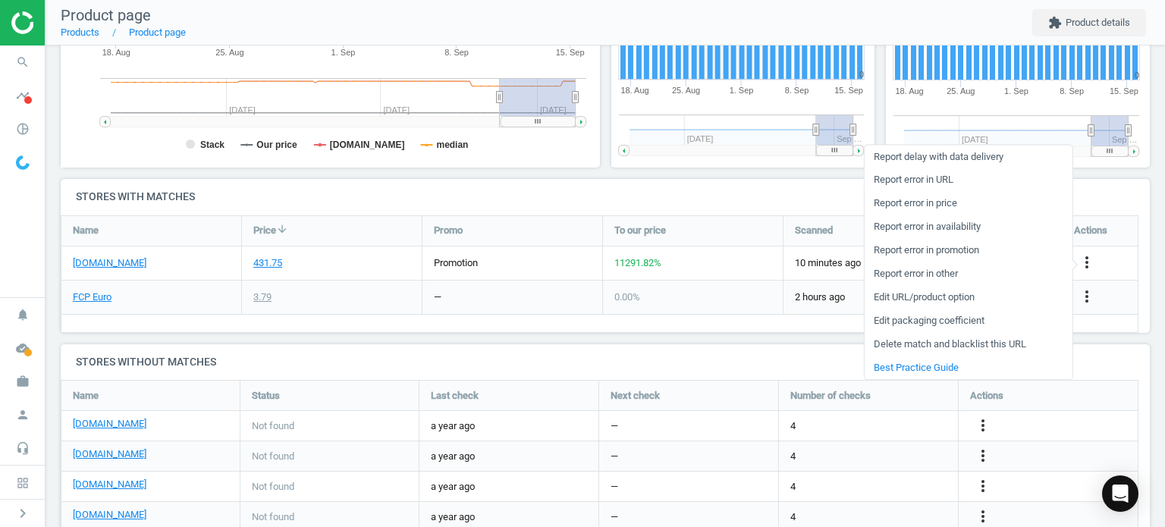
click at [925, 184] on link "Report error in URL" at bounding box center [968, 180] width 208 height 24
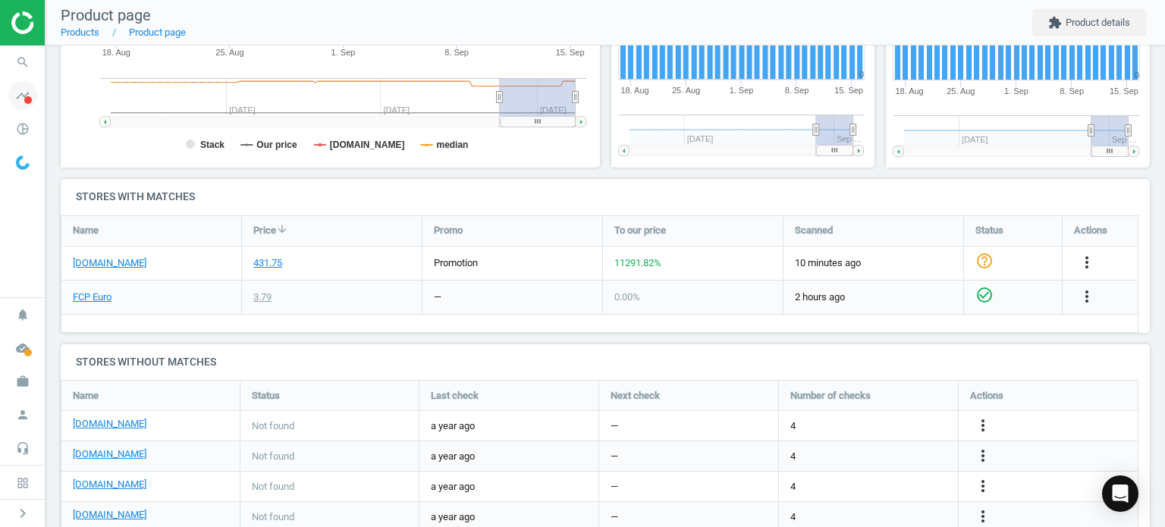
click at [21, 81] on icon "timeline" at bounding box center [22, 95] width 29 height 29
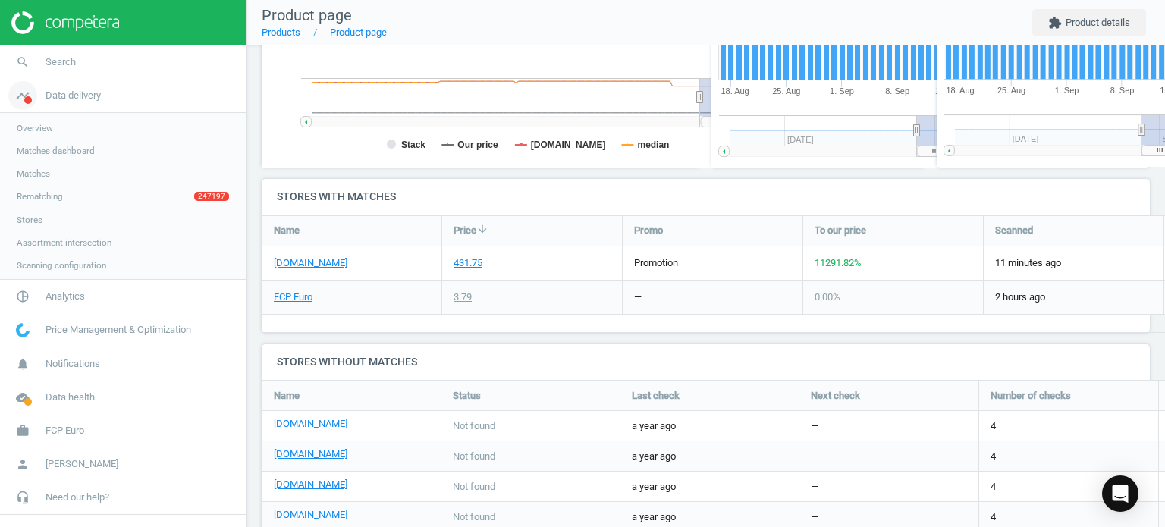
scroll to position [140, 1080]
click at [23, 65] on icon "search" at bounding box center [22, 62] width 29 height 29
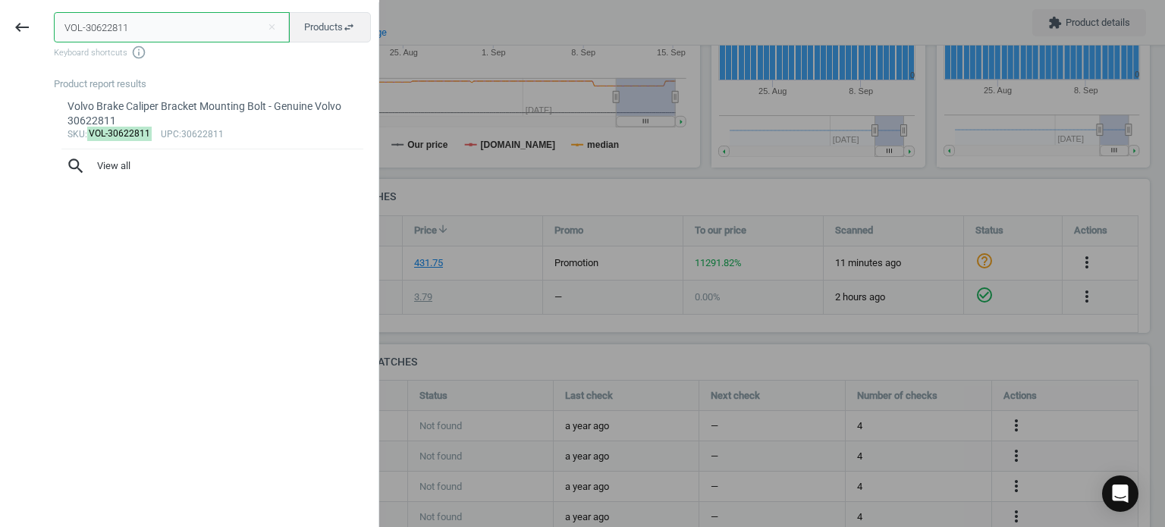
click at [115, 33] on input "VOL-30622811" at bounding box center [172, 27] width 236 height 30
paste input "40777"
type input "VOL-30640777"
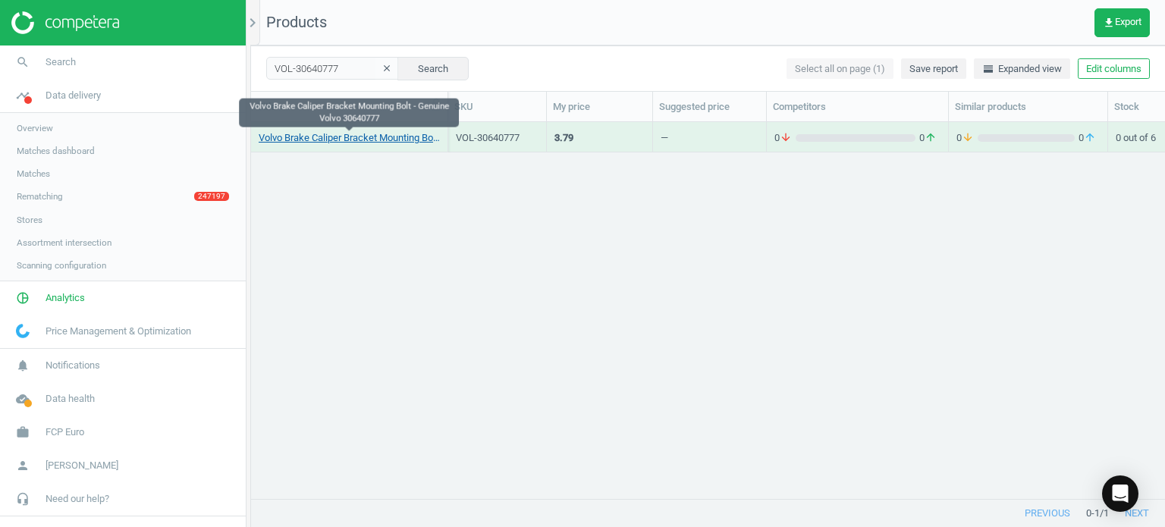
click at [408, 143] on link "Volvo Brake Caliper Bracket Mounting Bolt - Genuine Volvo 30640777" at bounding box center [349, 138] width 181 height 14
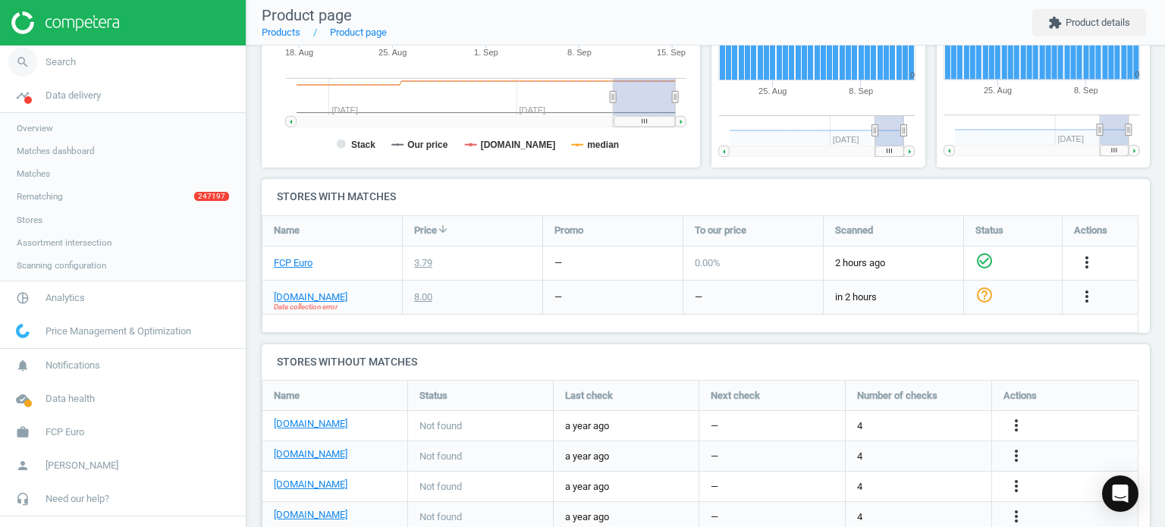
click at [95, 53] on link "search Search" at bounding box center [123, 62] width 246 height 33
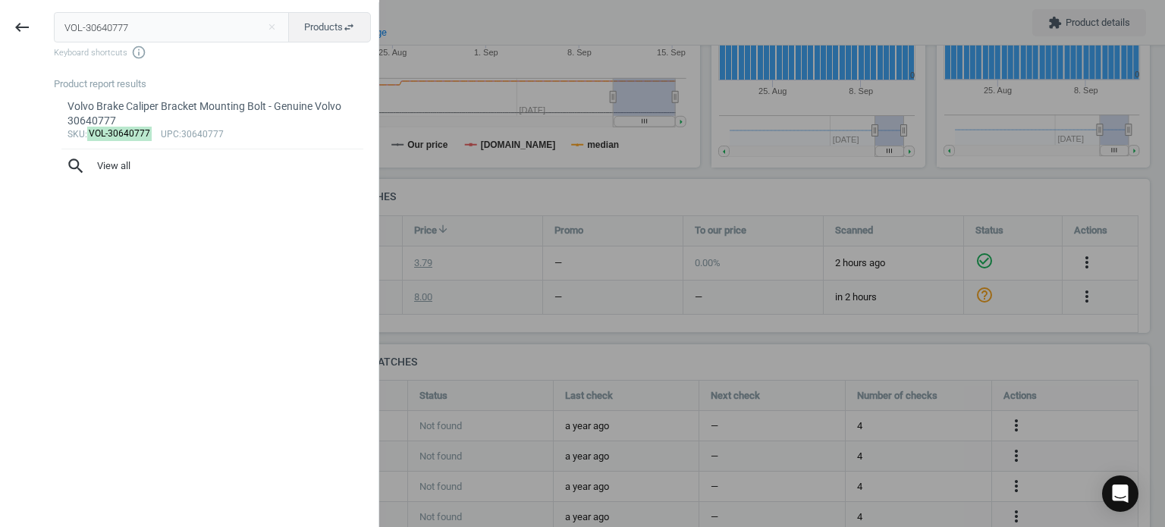
click at [243, 24] on input "VOL-30640777" at bounding box center [172, 27] width 236 height 30
type input "VOL-32140029"
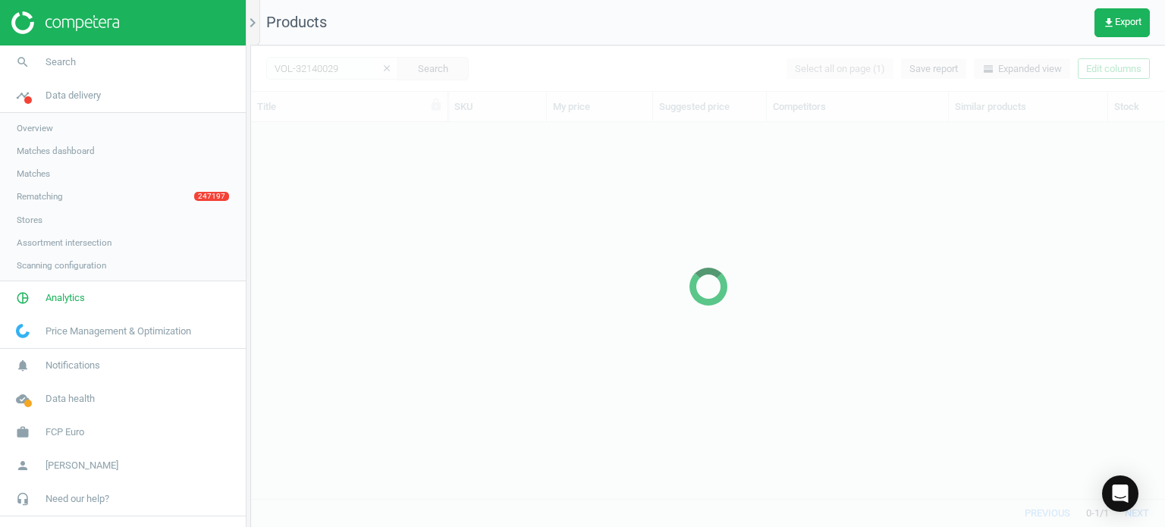
scroll to position [354, 903]
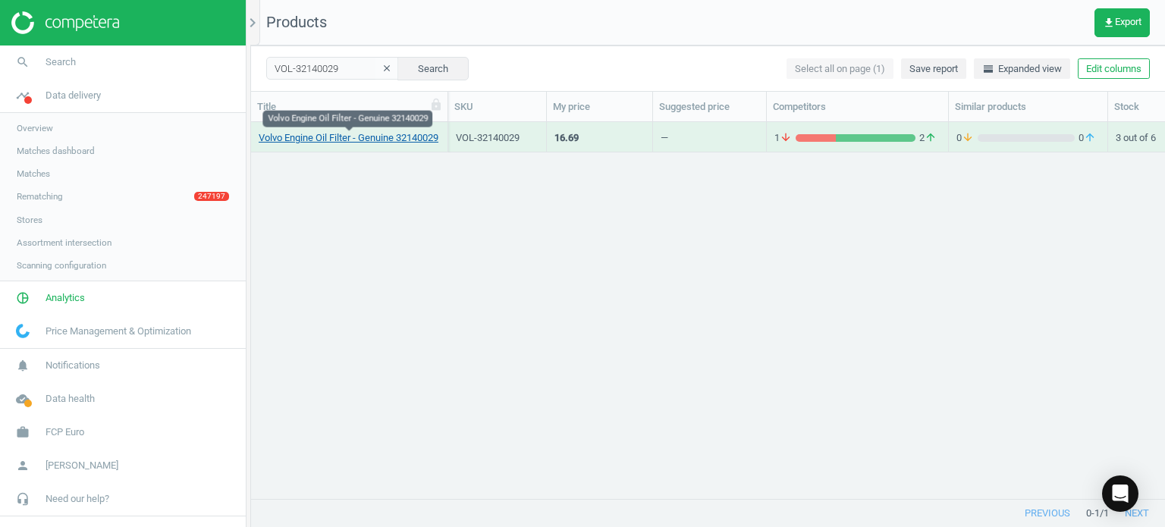
click at [374, 138] on link "Volvo Engine Oil Filter - Genuine 32140029" at bounding box center [349, 138] width 180 height 14
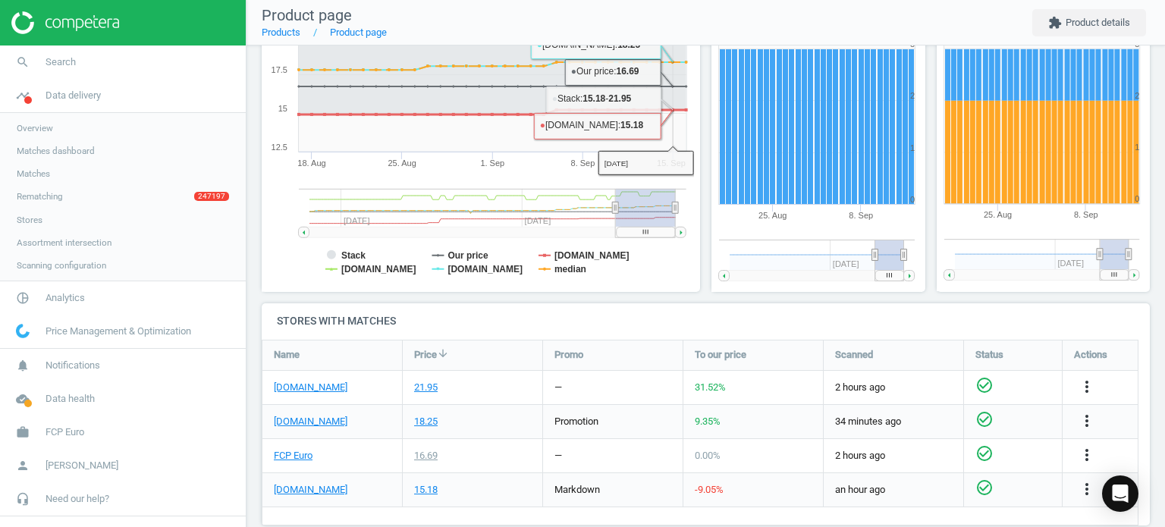
scroll to position [343, 0]
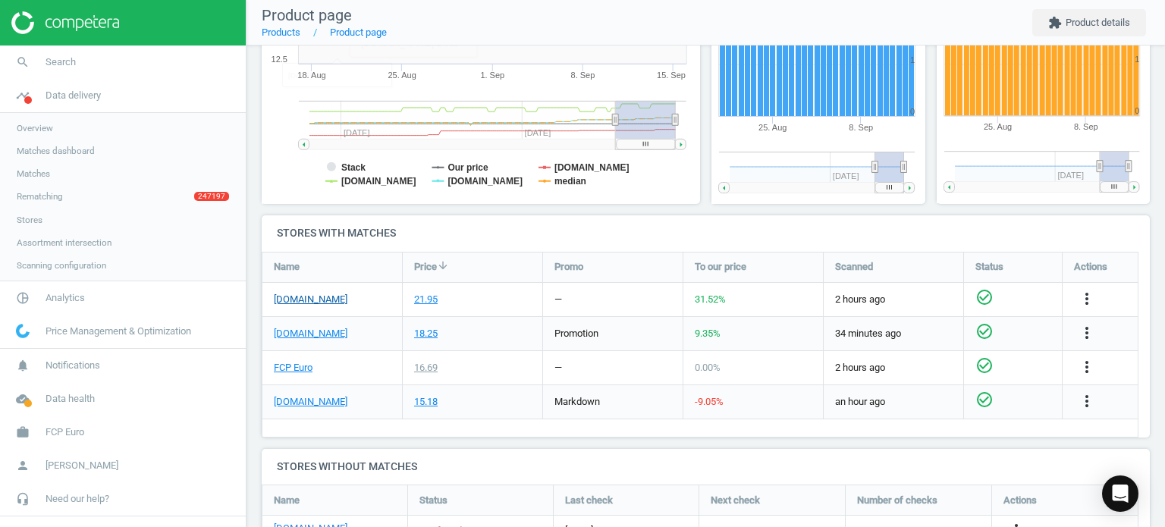
click at [287, 300] on link "[DOMAIN_NAME]" at bounding box center [311, 300] width 74 height 14
click at [298, 364] on link "FCP Euro" at bounding box center [293, 368] width 39 height 14
click at [68, 54] on link "search Search" at bounding box center [123, 62] width 246 height 33
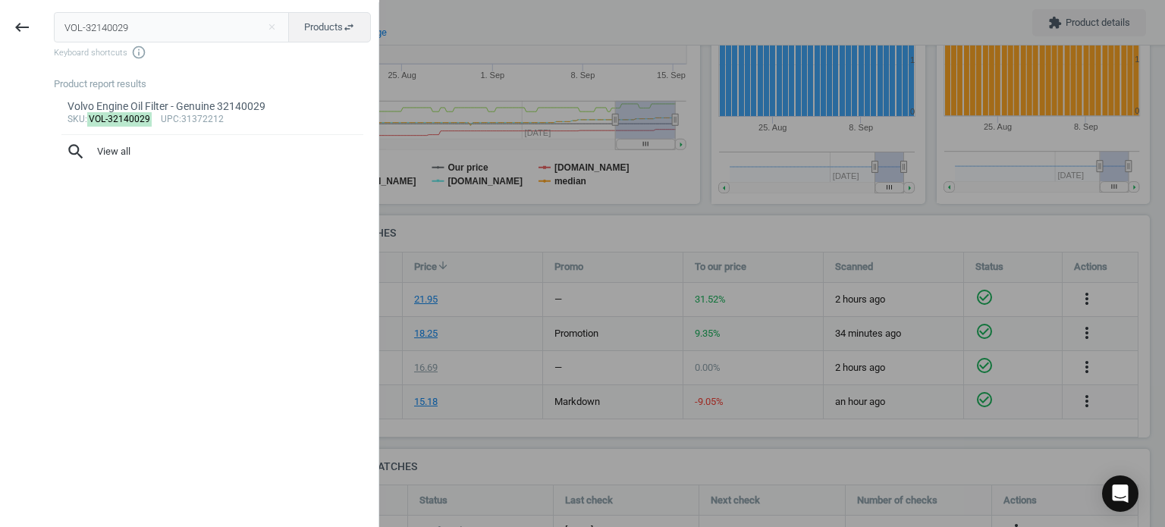
click at [252, 11] on div "VOL-32140029 close Products swap_horiz Keyboard shortcuts info_outline Product …" at bounding box center [211, 265] width 335 height 527
click at [258, 20] on input "VOL-32140029" at bounding box center [172, 27] width 236 height 30
paste input "0650552"
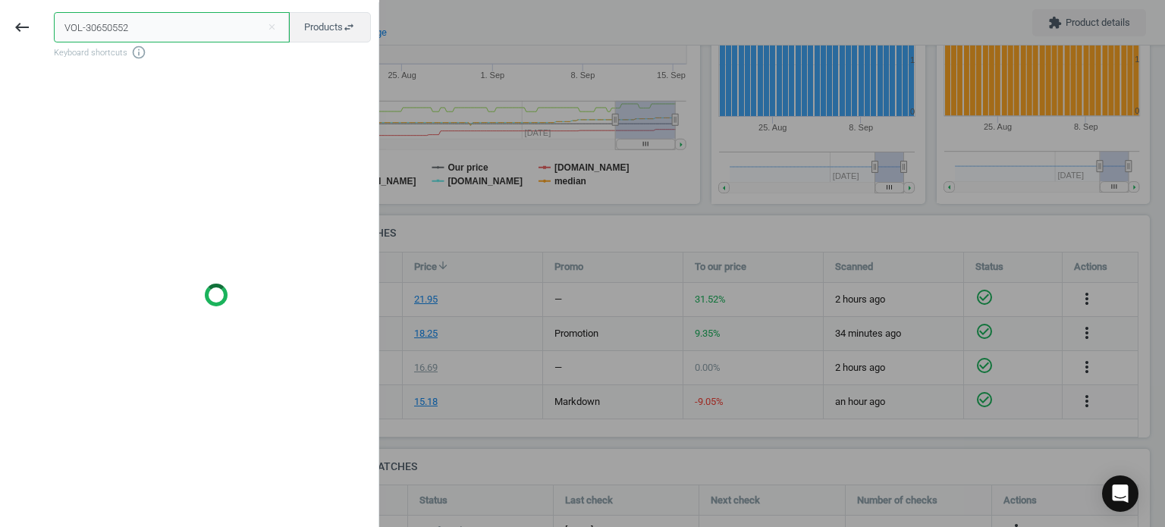
type input "VOL-30650552"
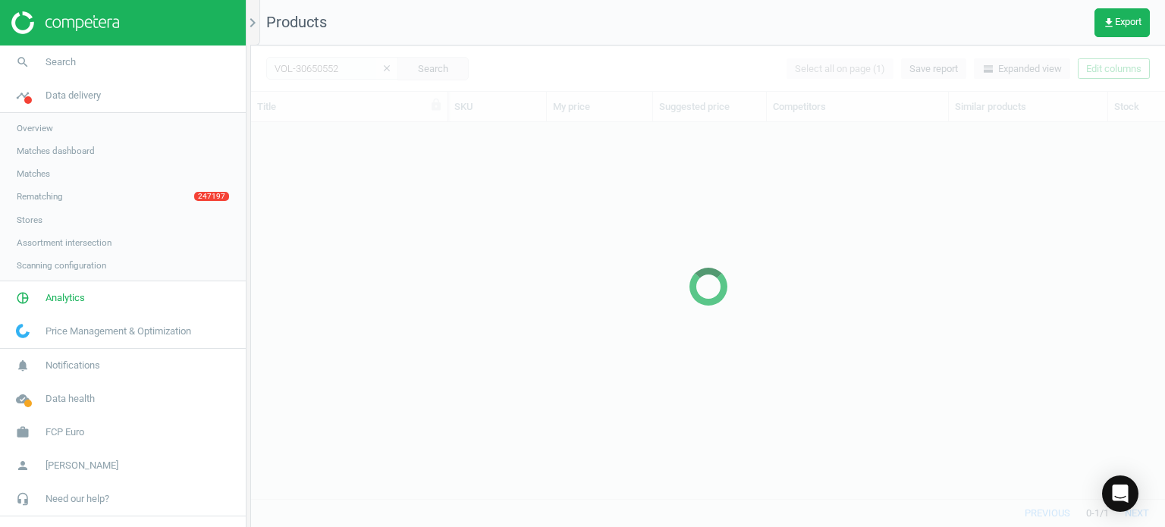
scroll to position [354, 903]
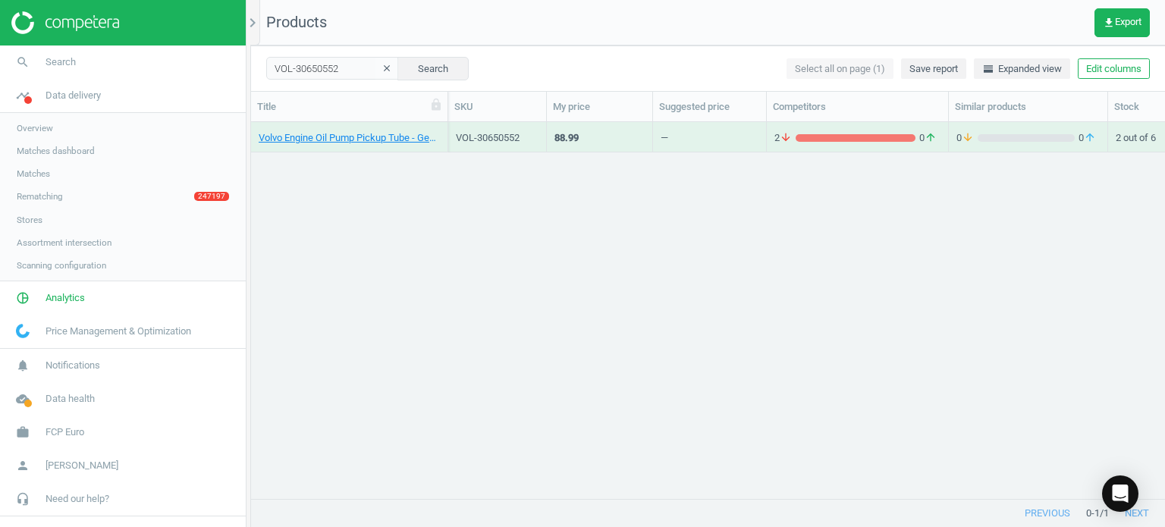
click at [388, 145] on div "Volvo Engine Oil Pump Pickup Tube - Genuine Volvo 30650552" at bounding box center [349, 140] width 181 height 19
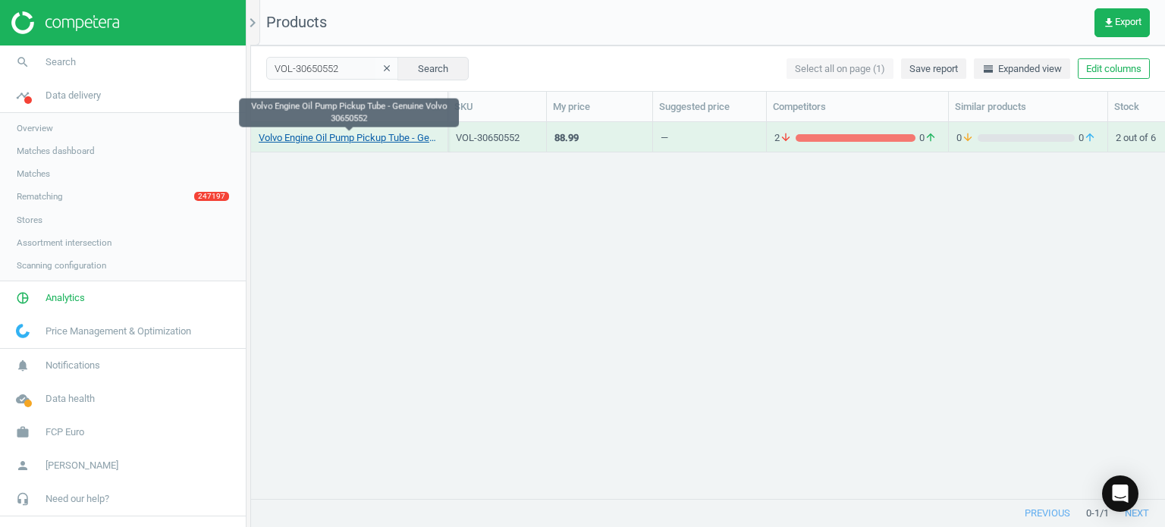
click at [379, 140] on link "Volvo Engine Oil Pump Pickup Tube - Genuine Volvo 30650552" at bounding box center [349, 138] width 181 height 14
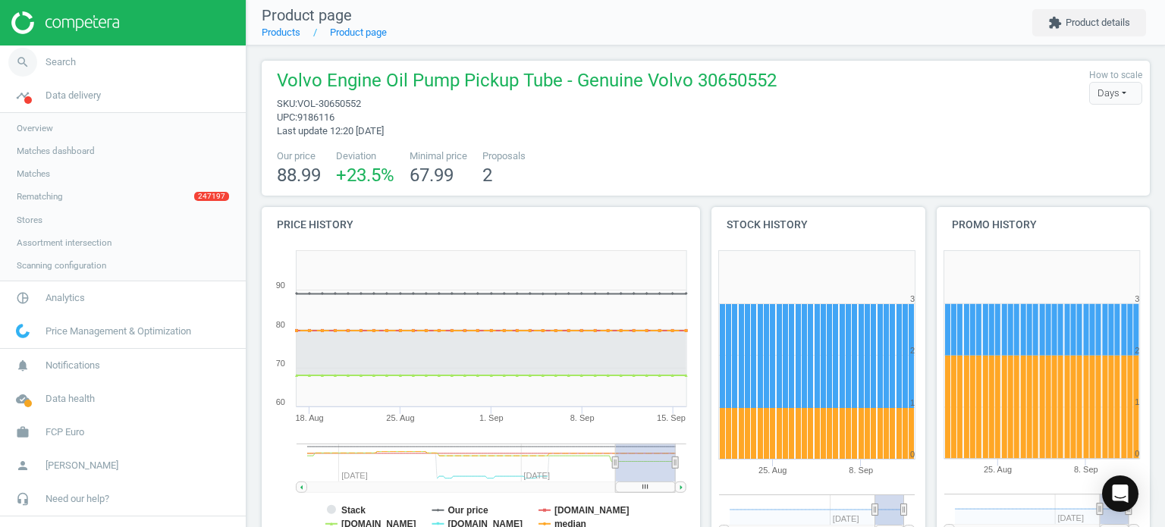
click at [163, 57] on link "search Search" at bounding box center [123, 62] width 246 height 33
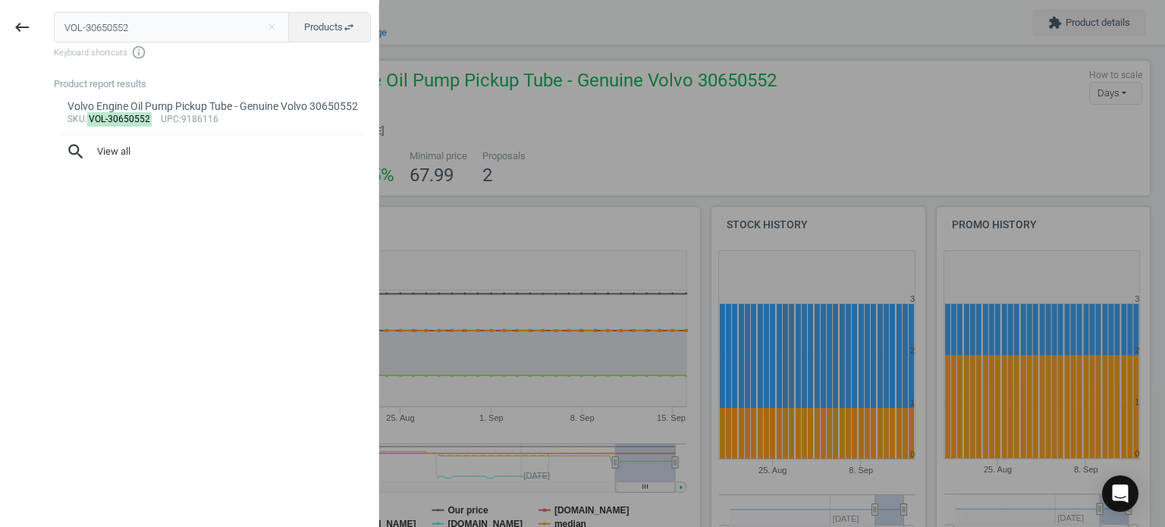
click at [240, 21] on input "VOL-30650552" at bounding box center [172, 27] width 236 height 30
type input "VOL-8642828"
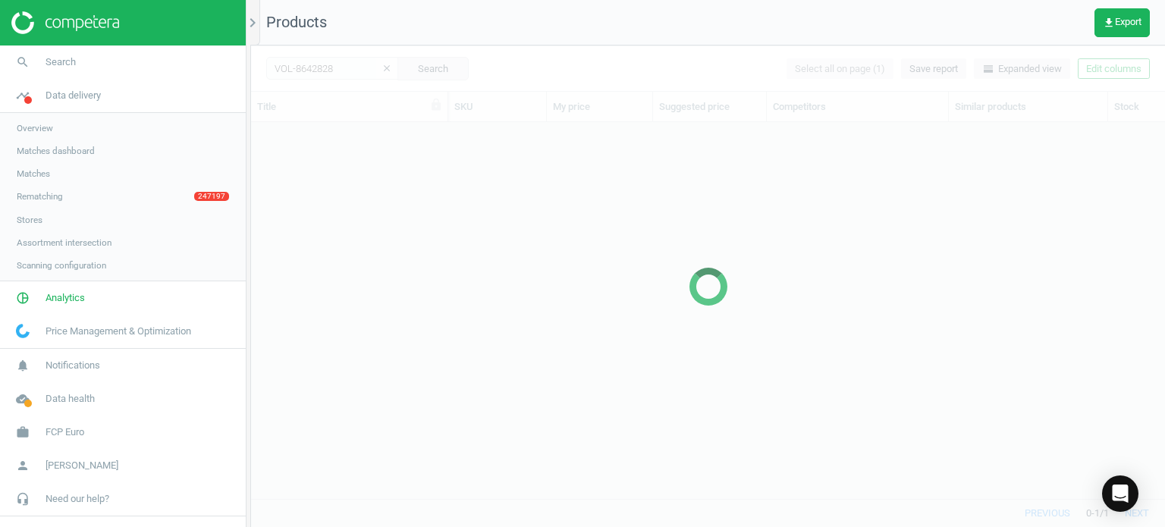
scroll to position [354, 903]
